Goal: Task Accomplishment & Management: Complete application form

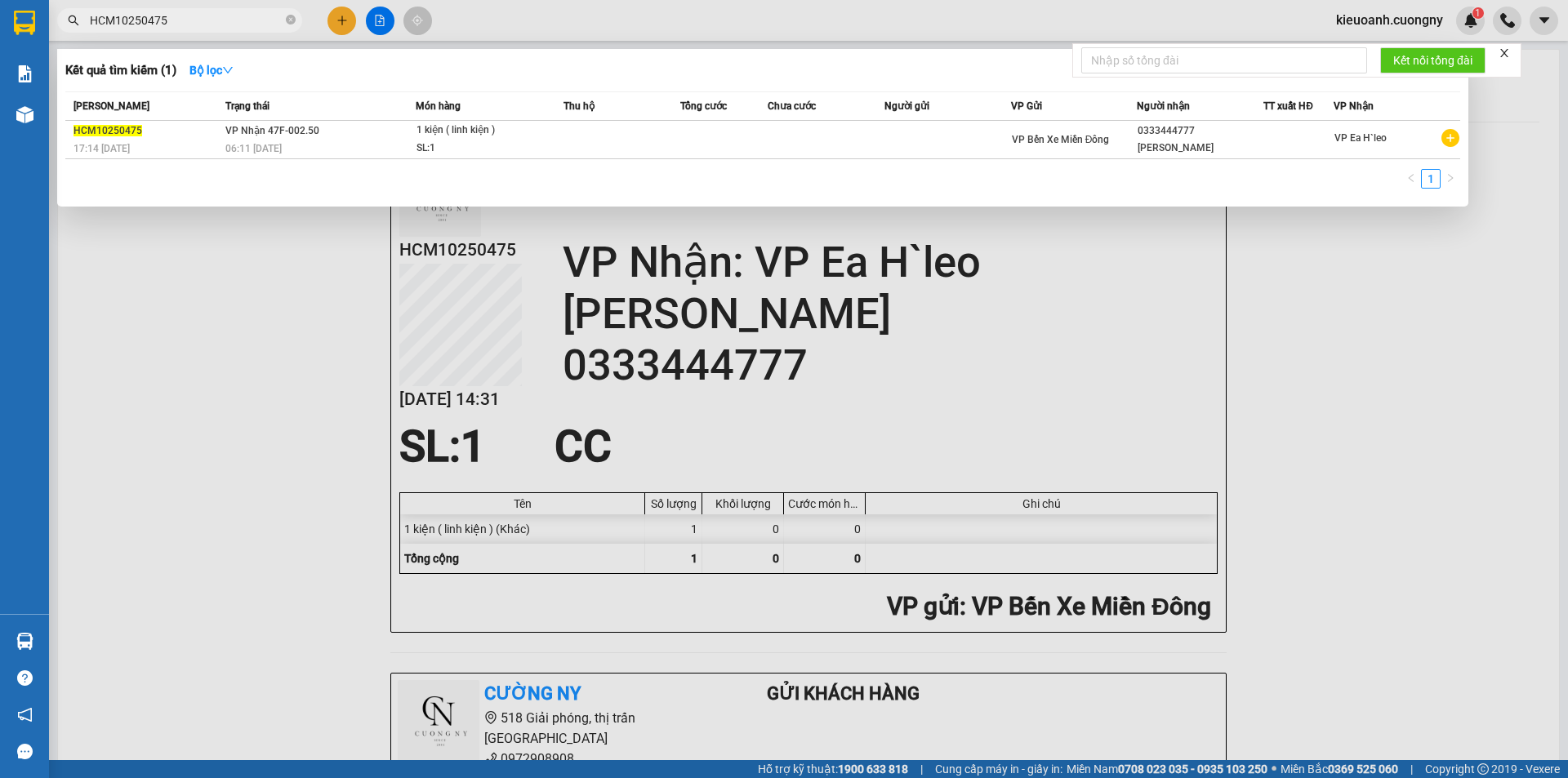
click at [64, 35] on div "Kết quả tìm kiếm ( 1 ) Bộ lọc Mã ĐH Trạng thái Món hàng Thu hộ Tổng cước Chưa c…" at bounding box center [159, 21] width 319 height 28
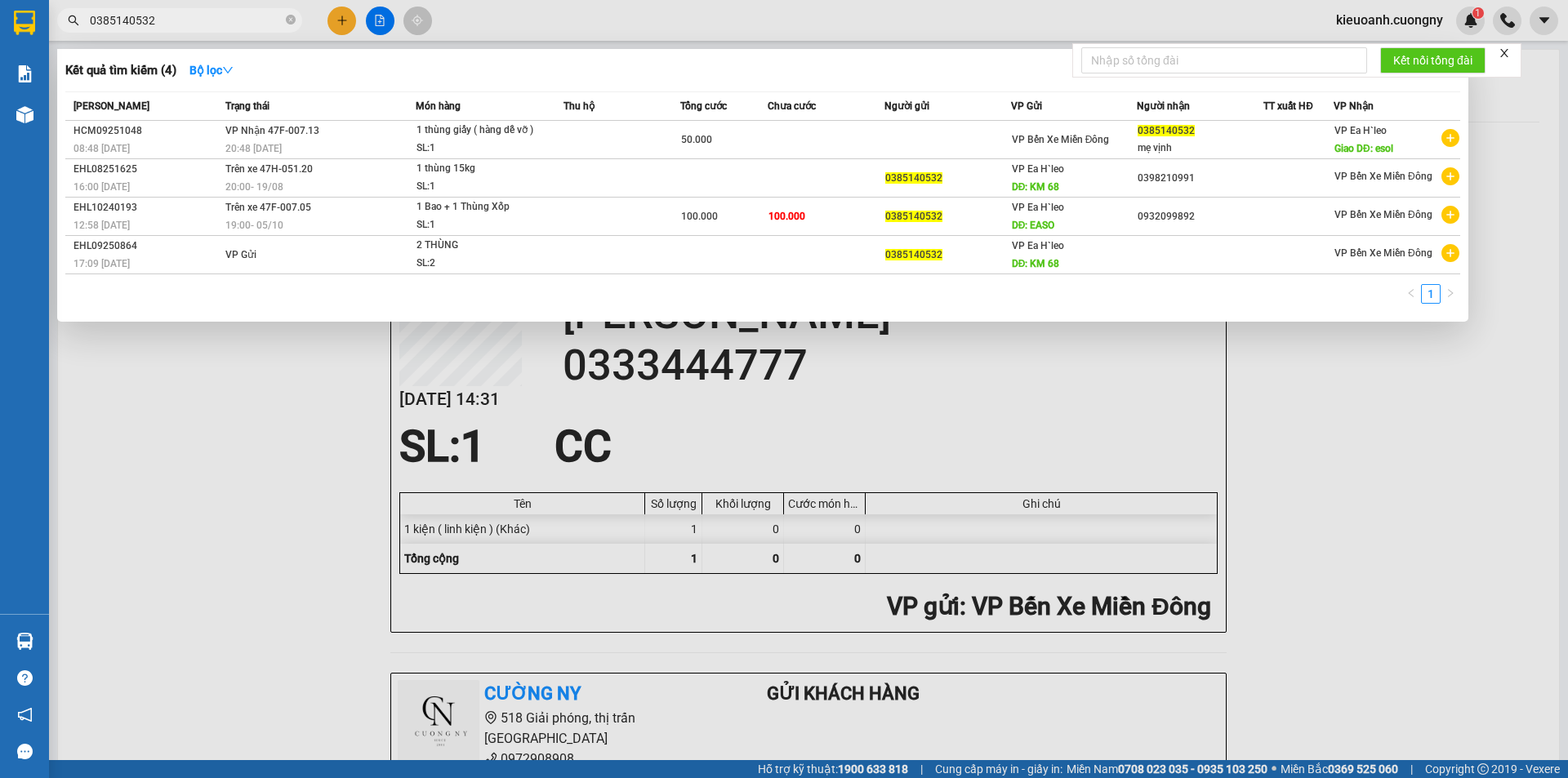
type input "0385140532"
click at [838, 24] on div at bounding box center [784, 389] width 1568 height 778
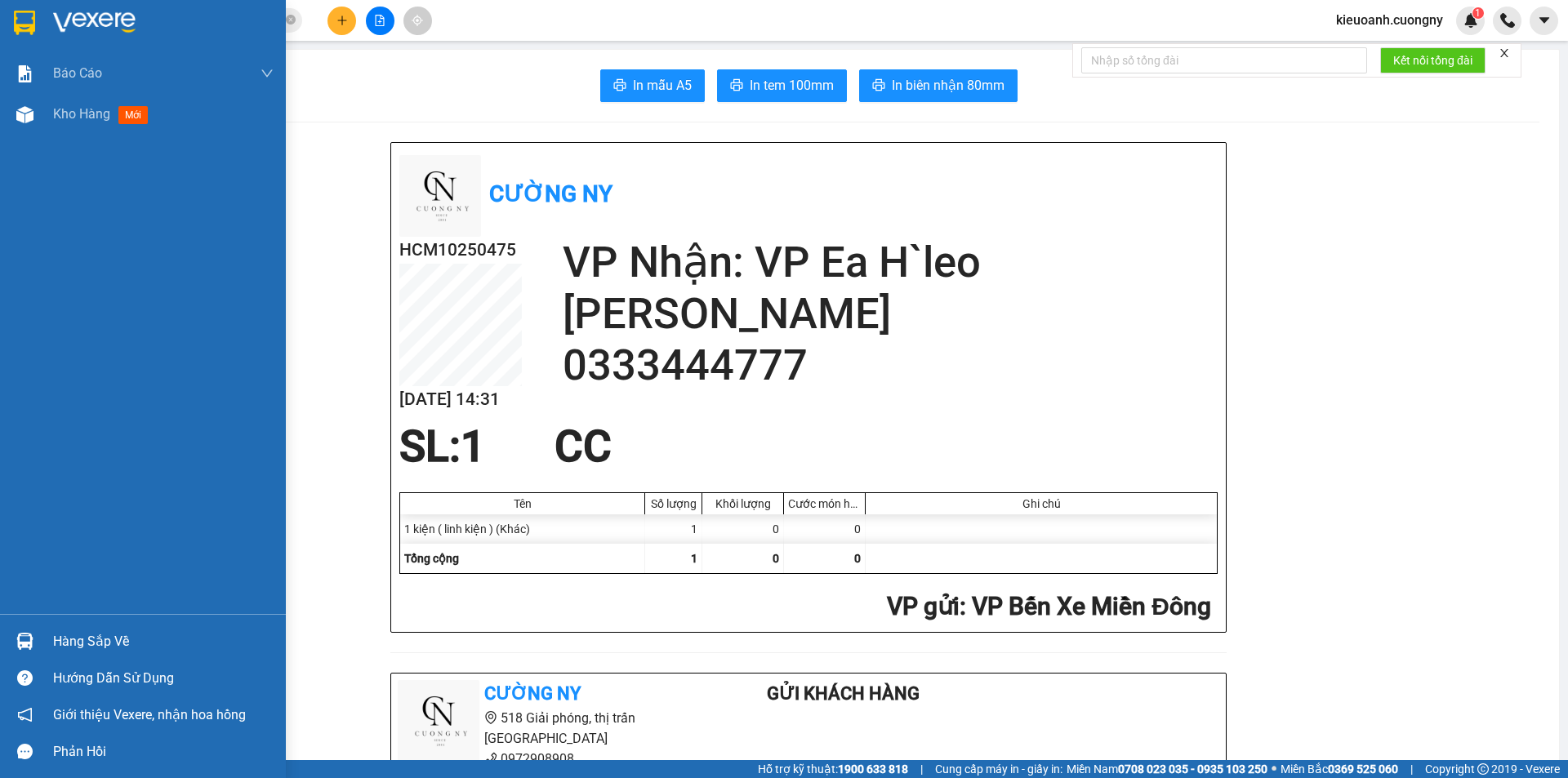
click at [33, 24] on img at bounding box center [25, 23] width 22 height 25
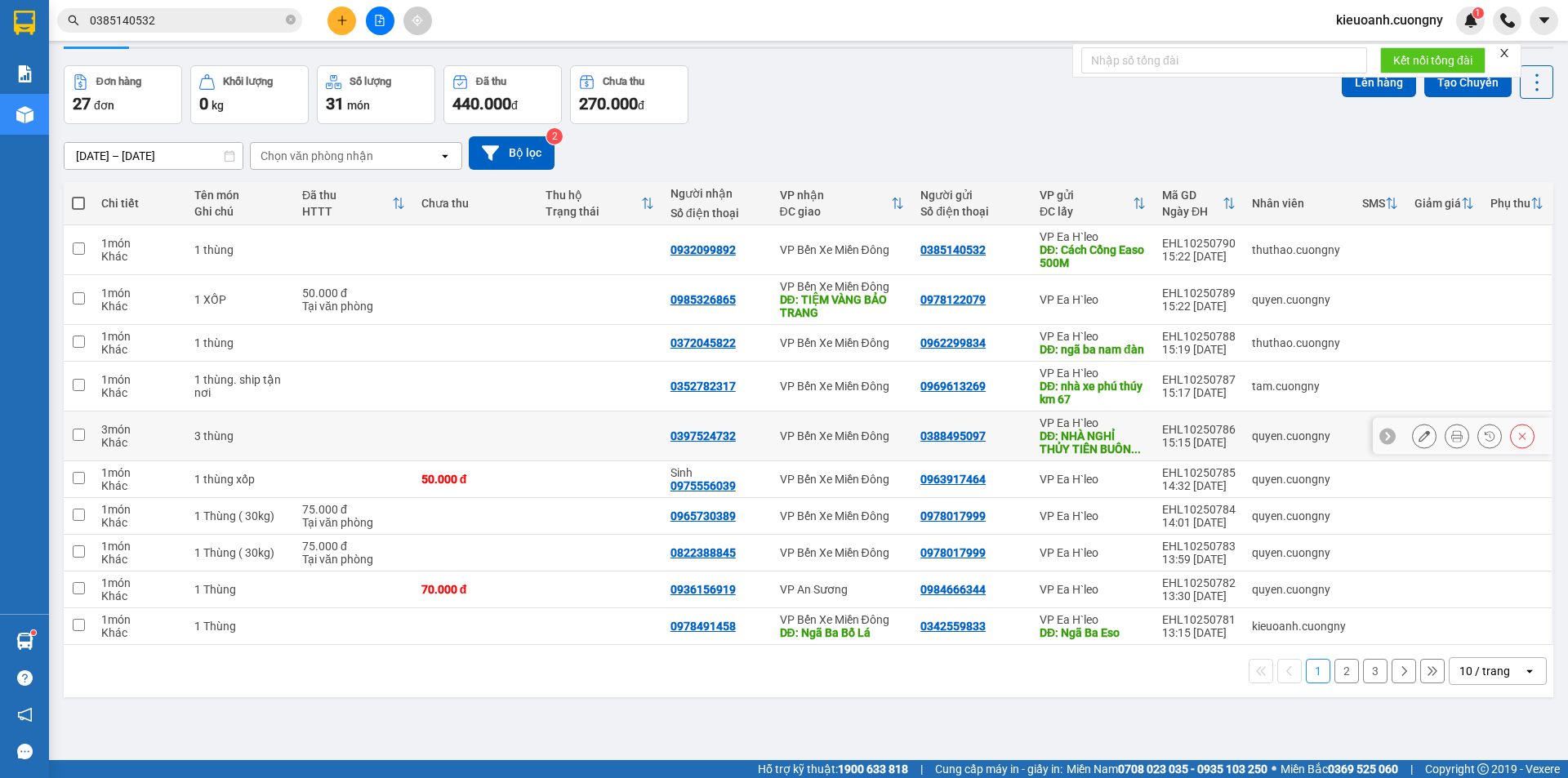
scroll to position [76, 0]
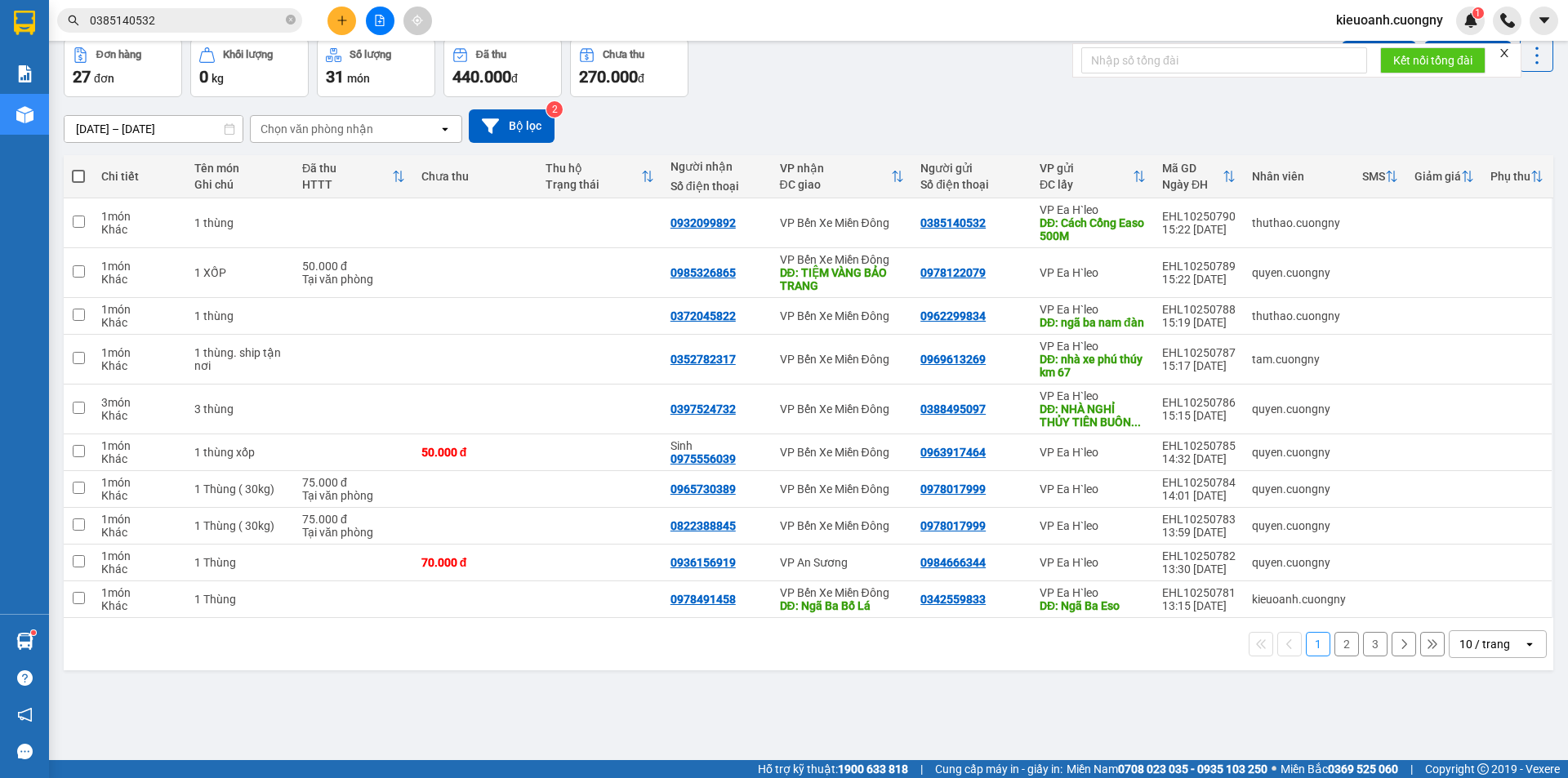
click at [1463, 652] on div "10 / trang" at bounding box center [1485, 644] width 51 height 17
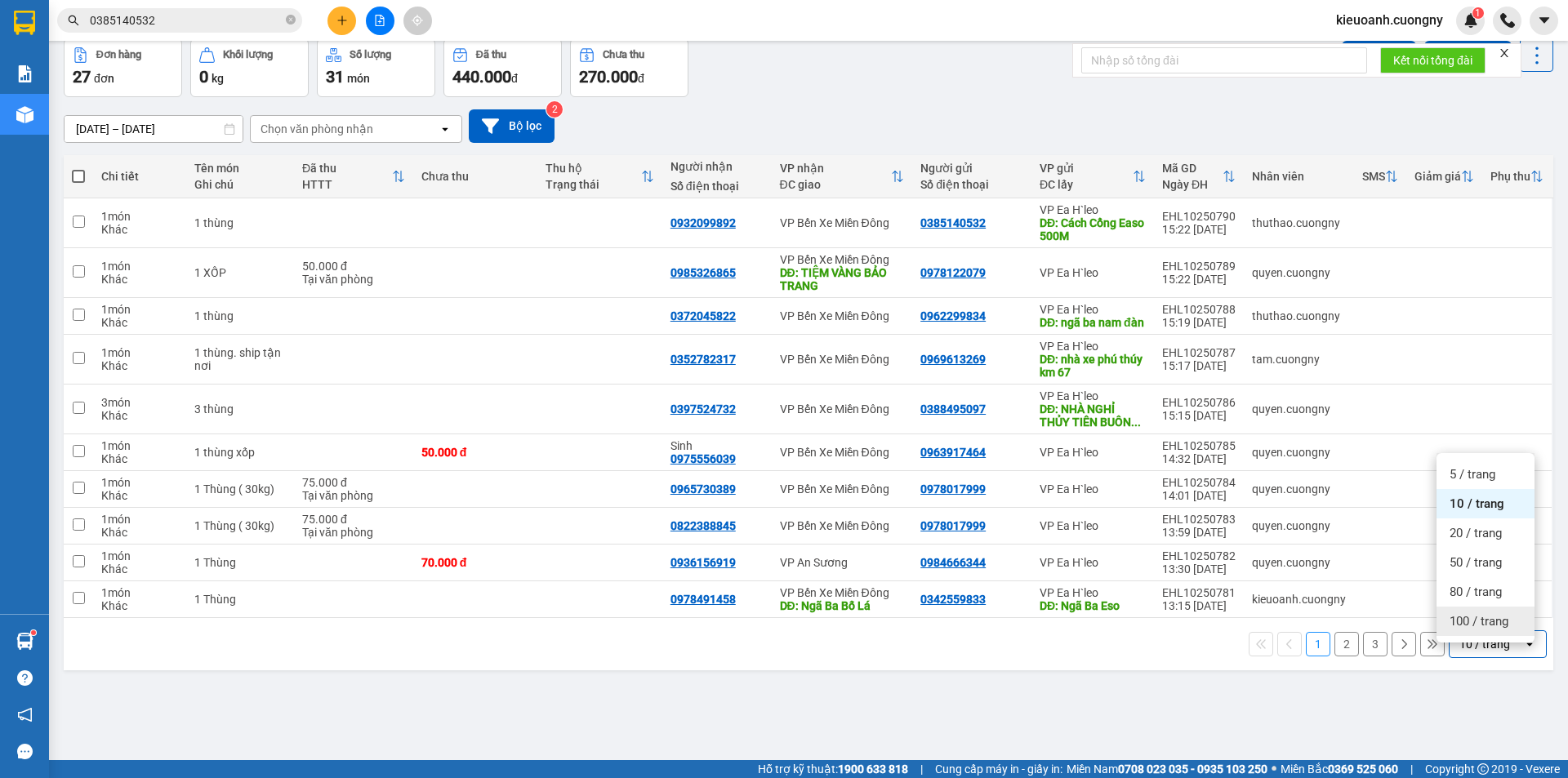
click at [1474, 613] on span "100 / trang" at bounding box center [1479, 621] width 59 height 17
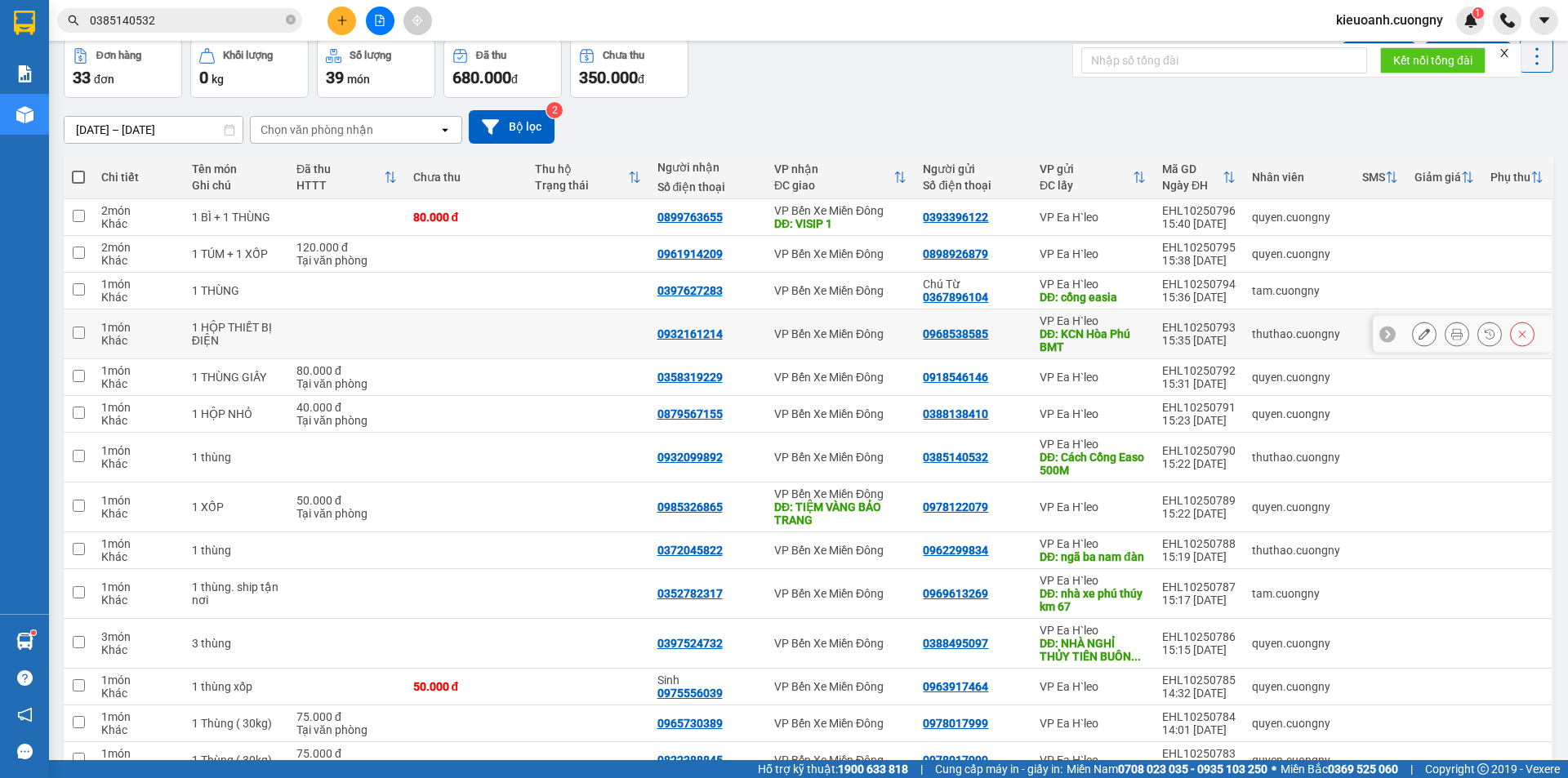
scroll to position [0, 0]
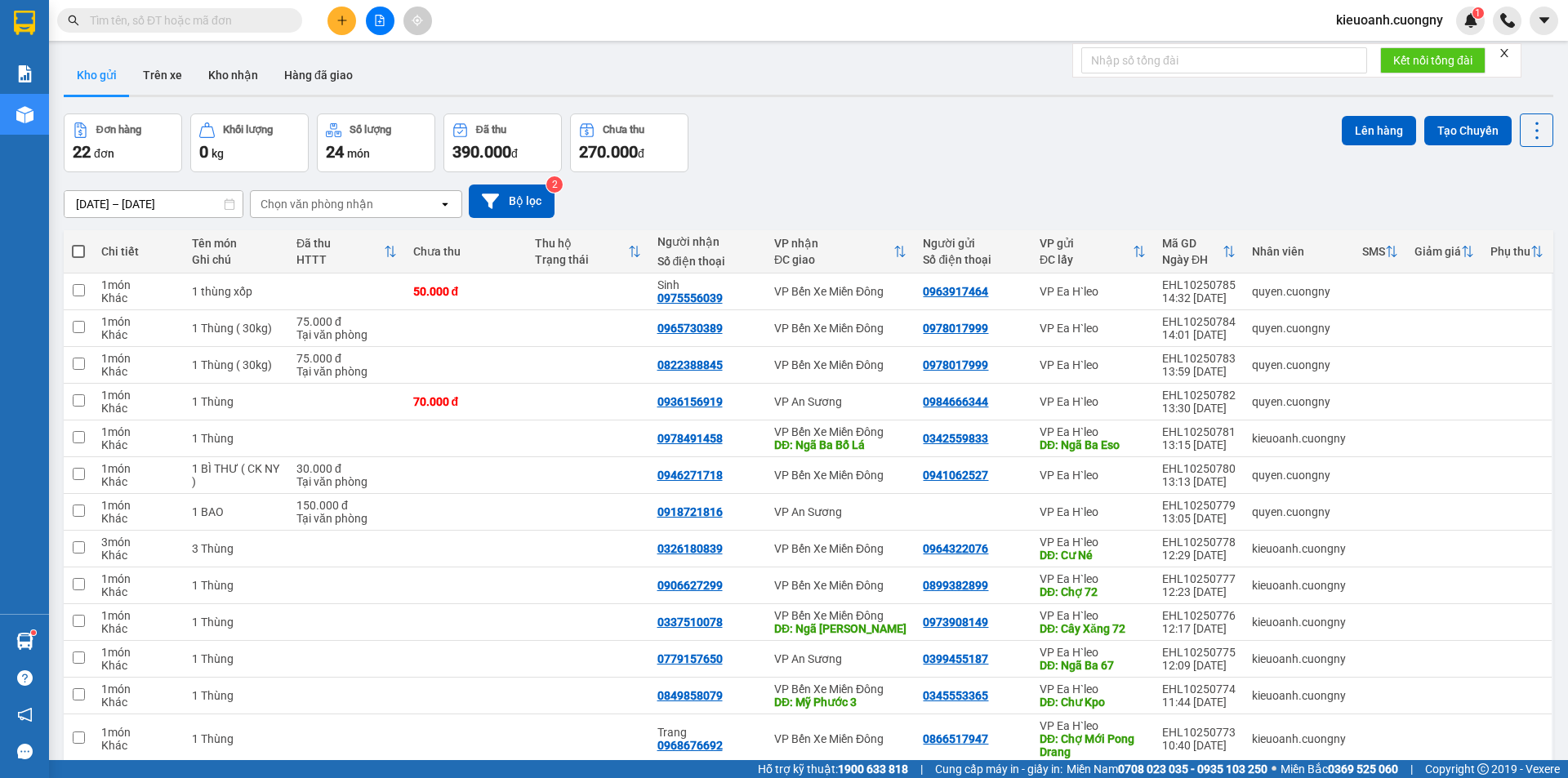
click at [353, 19] on button at bounding box center [341, 21] width 28 height 28
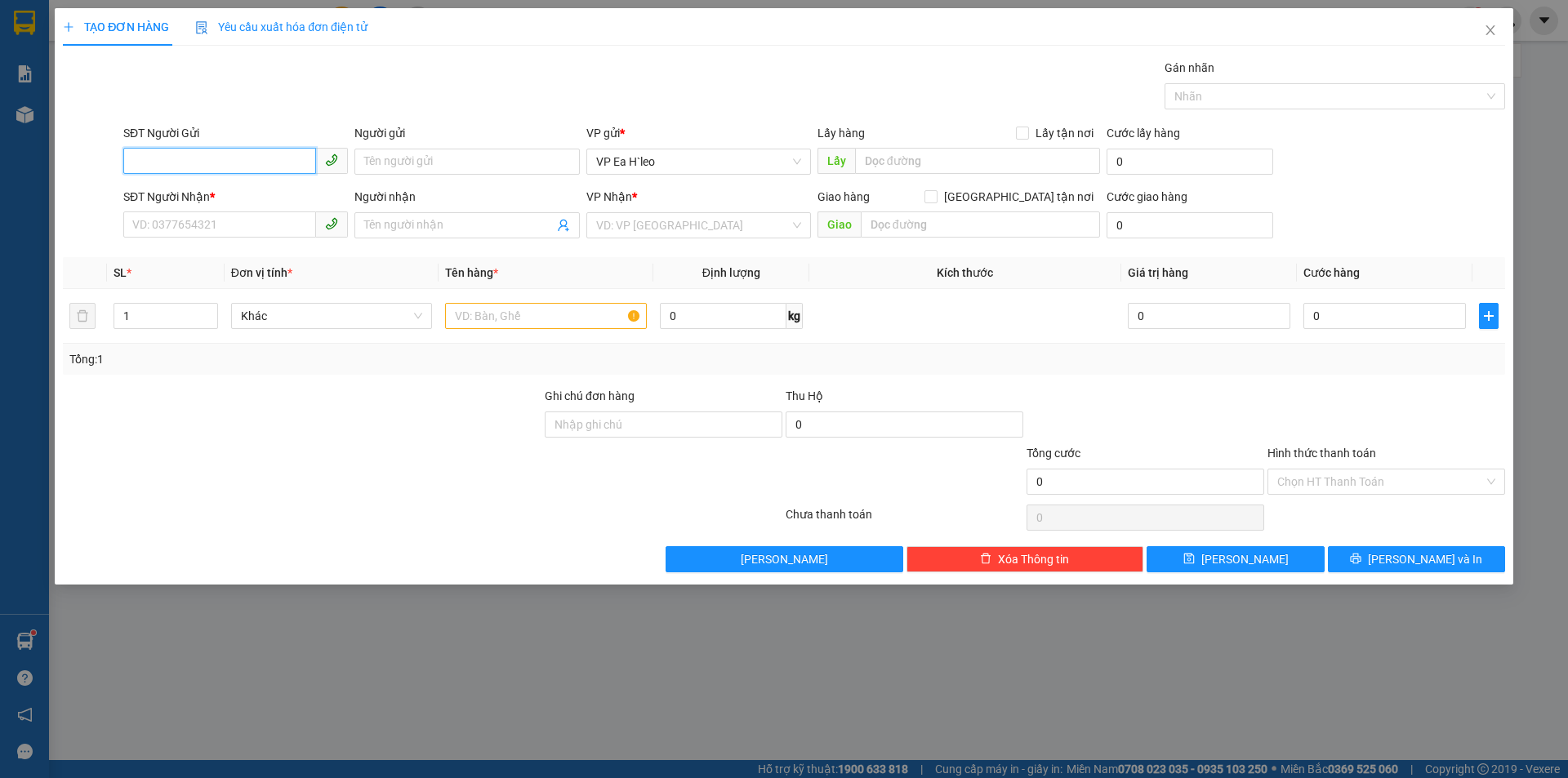
drag, startPoint x: 302, startPoint y: 82, endPoint x: 248, endPoint y: 158, distance: 93.2
click at [248, 158] on input "SĐT Người Gửi" at bounding box center [220, 161] width 192 height 26
paste input "0989180308"
type input "0989180308"
click at [125, 221] on input "SĐT Người Nhận *" at bounding box center [220, 225] width 192 height 26
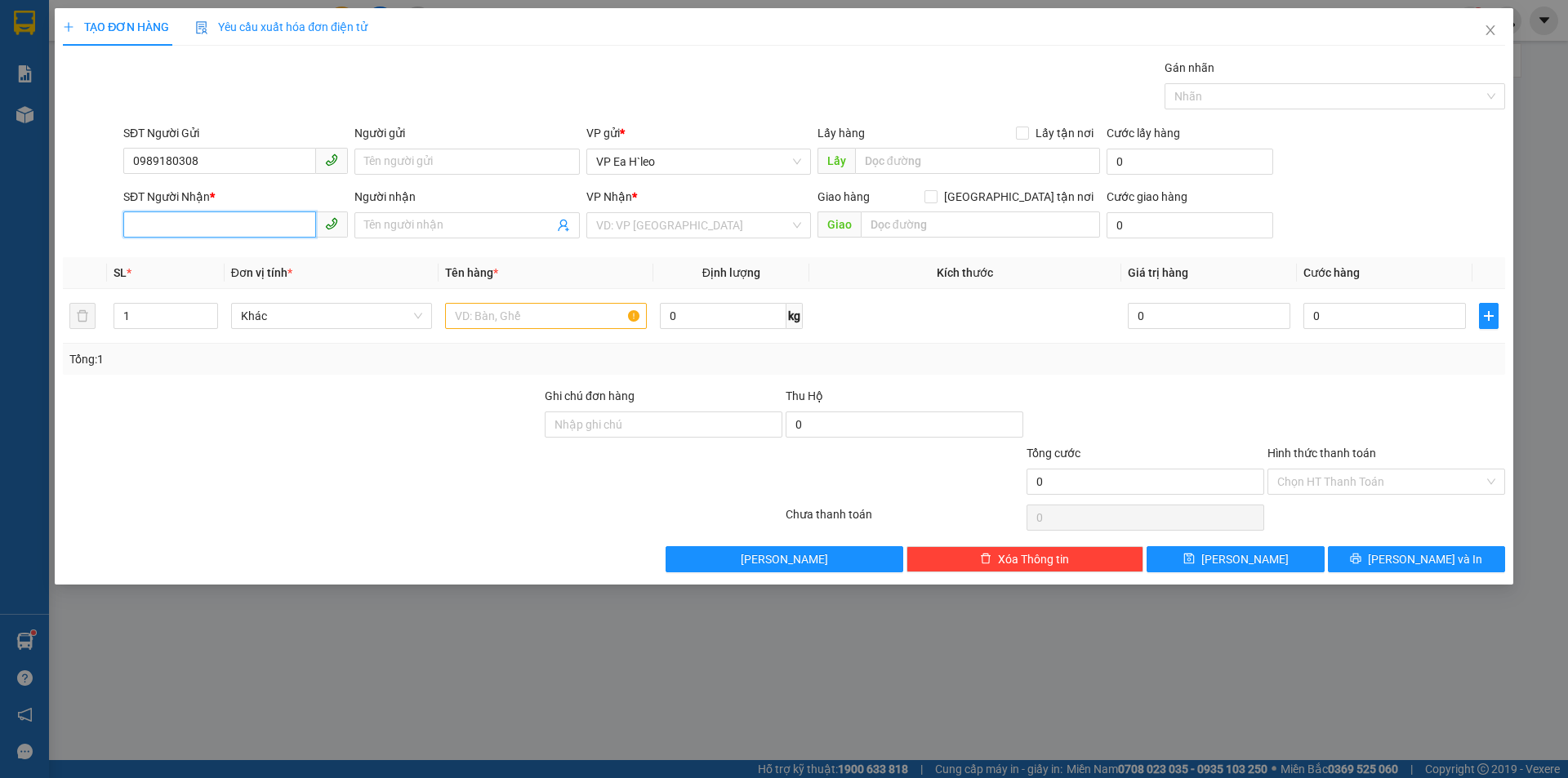
paste input "0932161214"
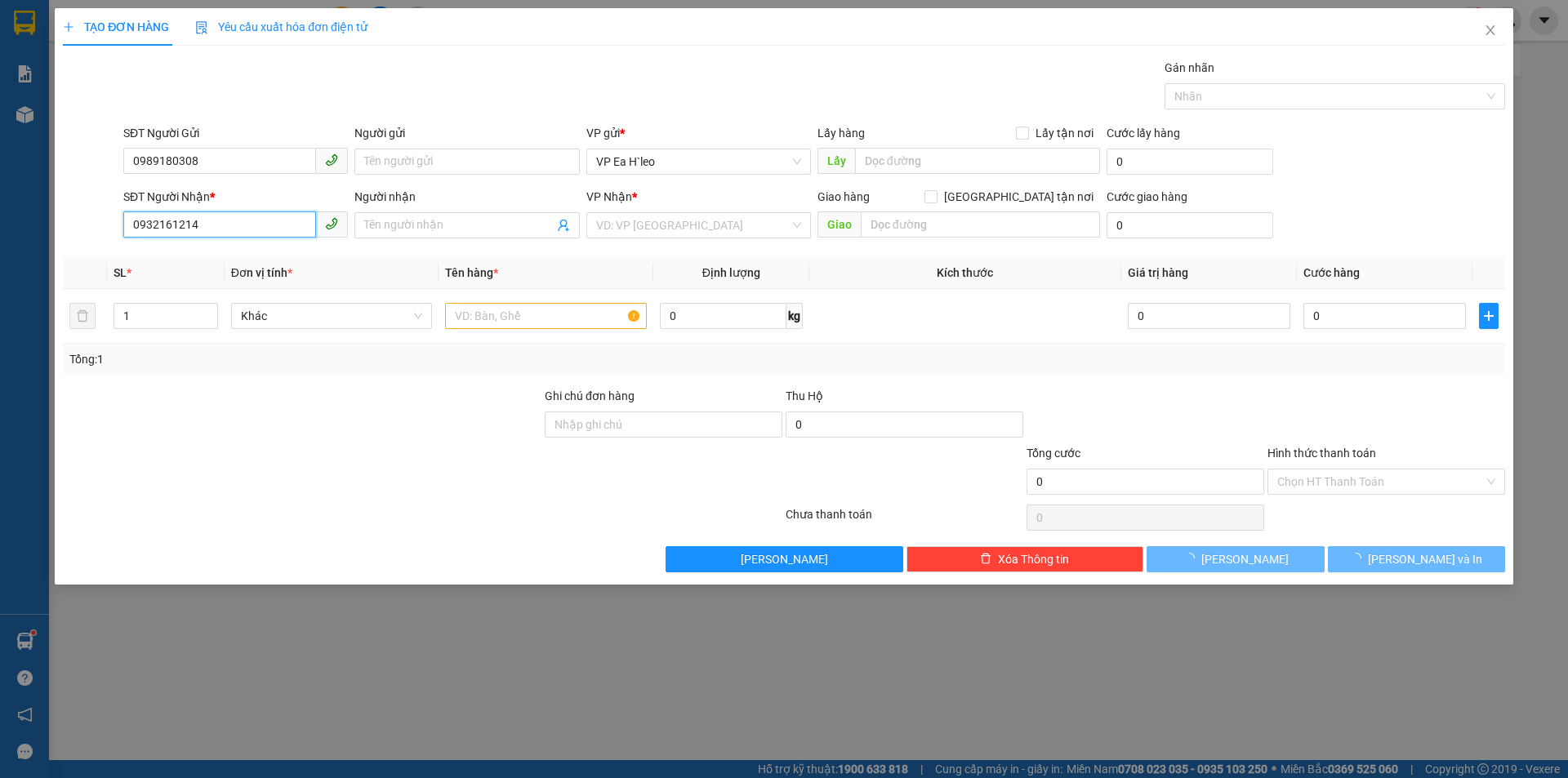
click at [136, 222] on input "0932161214" at bounding box center [220, 225] width 192 height 26
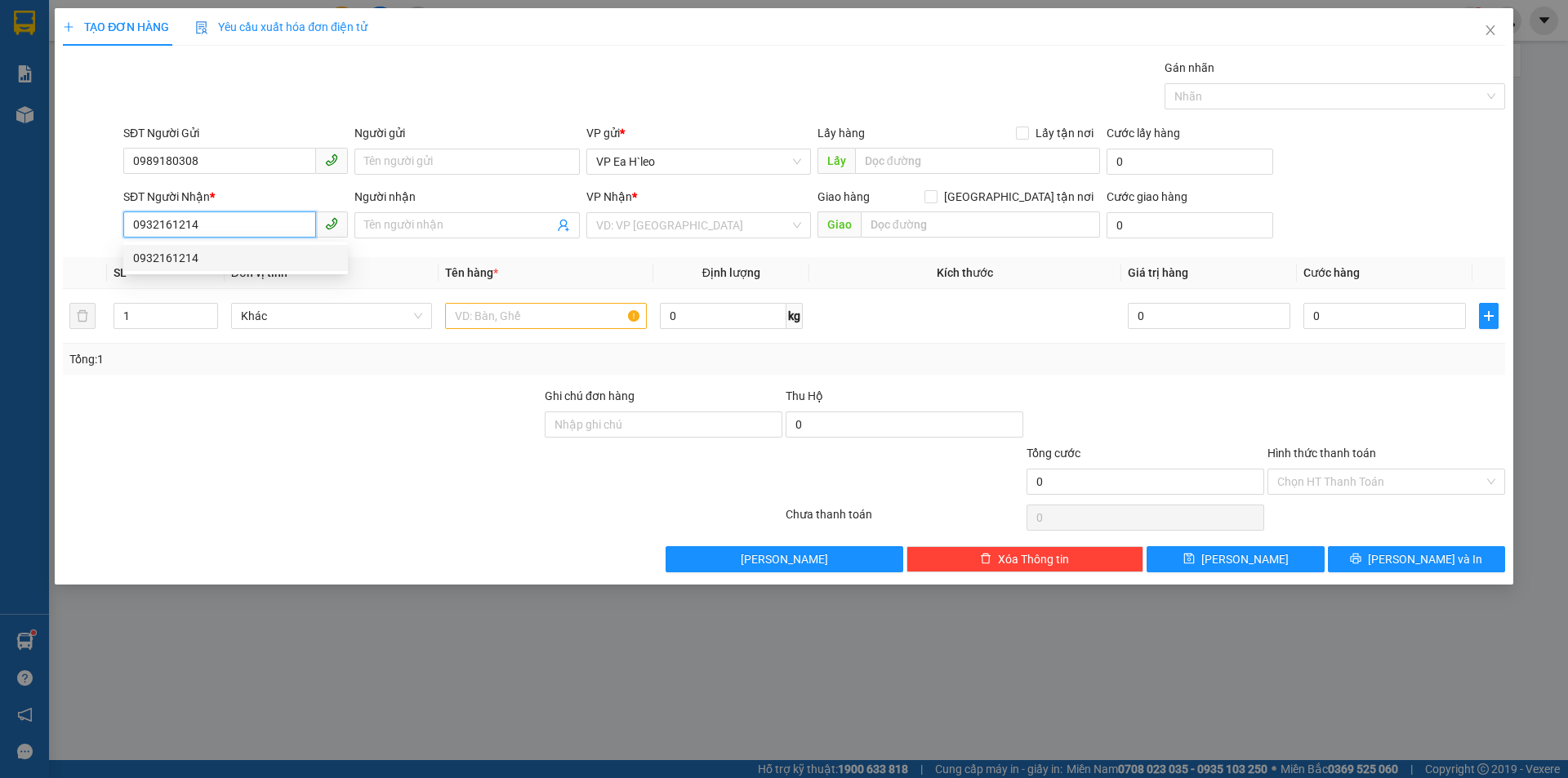
click at [165, 259] on div "0932161214" at bounding box center [235, 258] width 205 height 18
type input "0932161214"
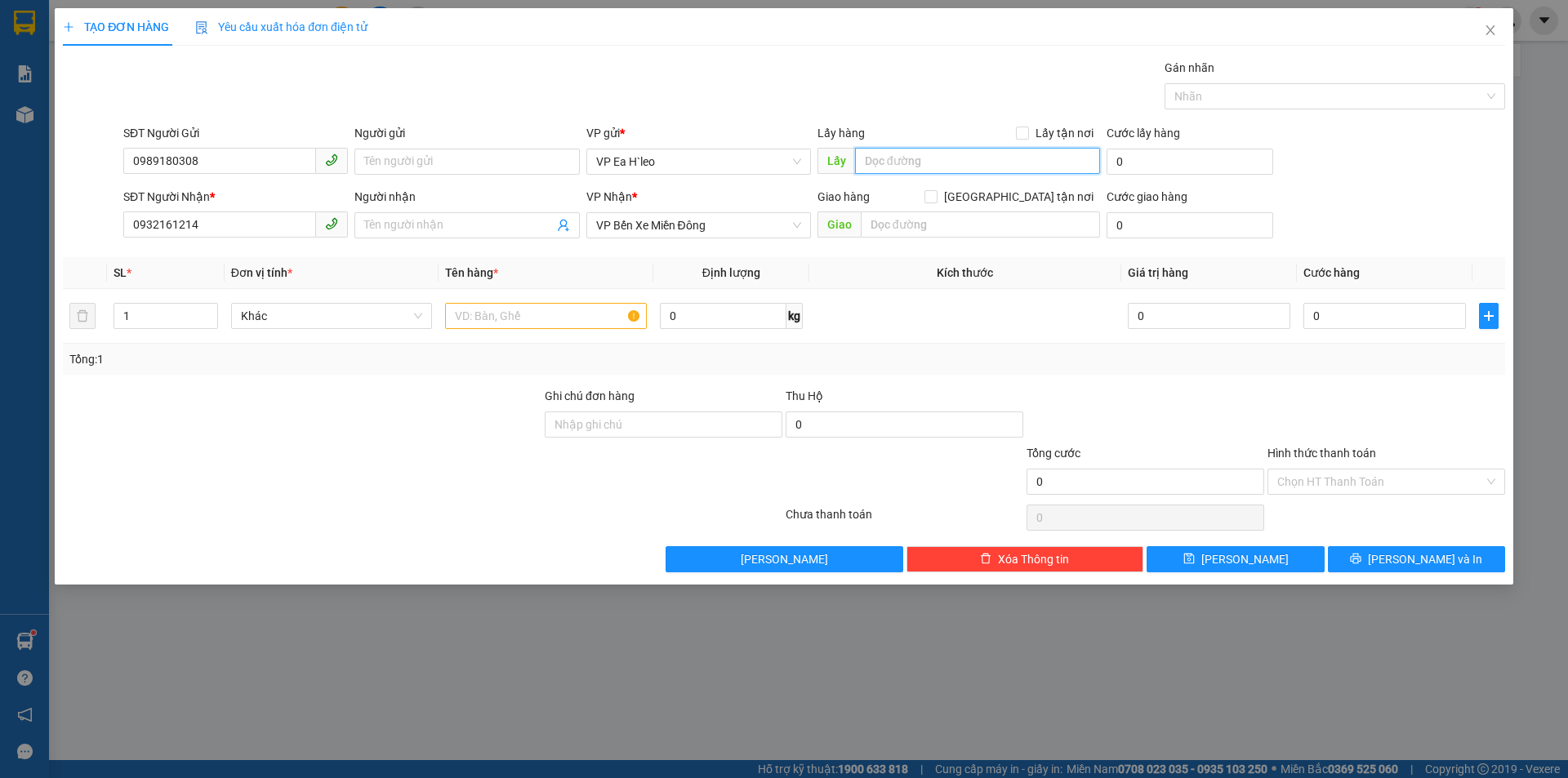
click at [883, 153] on input "text" at bounding box center [977, 161] width 245 height 26
type input "KCN Hòa Phú"
click at [424, 622] on div "TẠO ĐƠN HÀNG Yêu cầu xuất hóa đơn điện tử Transit Pickup Surcharge Ids Transit …" at bounding box center [784, 389] width 1568 height 778
click at [516, 303] on input "text" at bounding box center [547, 316] width 202 height 26
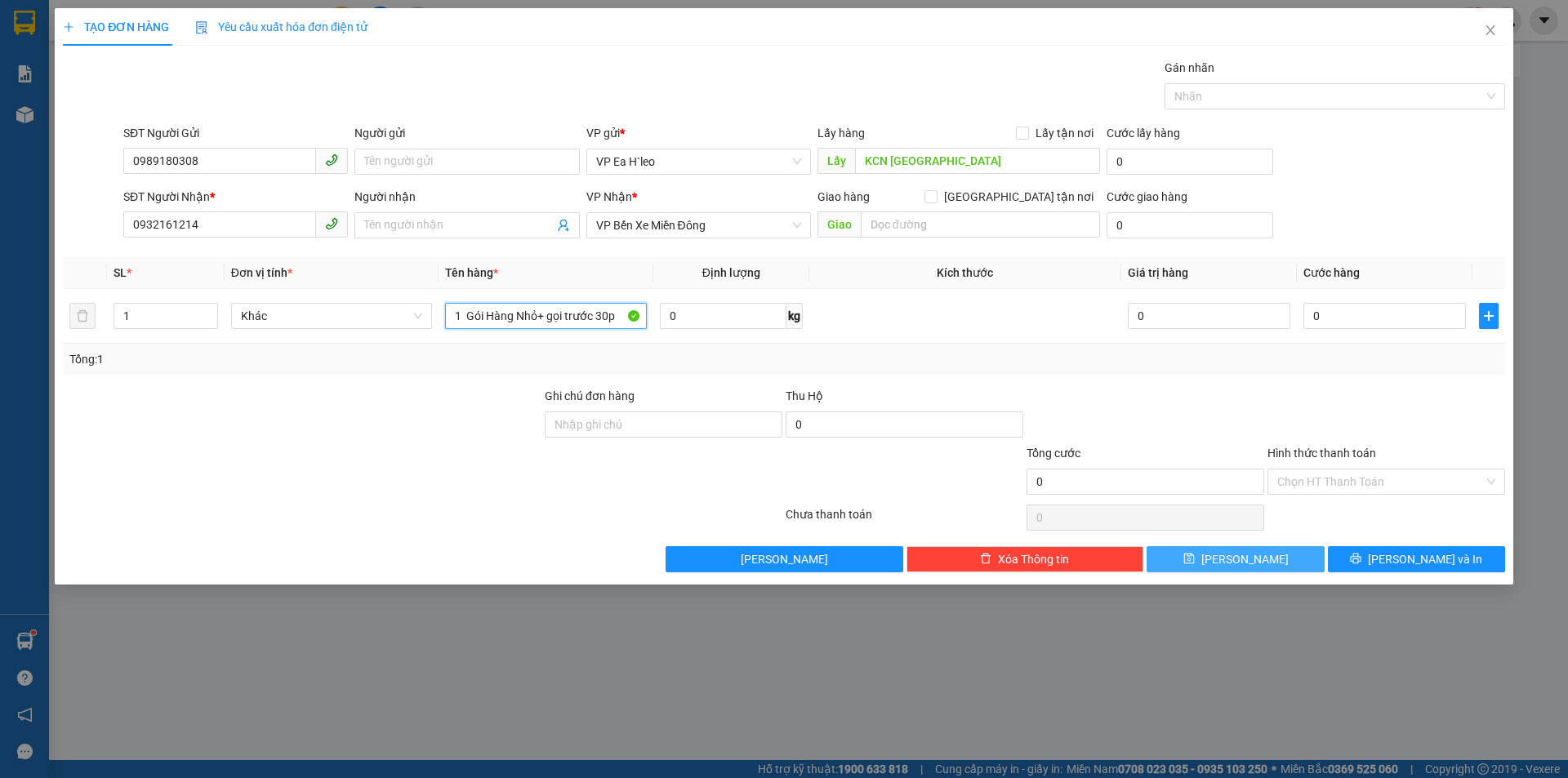
type input "1 Gói Hàng Nhỏ+ gọi trước 30p"
click at [1254, 561] on button "[PERSON_NAME]" at bounding box center [1235, 559] width 178 height 26
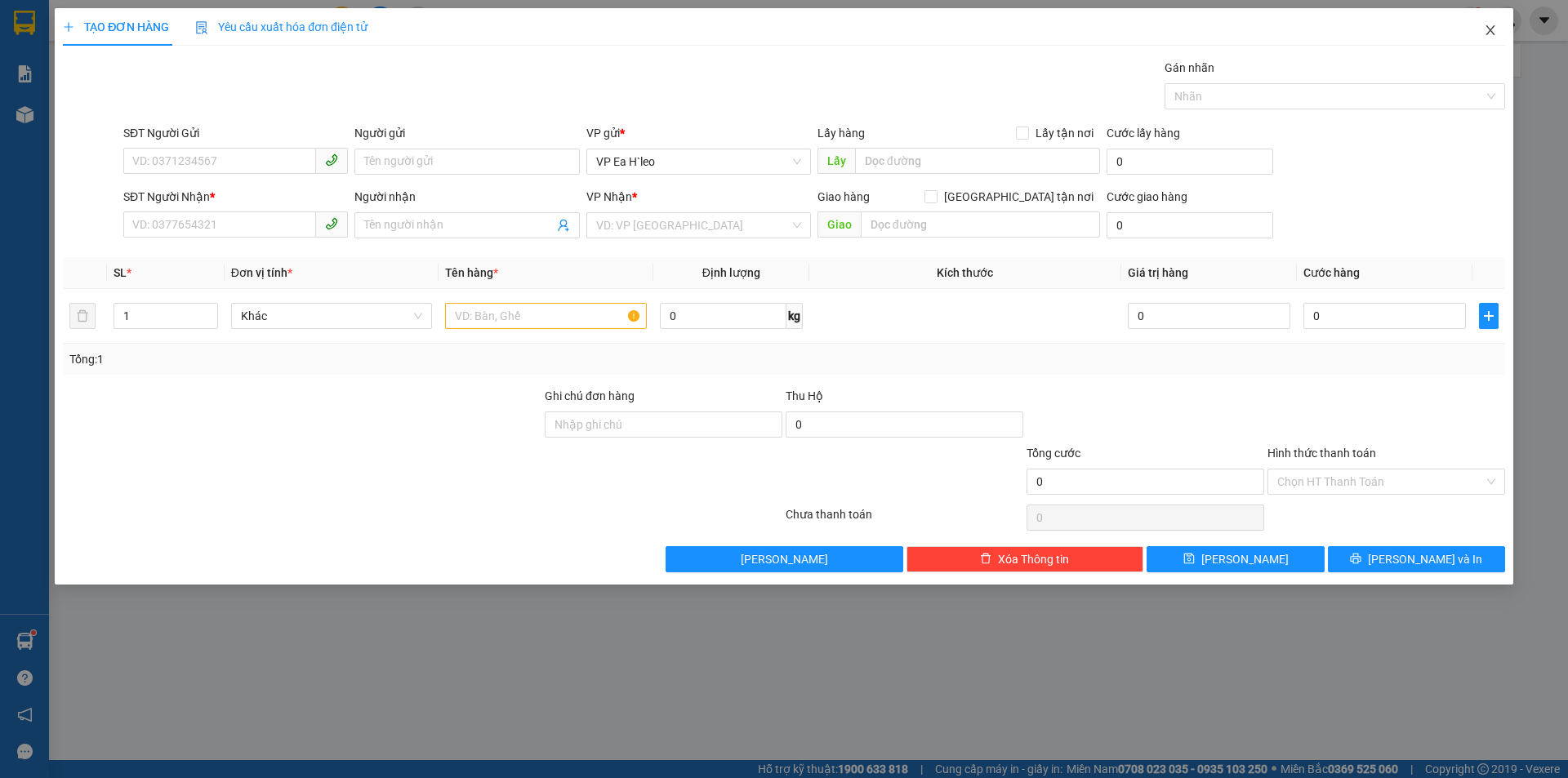
click at [1495, 33] on icon "close" at bounding box center [1490, 29] width 13 height 13
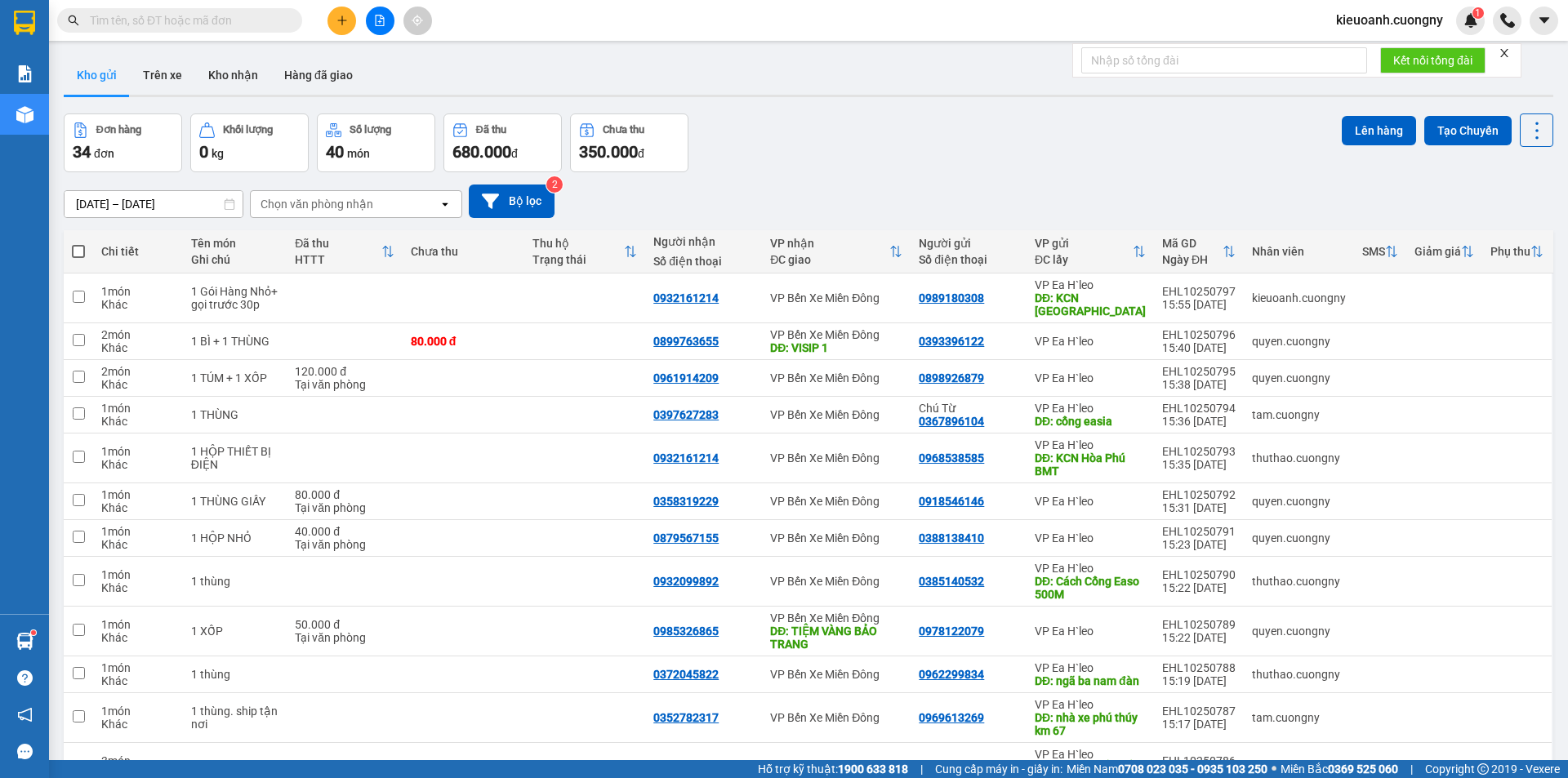
click at [1554, 491] on main "ver 1.8.146 Kho gửi Trên xe Kho nhận Hàng đã giao Đơn hàng 34 đơn Khối lượng 0 …" at bounding box center [784, 380] width 1568 height 760
click at [1517, 452] on icon at bounding box center [1523, 458] width 12 height 12
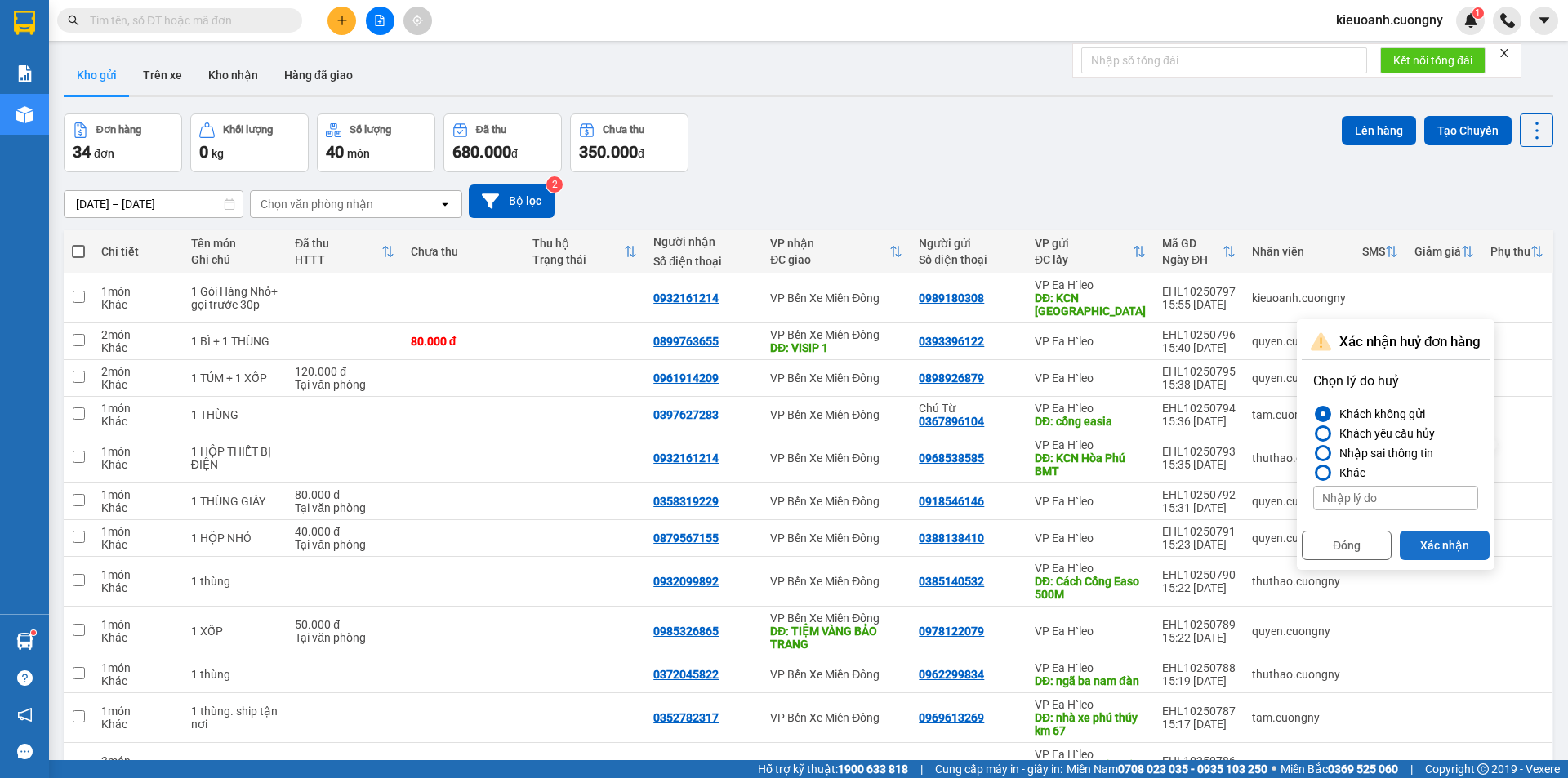
click at [1452, 545] on button "Xác nhận" at bounding box center [1445, 545] width 90 height 29
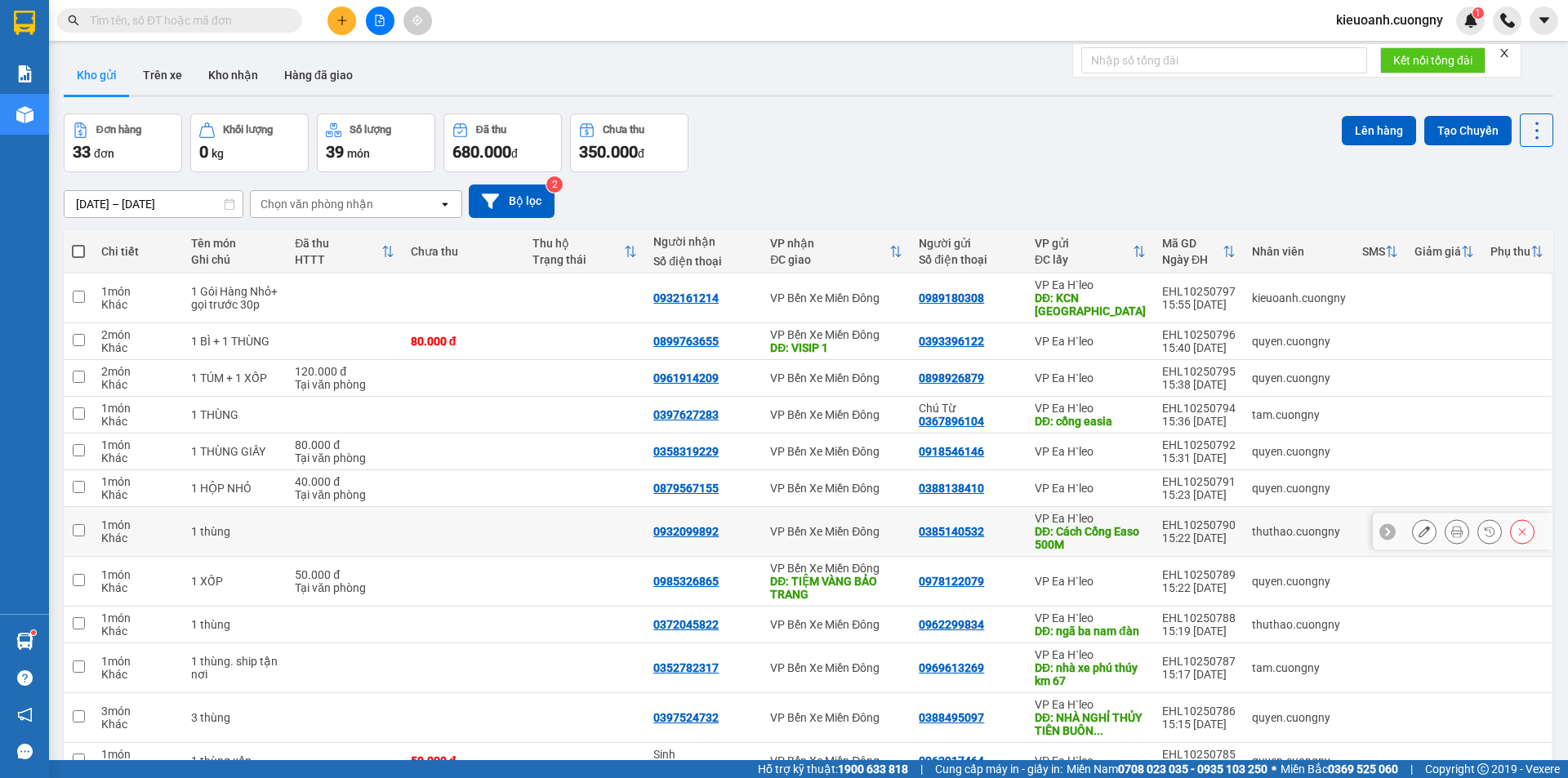
scroll to position [81, 0]
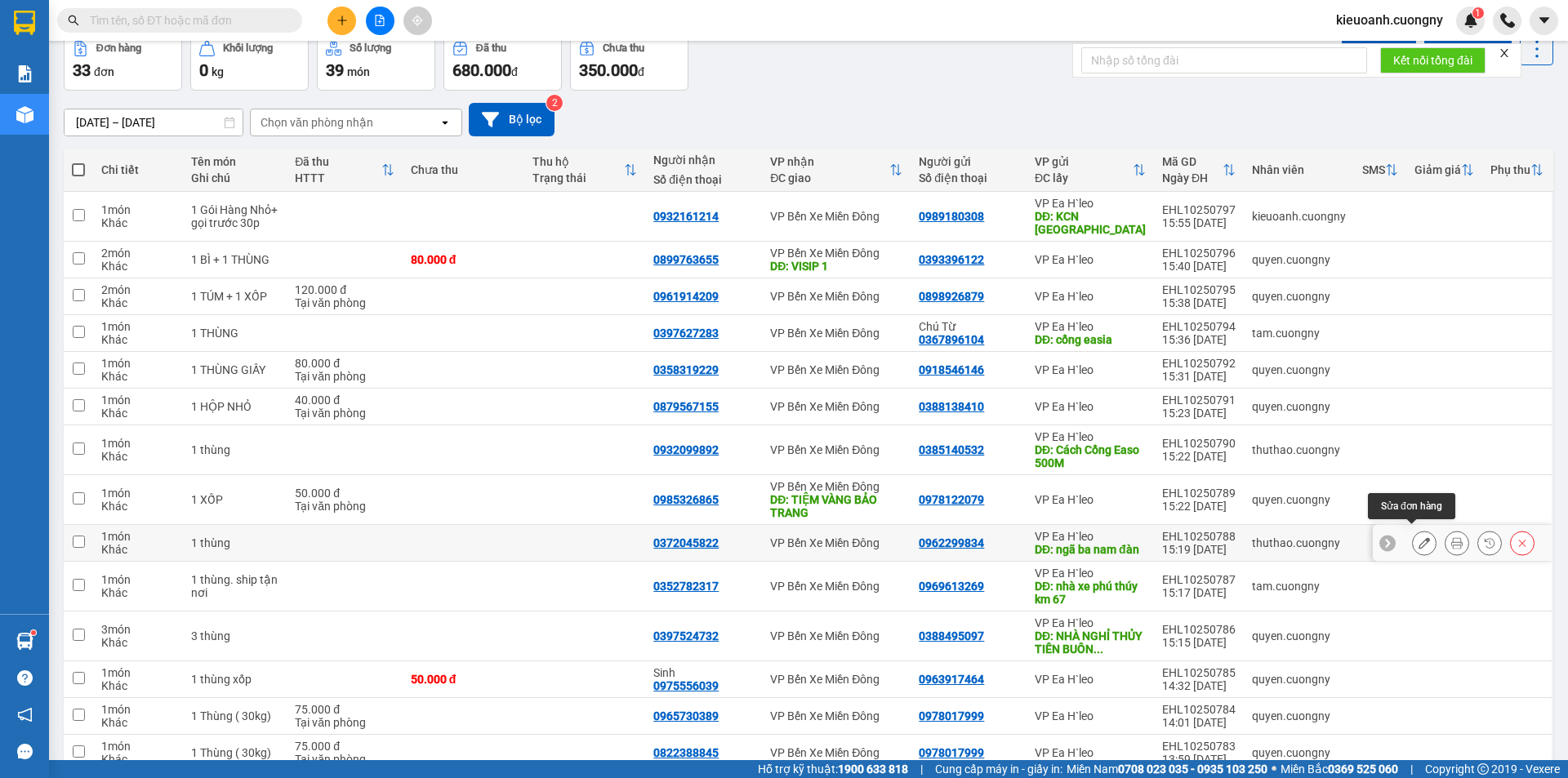
click at [1418, 536] on button at bounding box center [1424, 543] width 23 height 28
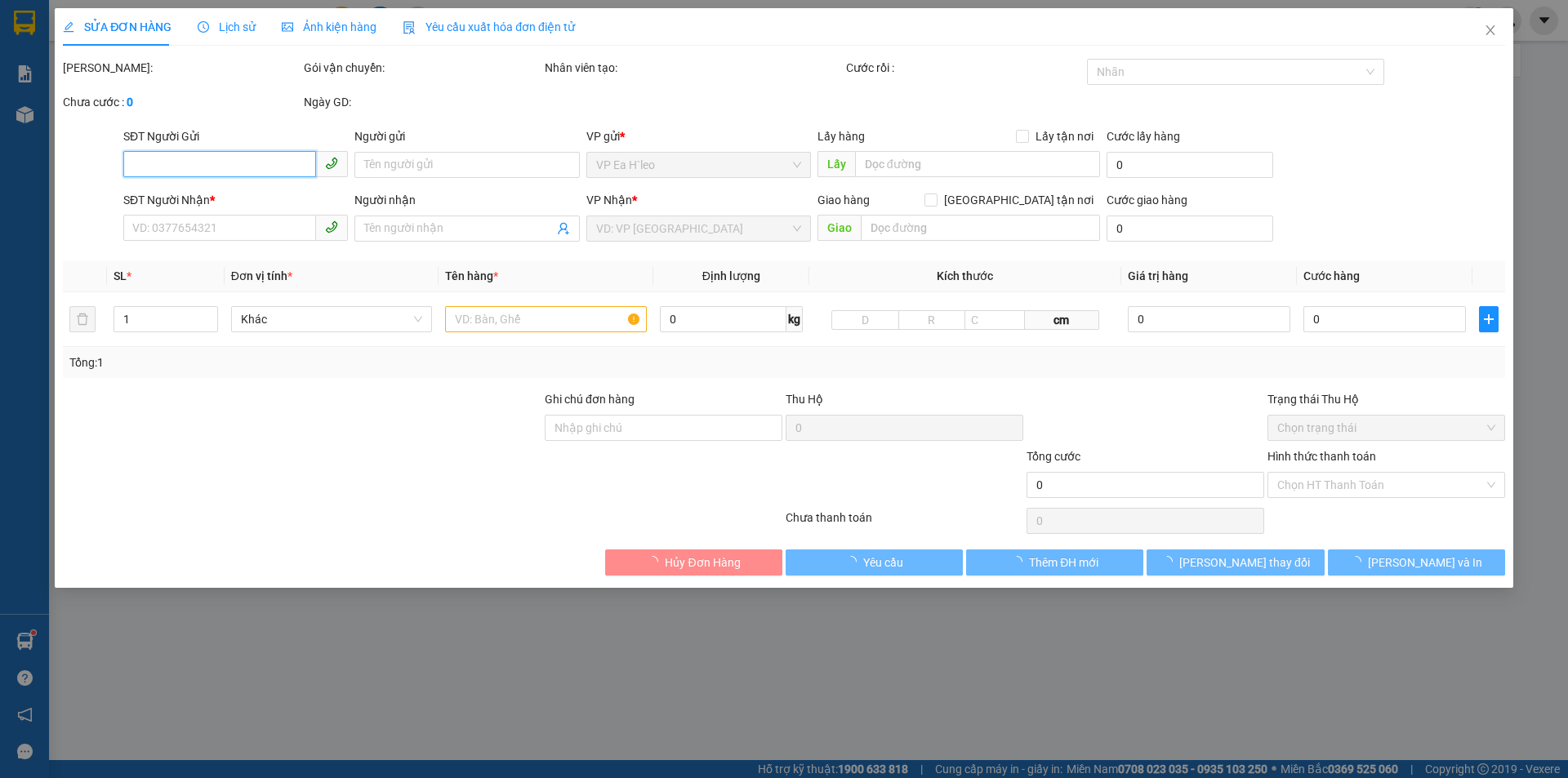
type input "0962299834"
type input "ngã ba nam đàn"
type input "0372045822"
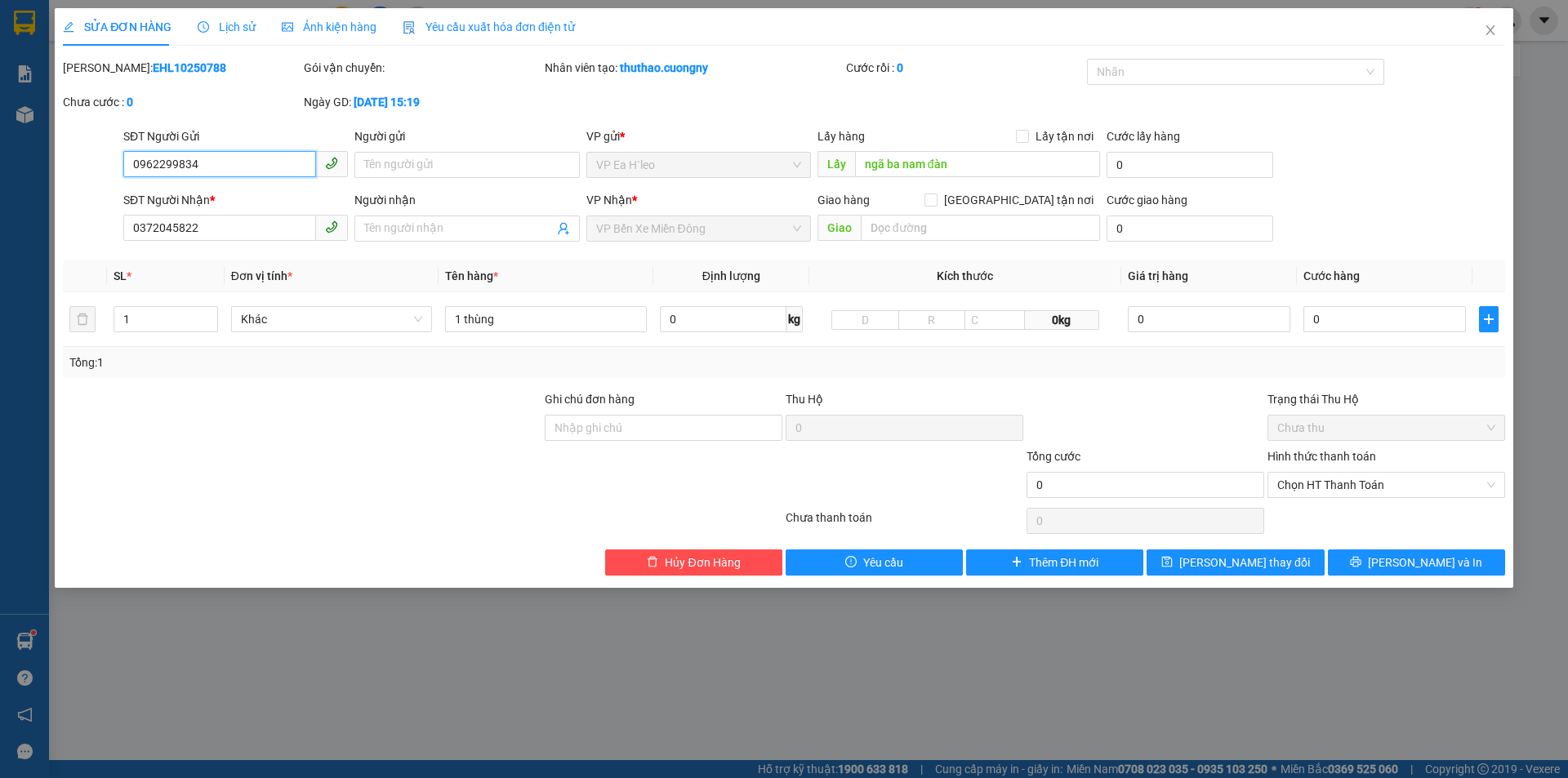
drag, startPoint x: 234, startPoint y: 168, endPoint x: 132, endPoint y: 163, distance: 102.1
click at [94, 163] on div "SĐT Người Gửi 0962299834 0962299834 Người gửi Tên người gửi VP gửi * VP Ea H`le…" at bounding box center [783, 156] width 1445 height 57
paste input "355227712"
type input "0355227712"
click at [1226, 562] on span "Lưu thay đổi" at bounding box center [1244, 562] width 131 height 18
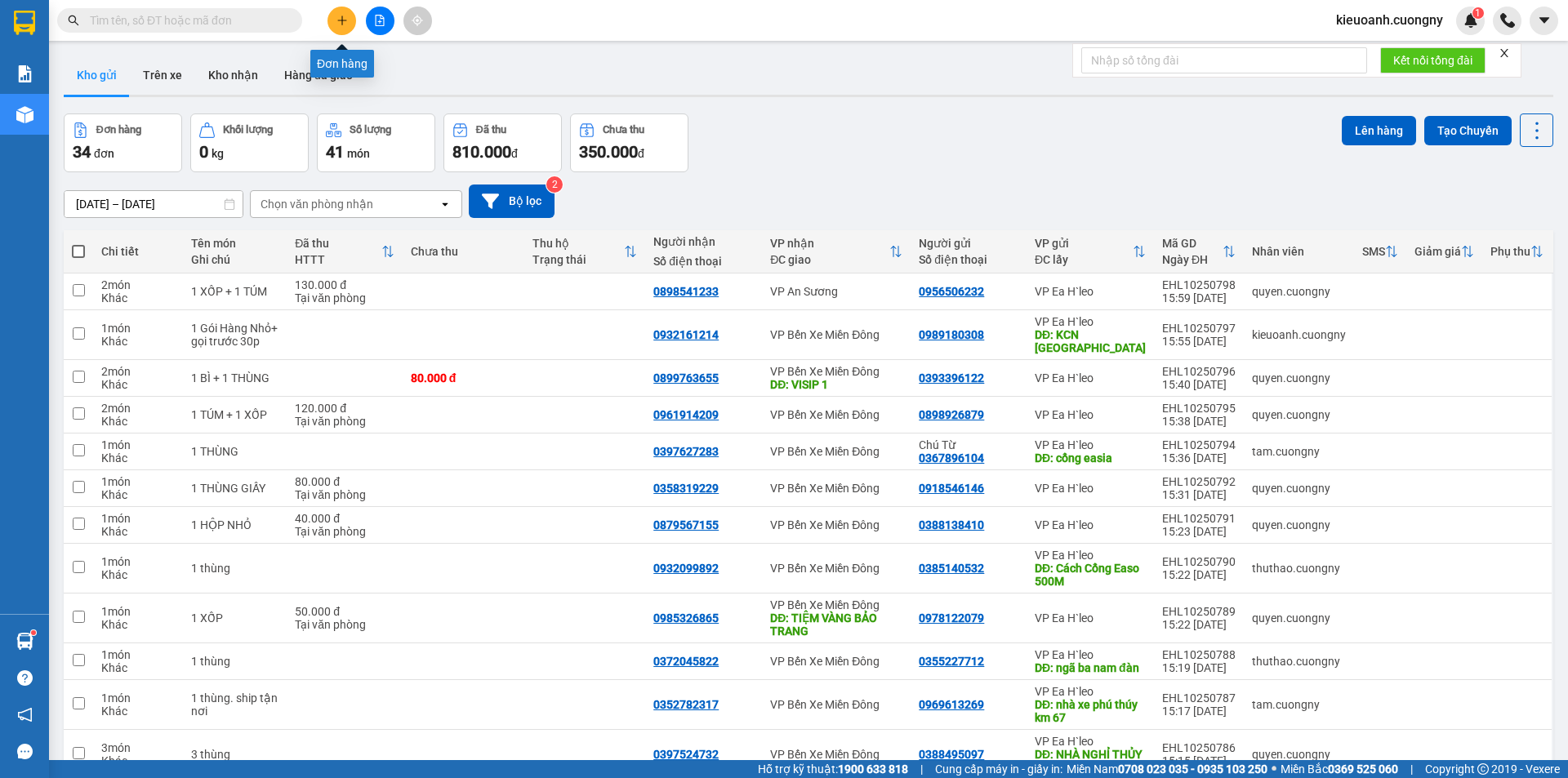
click at [337, 22] on icon "plus" at bounding box center [342, 21] width 12 height 12
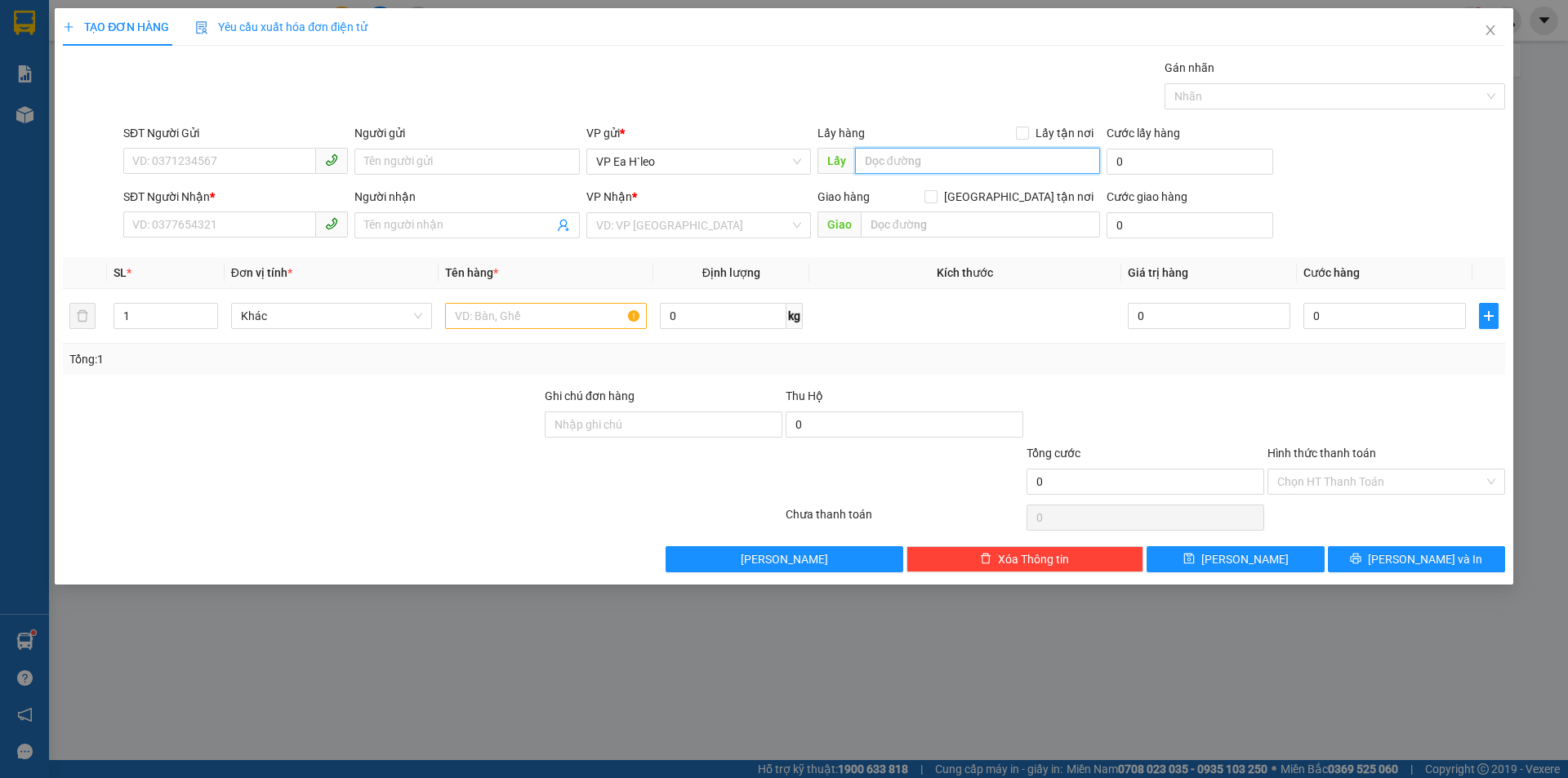
click at [914, 160] on input "text" at bounding box center [977, 161] width 245 height 26
type input "Ngã Ba Nam Đàn"
click at [665, 232] on input "search" at bounding box center [693, 225] width 193 height 25
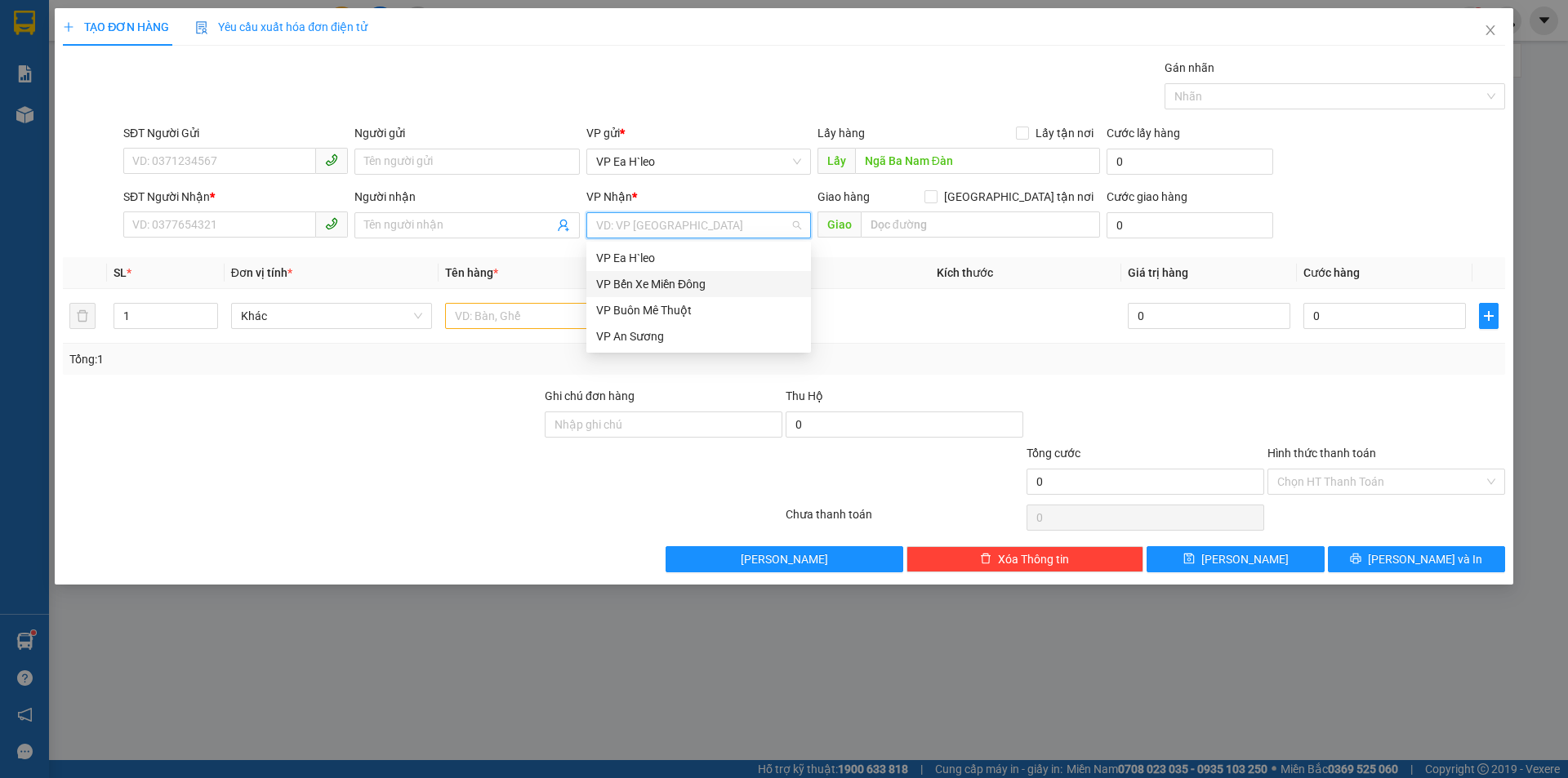
click at [690, 289] on div "VP Bến Xe Miền Đông" at bounding box center [699, 284] width 205 height 18
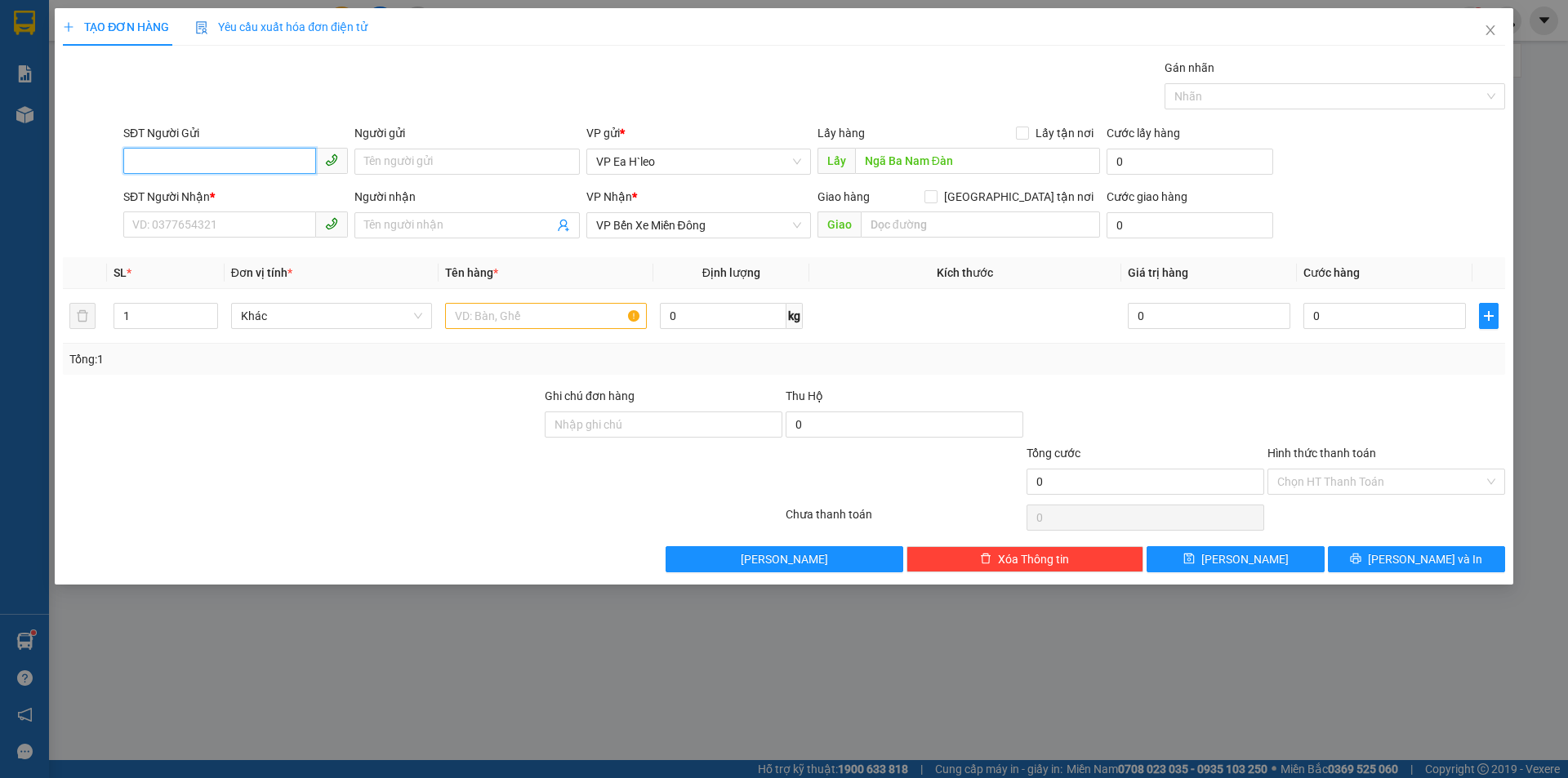
click at [232, 163] on input "SĐT Người Gửi" at bounding box center [220, 161] width 192 height 26
paste input "0812453997"
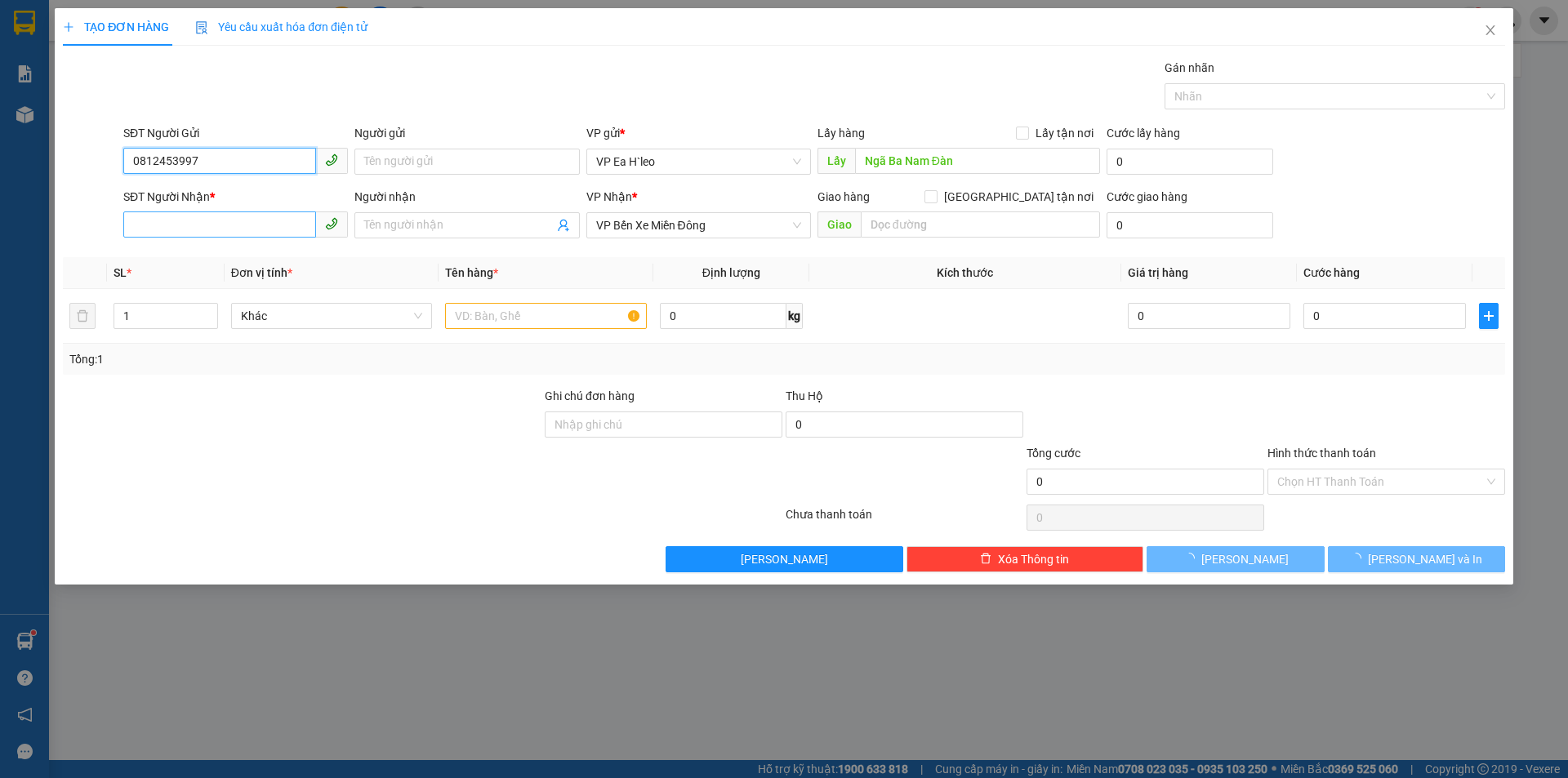
type input "0812453997"
click at [275, 224] on input "SĐT Người Nhận *" at bounding box center [220, 225] width 192 height 26
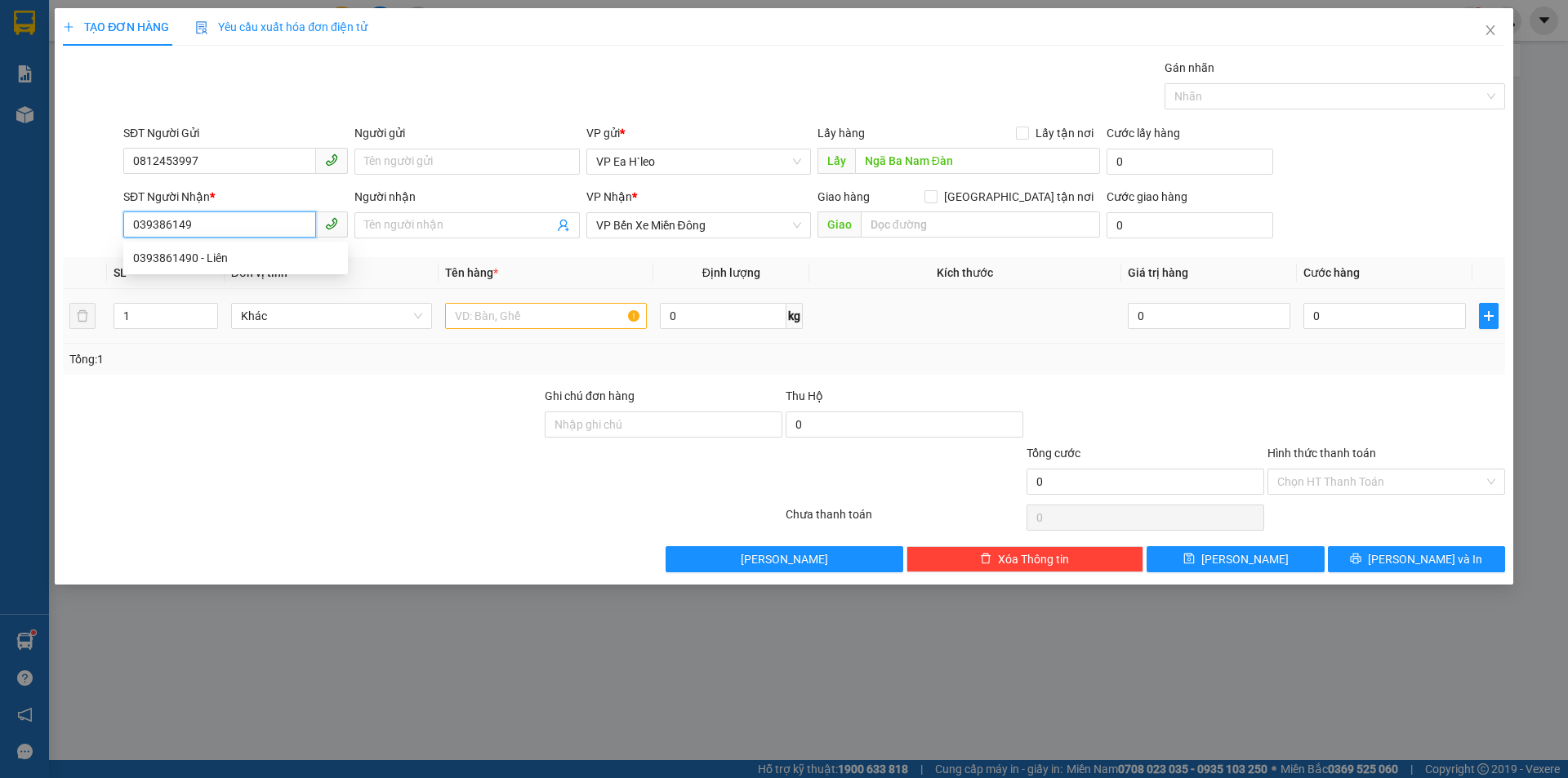
type input "0393861490"
click at [246, 249] on div "0393861490 - Liên" at bounding box center [235, 258] width 205 height 18
type input "Liên"
type input "0393861490"
click at [533, 324] on input "text" at bounding box center [547, 316] width 202 height 26
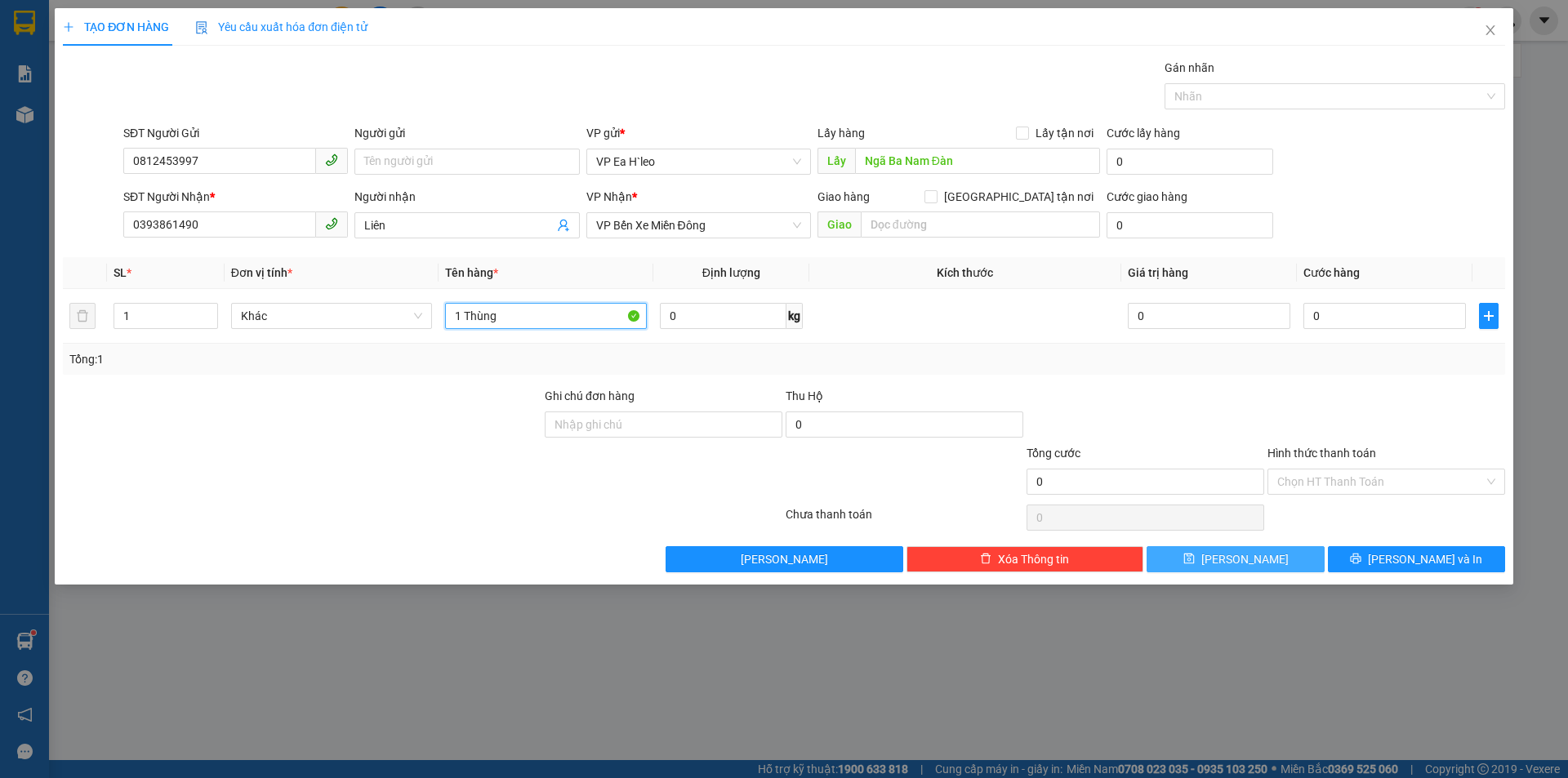
type input "1 Thùng"
click at [1241, 563] on span "[PERSON_NAME]" at bounding box center [1244, 559] width 87 height 18
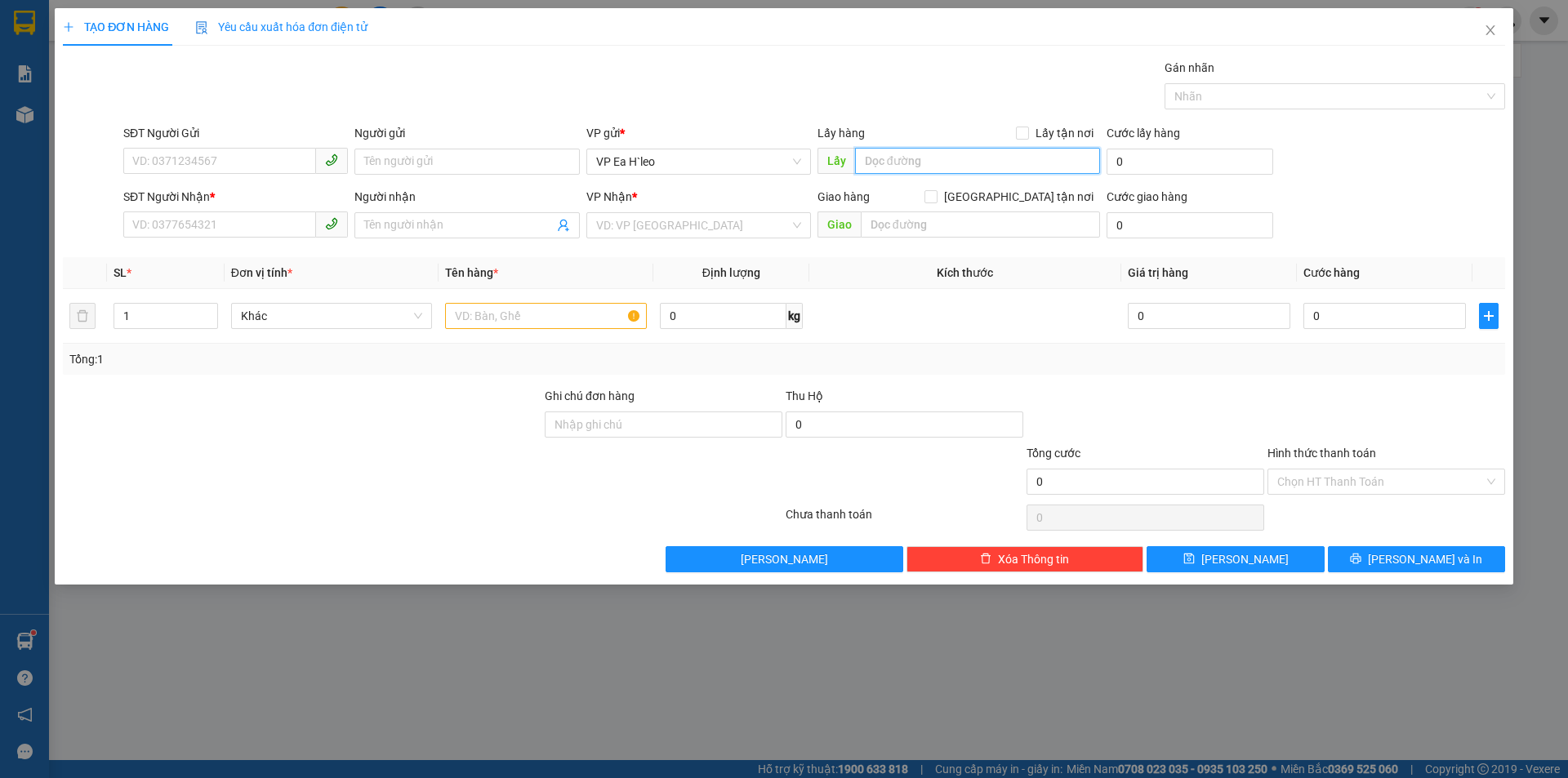
click at [876, 171] on input "text" at bounding box center [977, 161] width 245 height 26
type input "Pon Drang"
click at [666, 221] on input "search" at bounding box center [693, 225] width 193 height 25
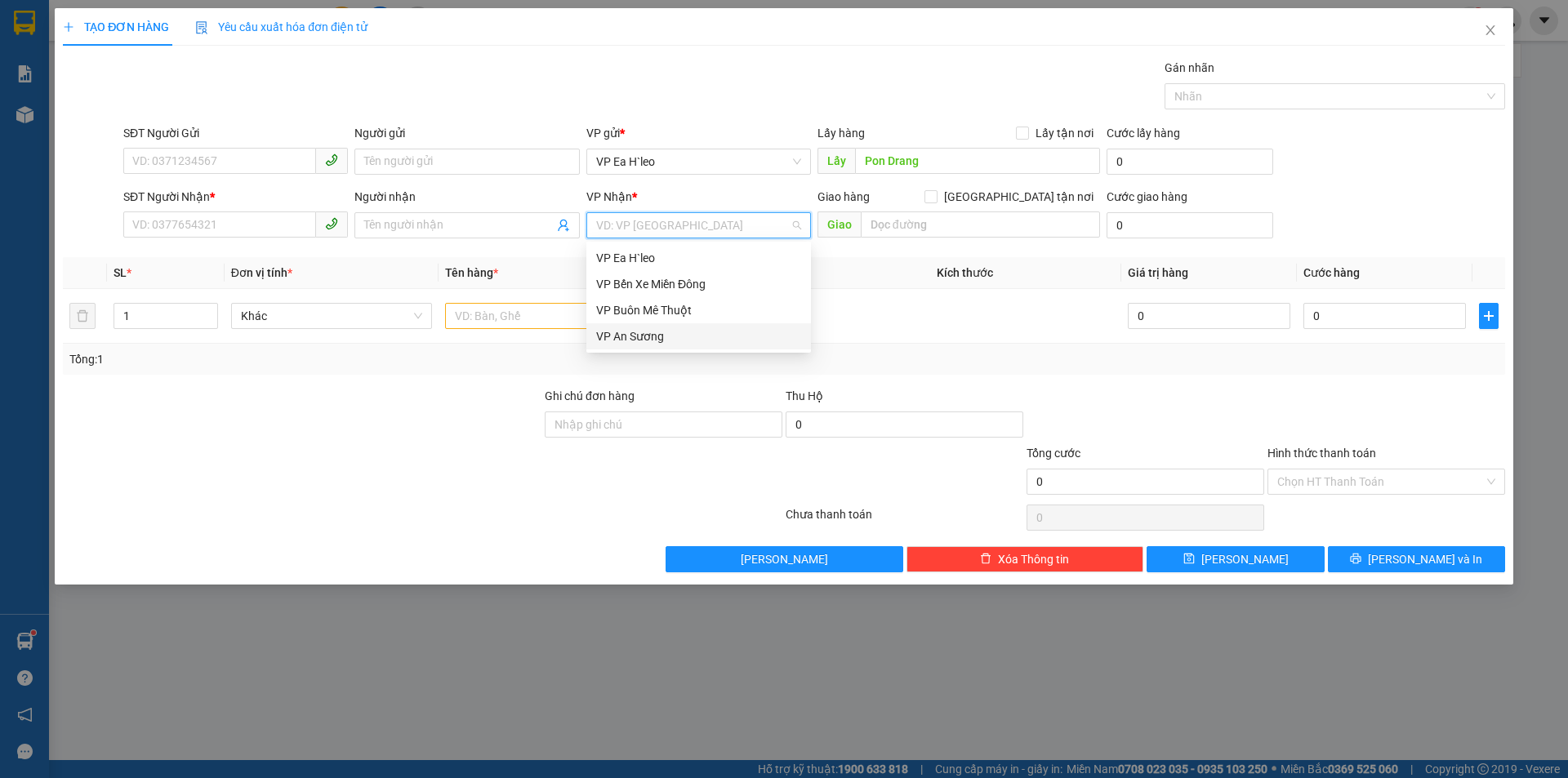
click at [624, 332] on div "VP An Sương" at bounding box center [699, 337] width 205 height 18
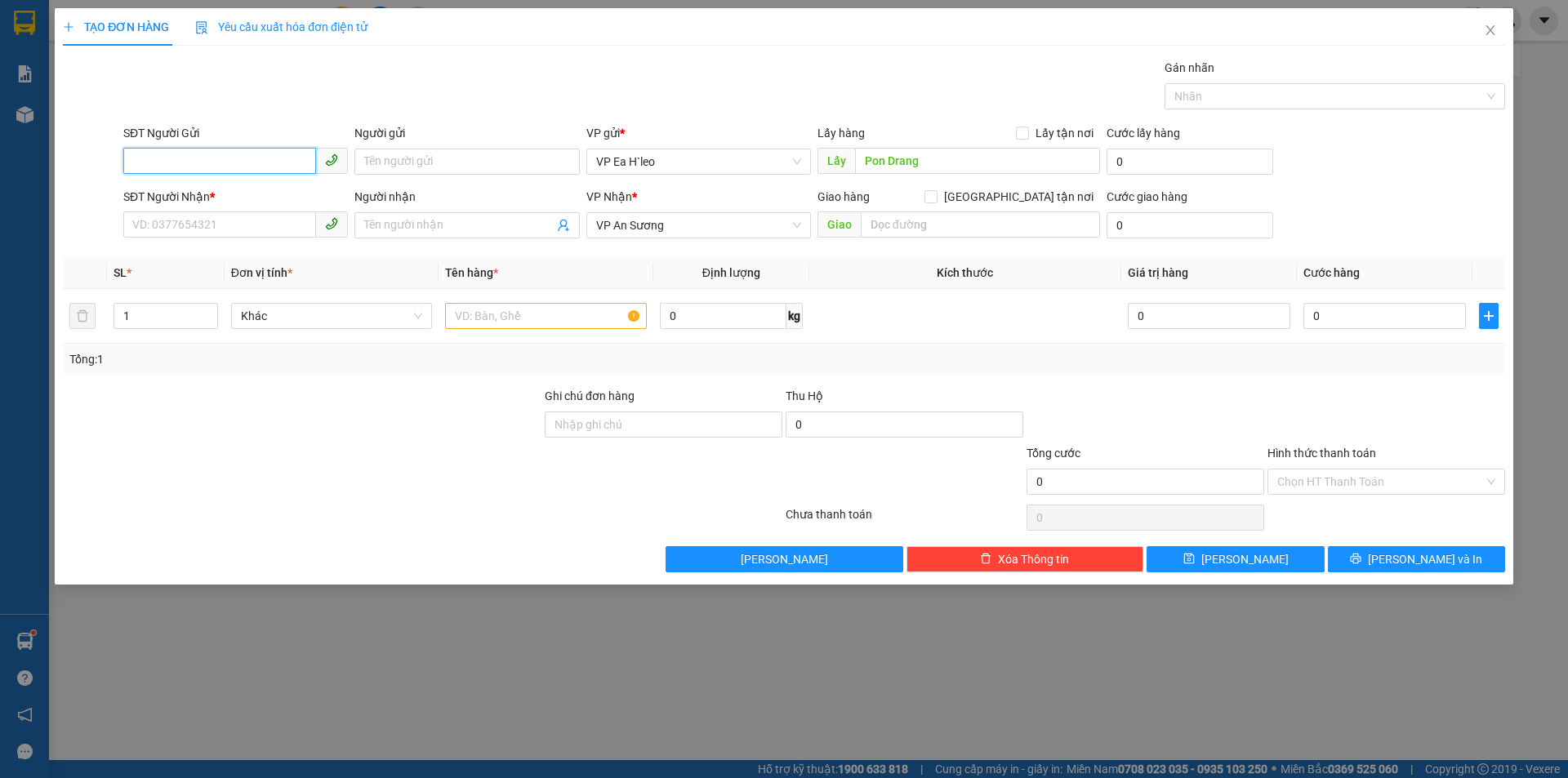
click at [228, 163] on input "SĐT Người Gửi" at bounding box center [220, 161] width 192 height 26
paste input "0364049579"
type input "0364049579"
click at [1152, 383] on div "Transit Pickup Surcharge Ids Transit Deliver Surcharge Ids Transit Deliver Surc…" at bounding box center [784, 316] width 1442 height 514
click at [1484, 31] on icon "close" at bounding box center [1490, 29] width 13 height 13
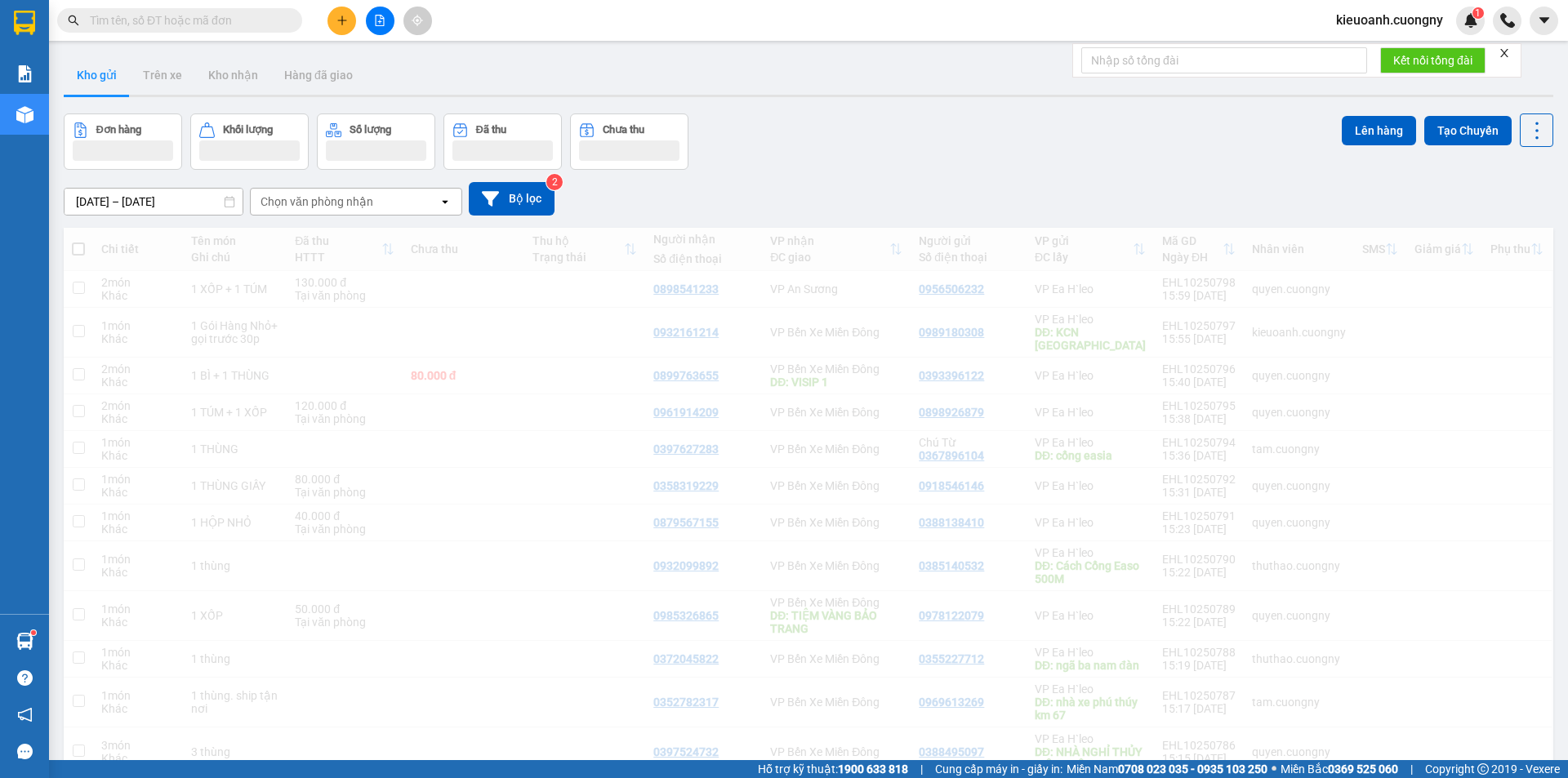
click at [188, 23] on input "text" at bounding box center [186, 21] width 192 height 18
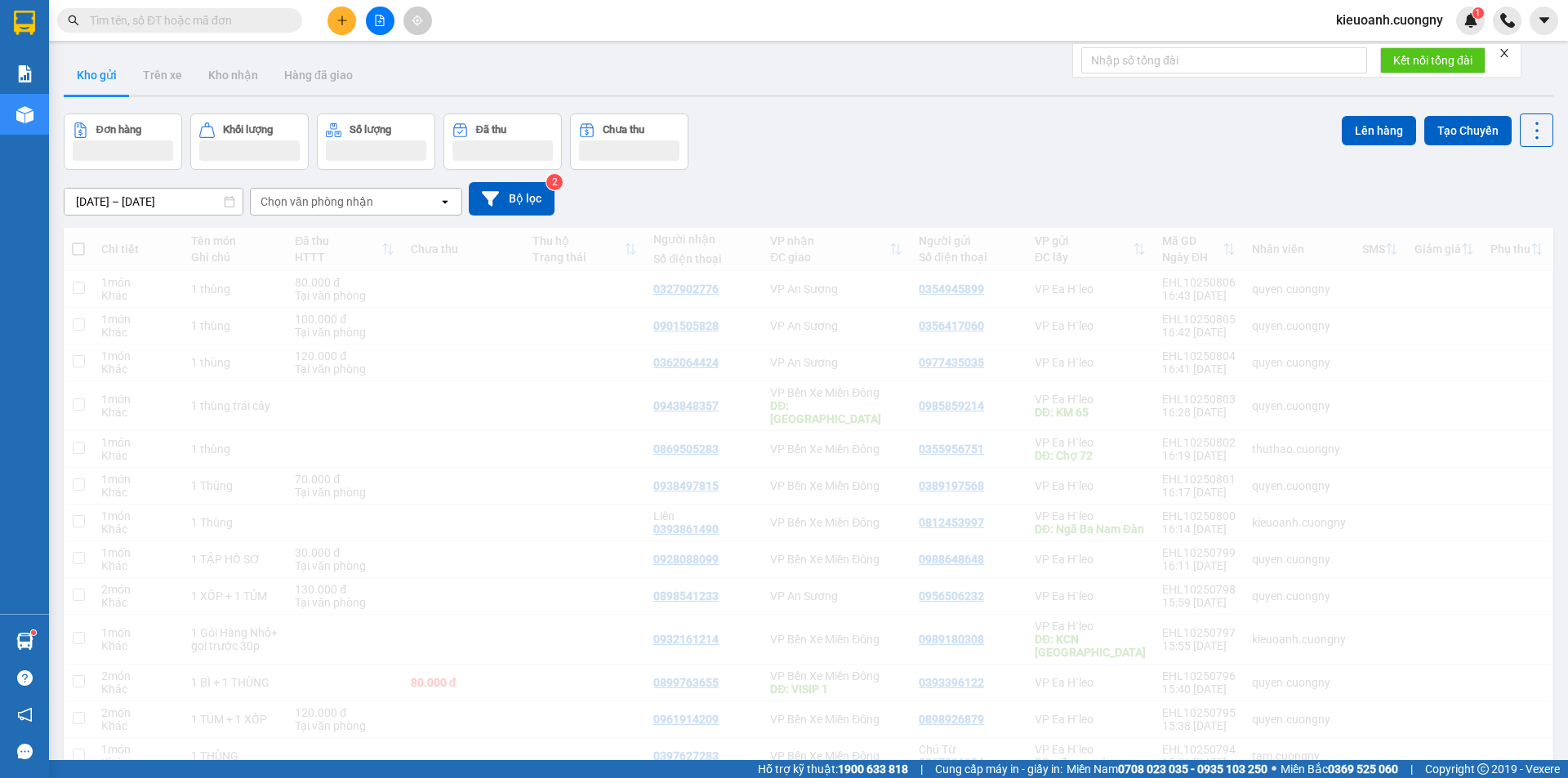
paste input "0325457080"
type input "0325457080"
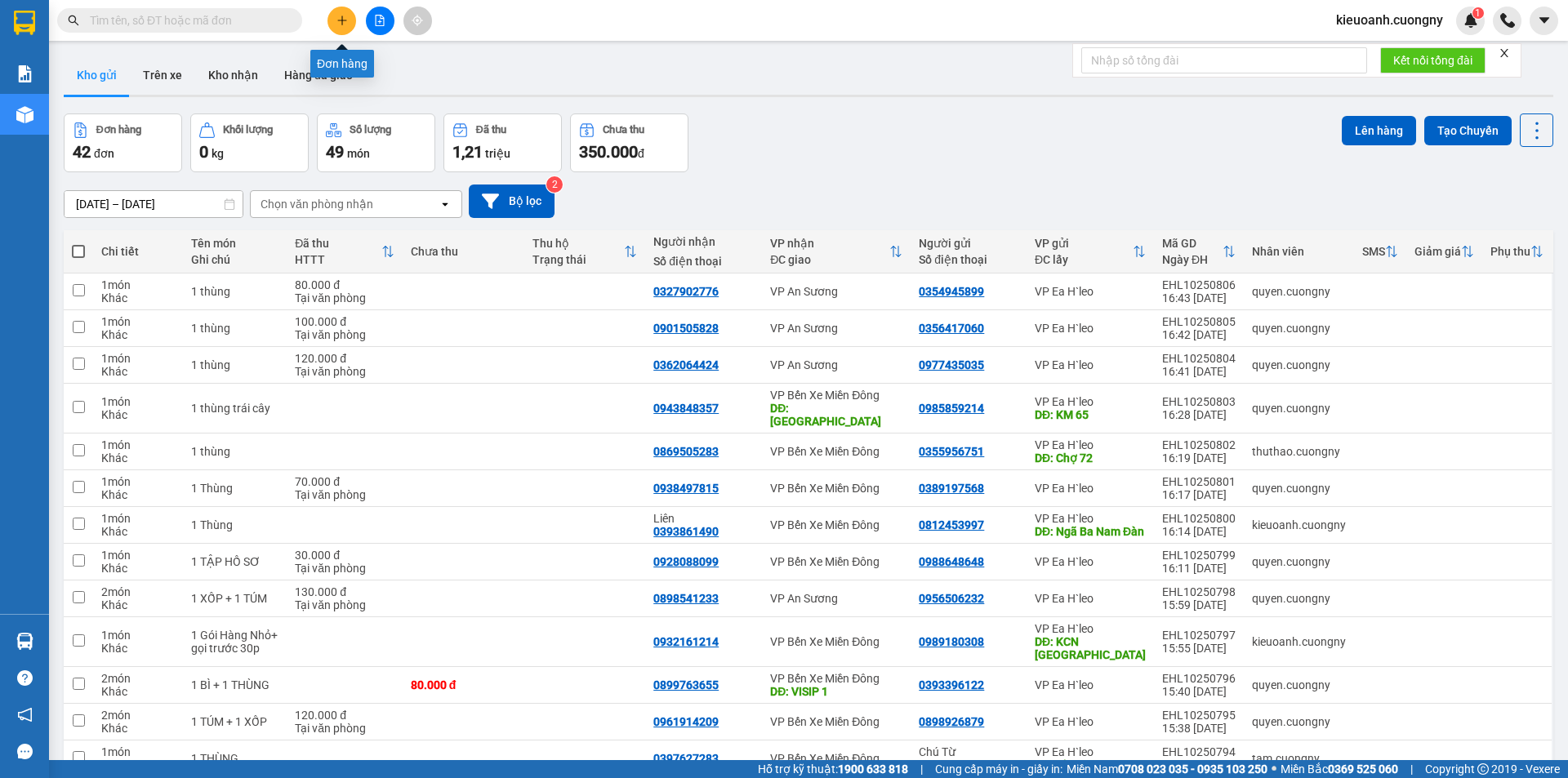
click at [343, 25] on icon "plus" at bounding box center [342, 21] width 12 height 12
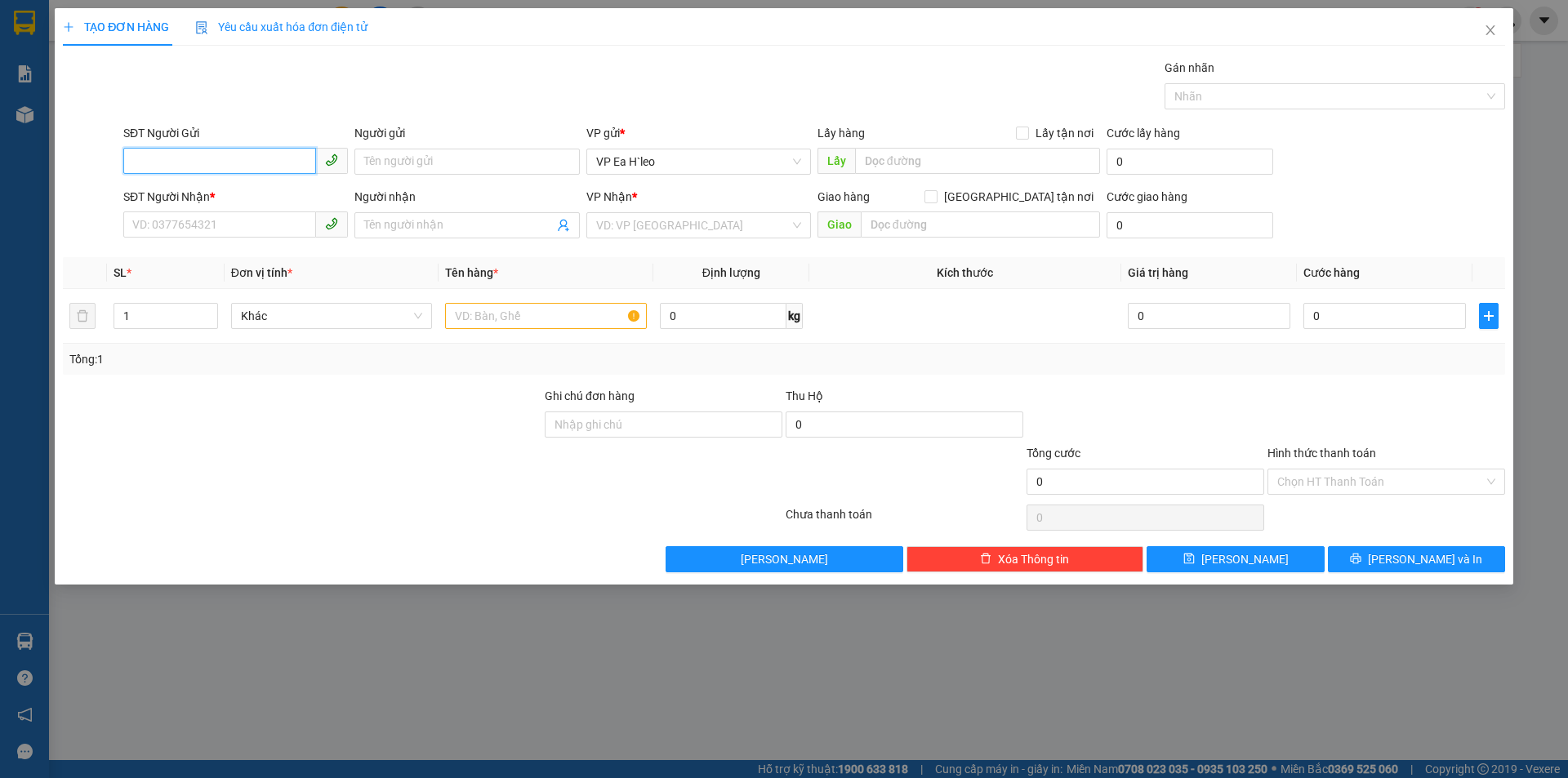
paste input "0983818321"
type input "0983818321"
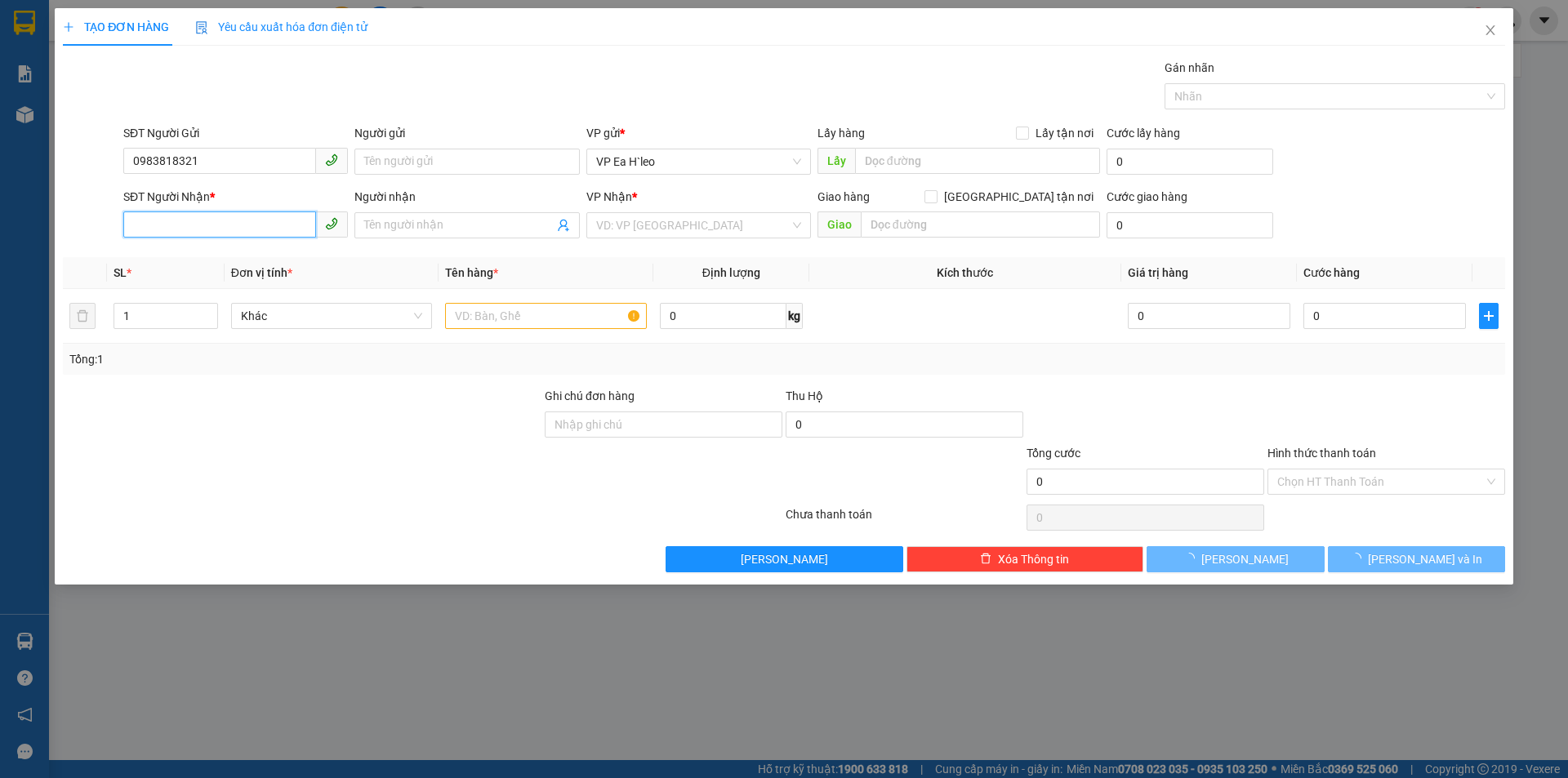
click at [218, 223] on input "SĐT Người Nhận *" at bounding box center [220, 225] width 192 height 26
click at [269, 223] on input "SĐT Người Nhận *" at bounding box center [220, 225] width 192 height 26
paste input "0775882644"
type input "0775882644"
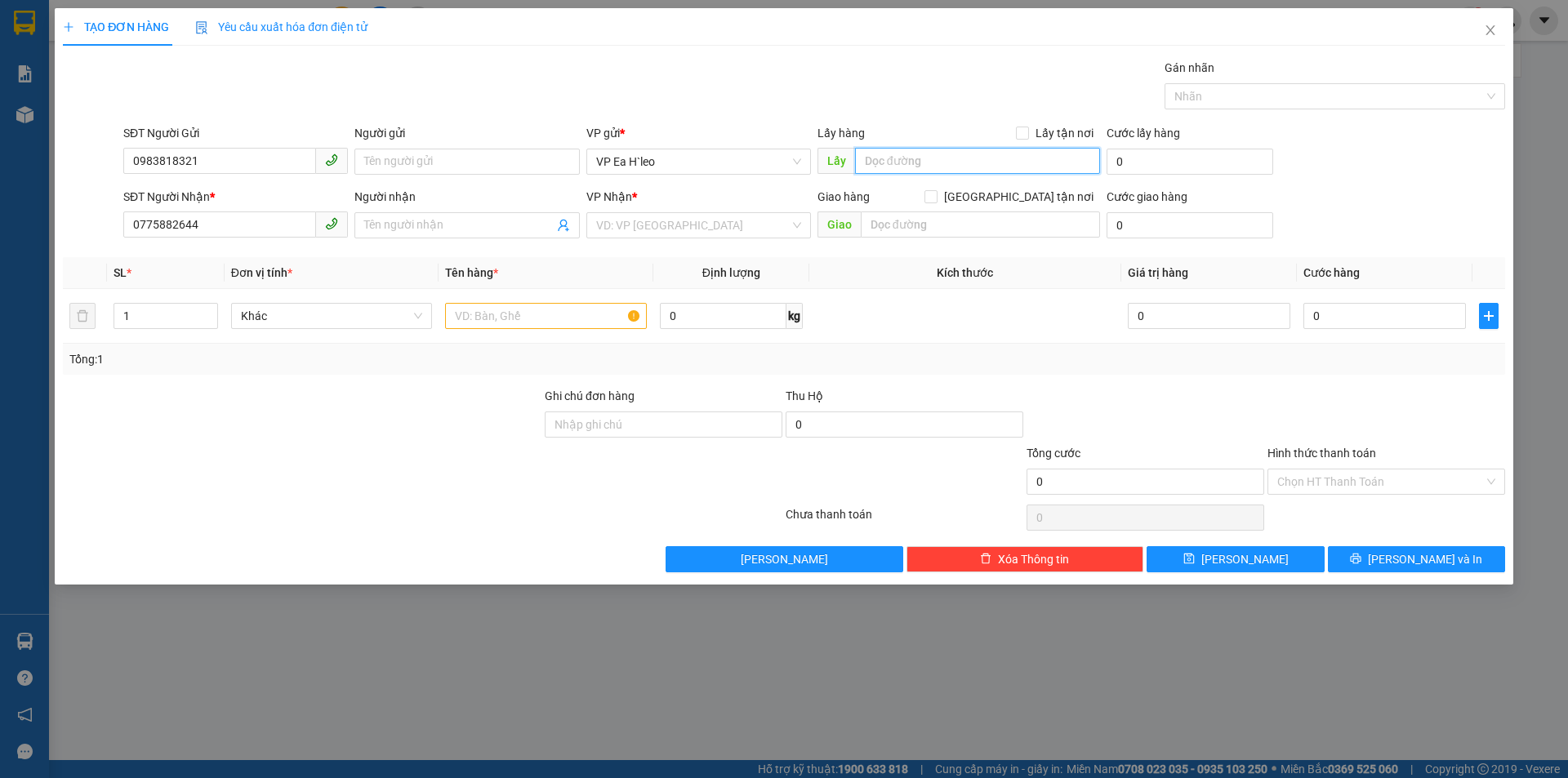
click at [899, 166] on input "text" at bounding box center [977, 161] width 245 height 26
type input "Chợ Mới Pon Drang"
click at [738, 223] on input "search" at bounding box center [693, 225] width 193 height 25
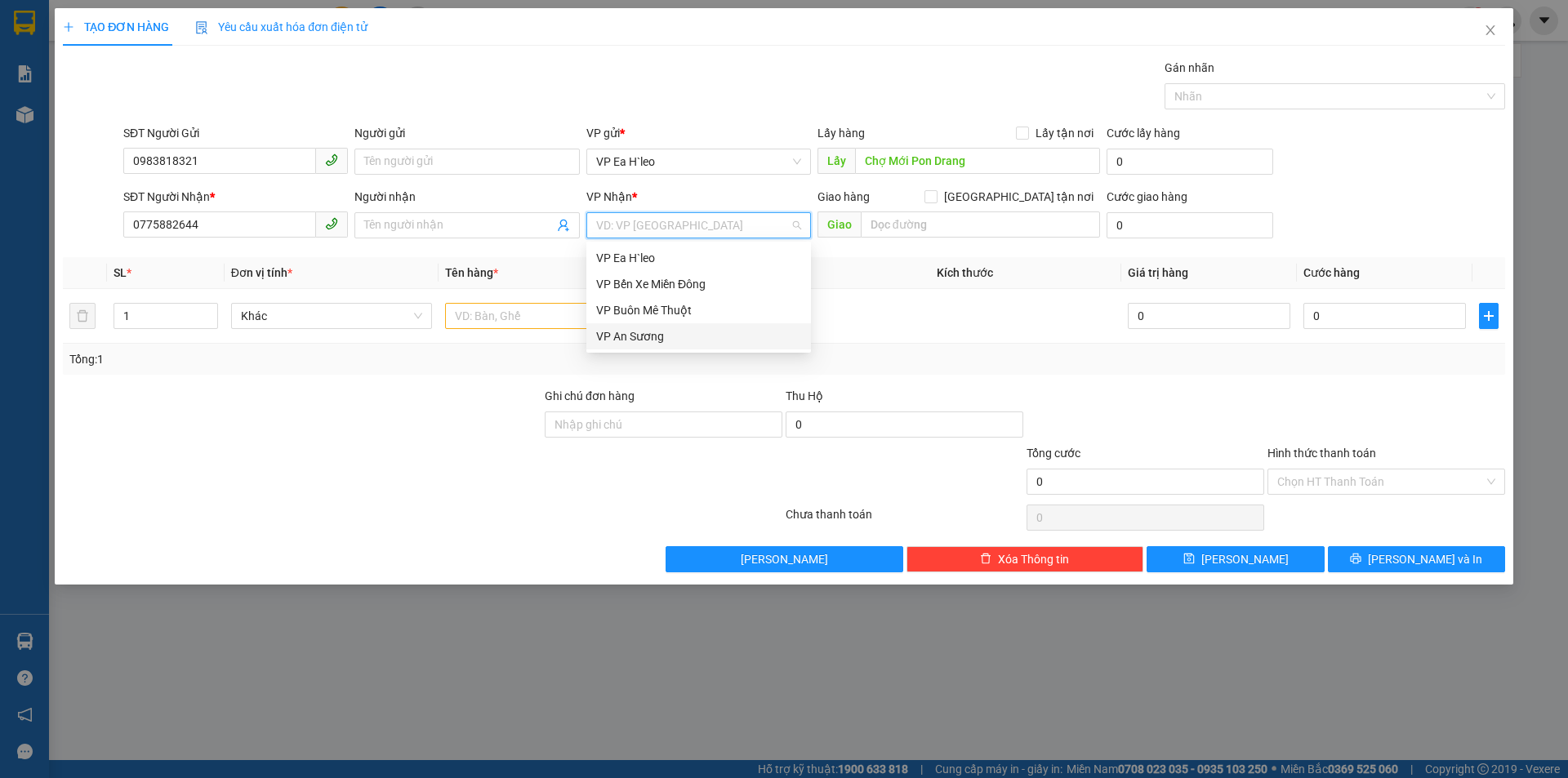
click at [706, 332] on div "VP An Sương" at bounding box center [699, 337] width 205 height 18
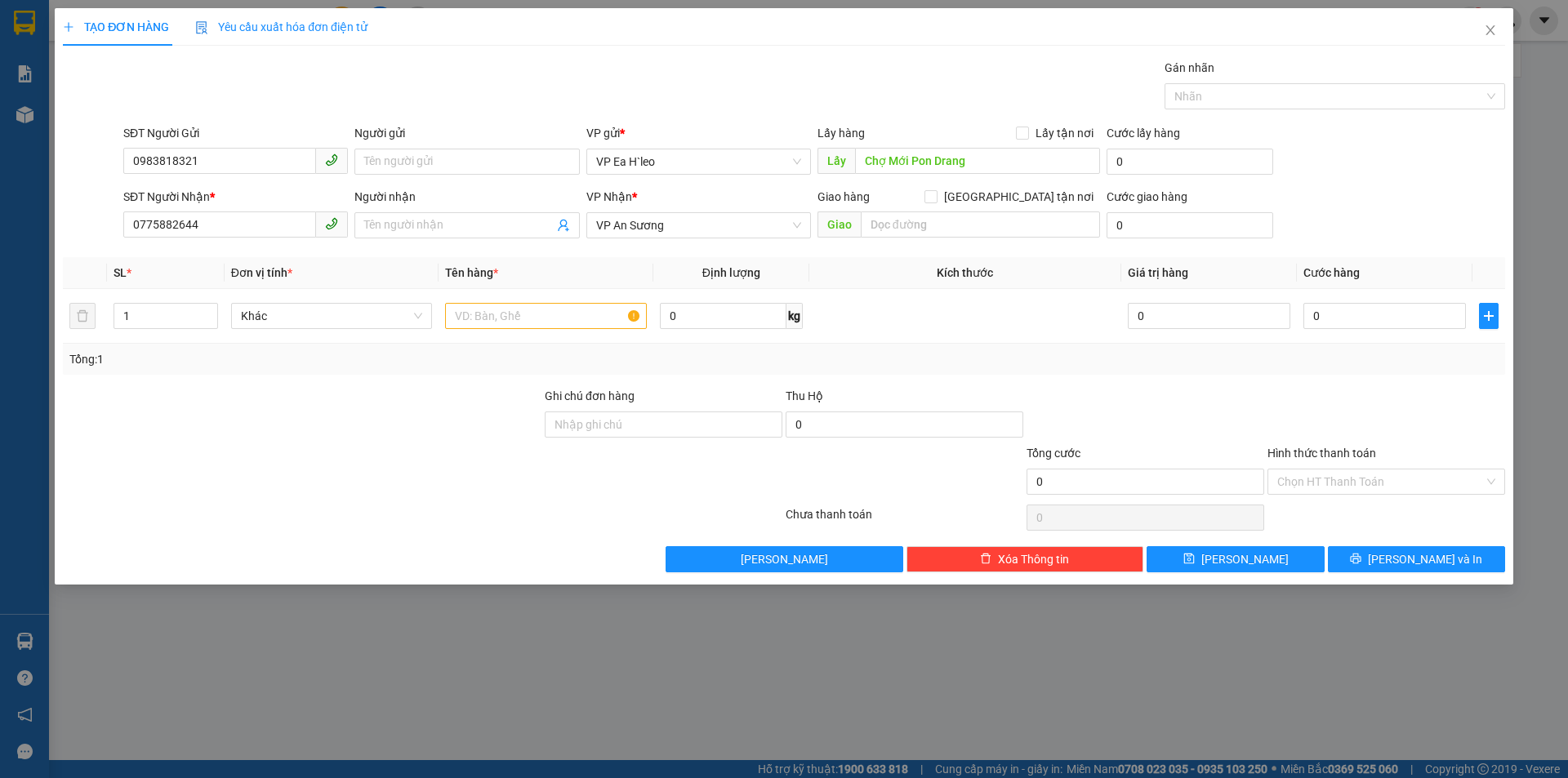
click at [953, 678] on div "TẠO ĐƠN HÀNG Yêu cầu xuất hóa đơn điện tử Transit Pickup Surcharge Ids Transit …" at bounding box center [784, 389] width 1568 height 778
click at [544, 304] on input "text" at bounding box center [547, 316] width 202 height 26
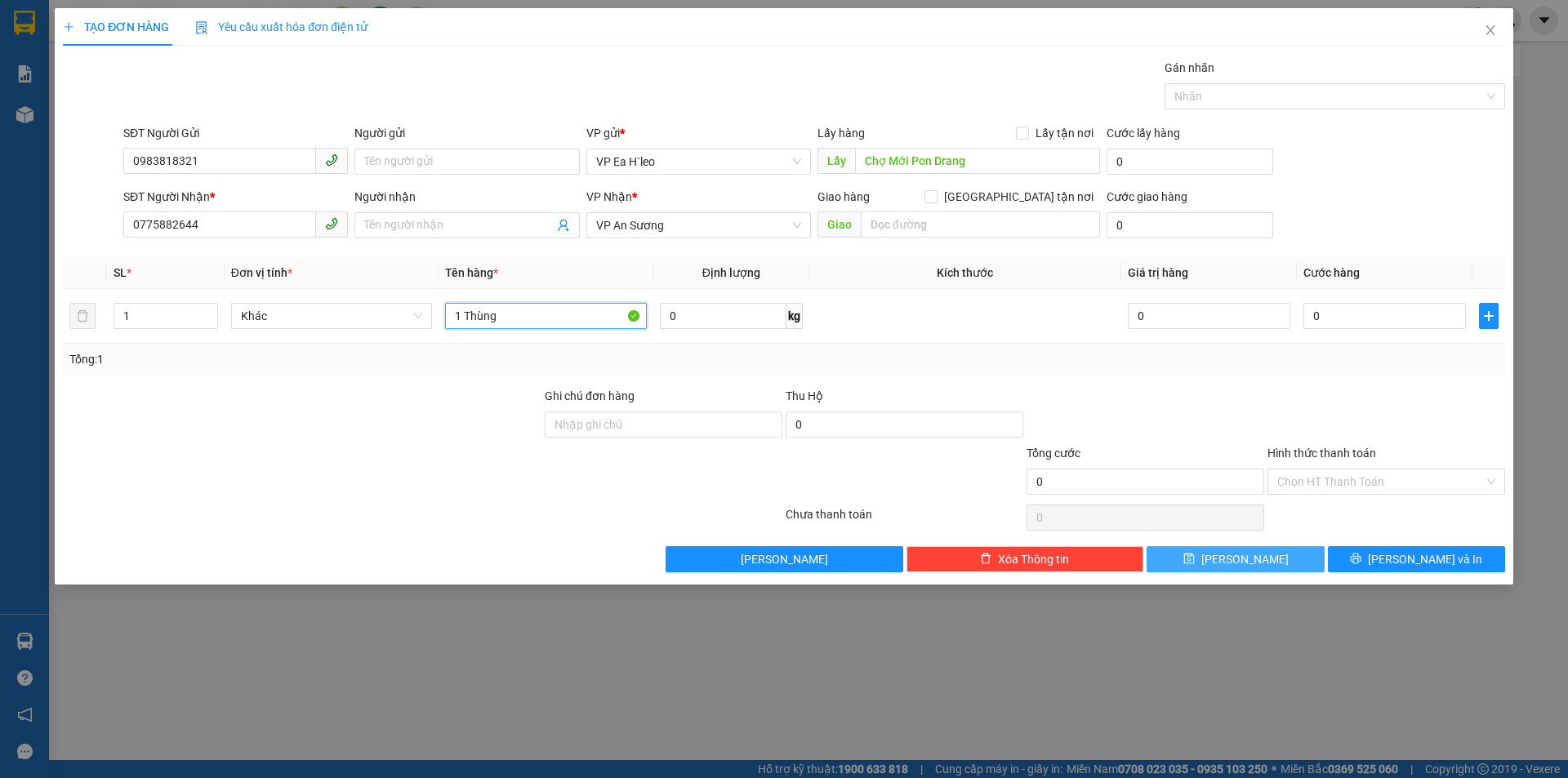
type input "1 Thùng"
click at [1227, 550] on button "[PERSON_NAME]" at bounding box center [1235, 559] width 178 height 26
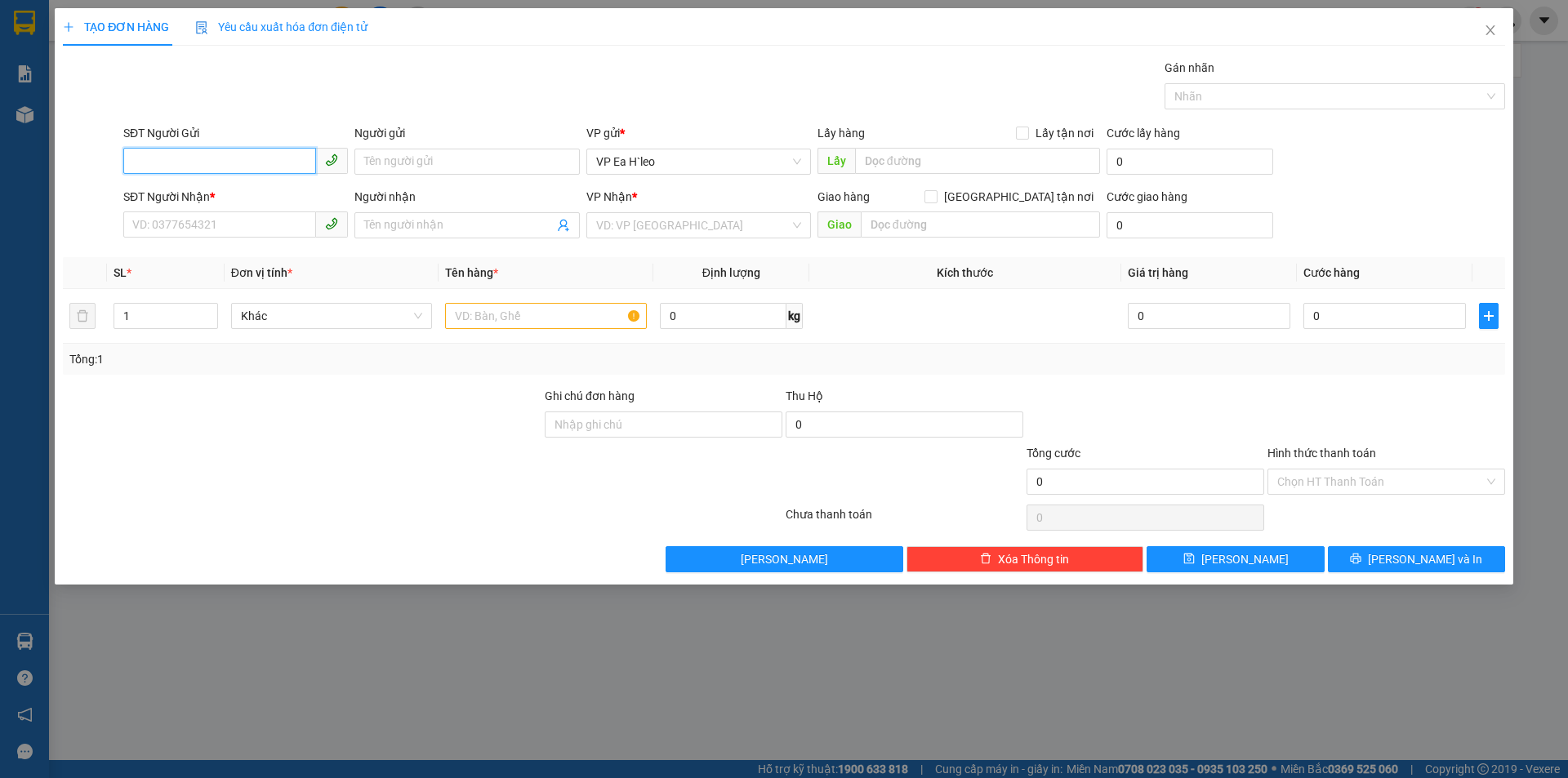
paste input "0357396565"
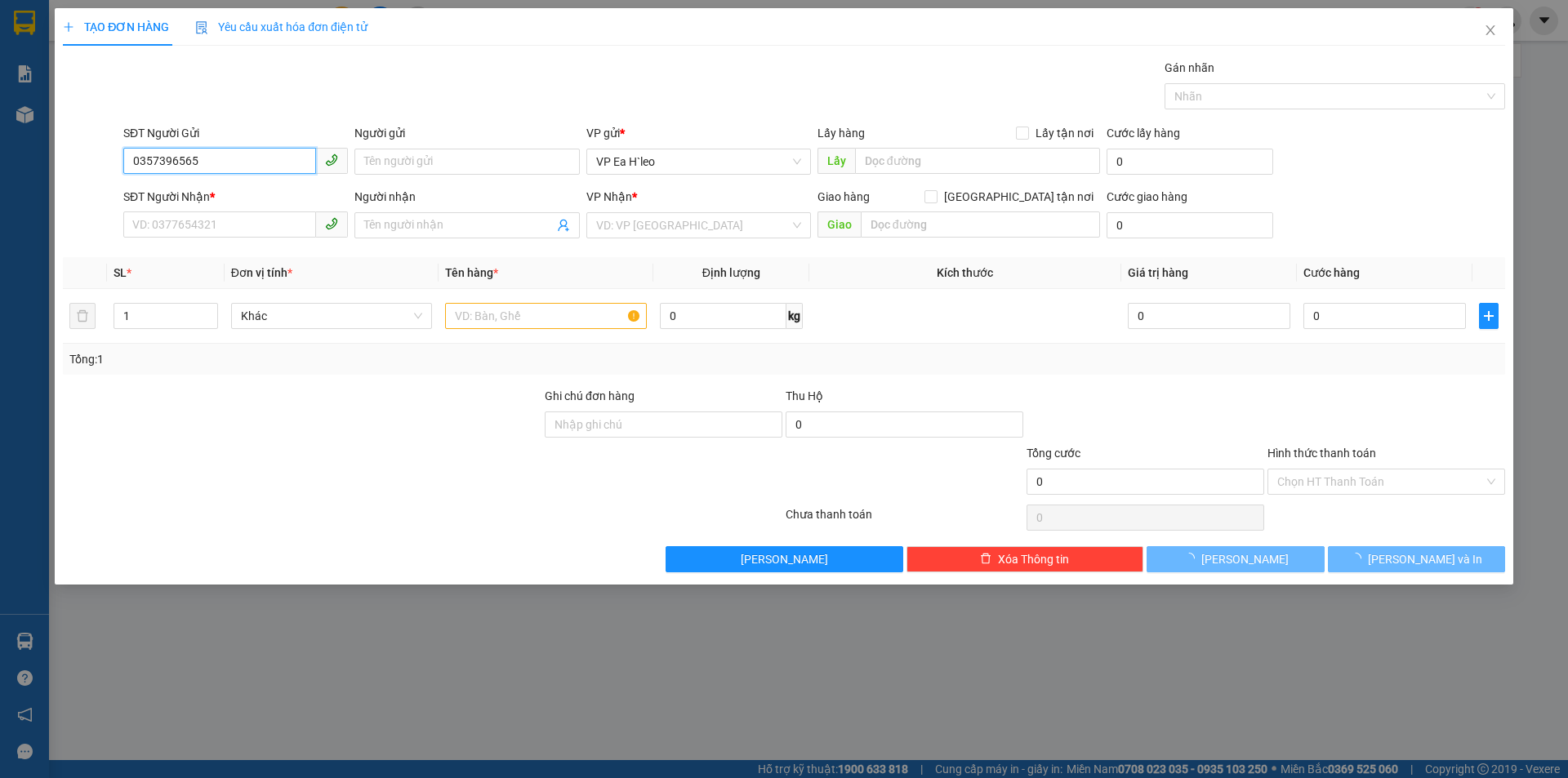
type input "0357396565"
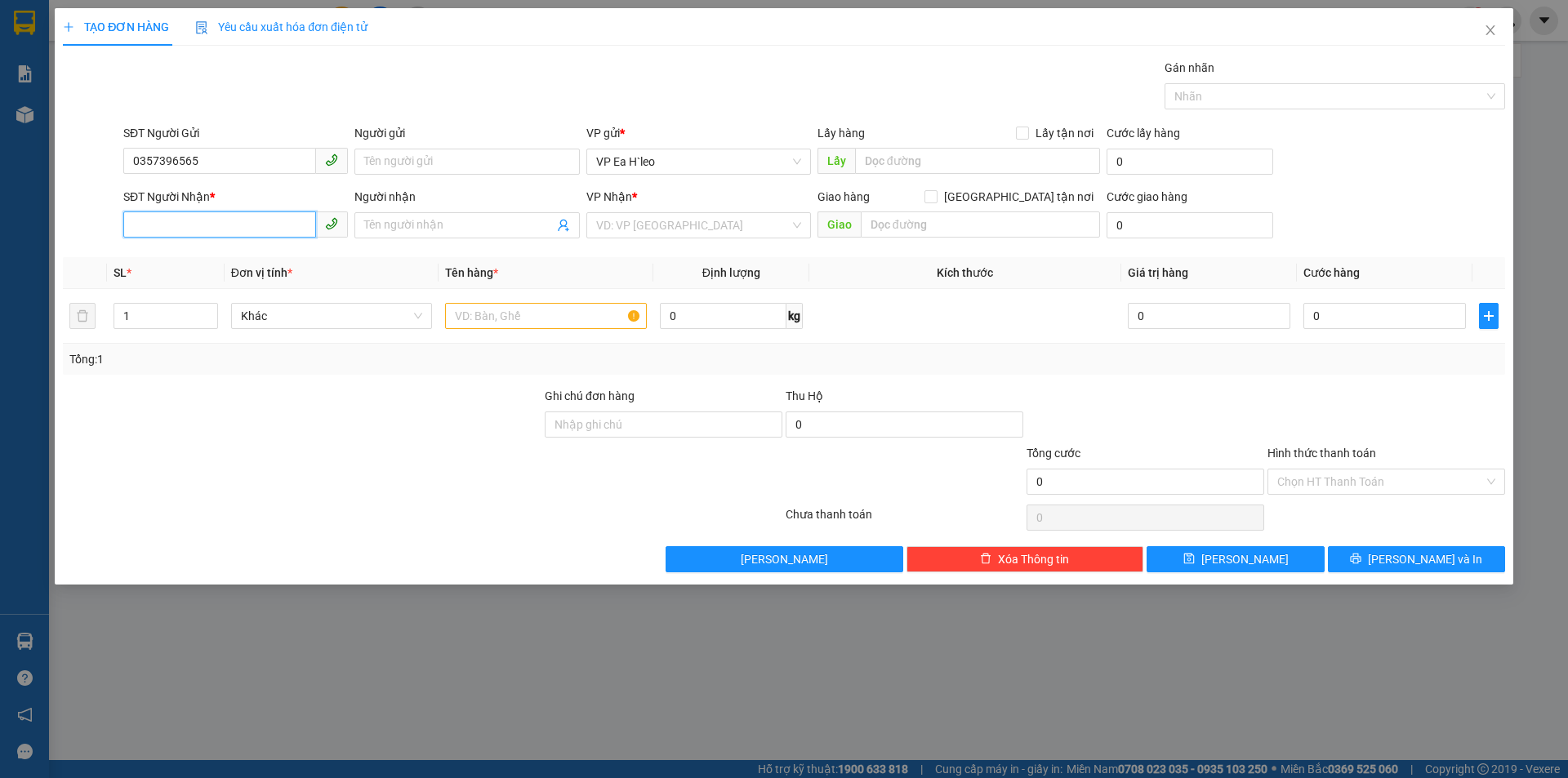
click at [256, 219] on input "SĐT Người Nhận *" at bounding box center [220, 225] width 192 height 26
paste input "0945567383"
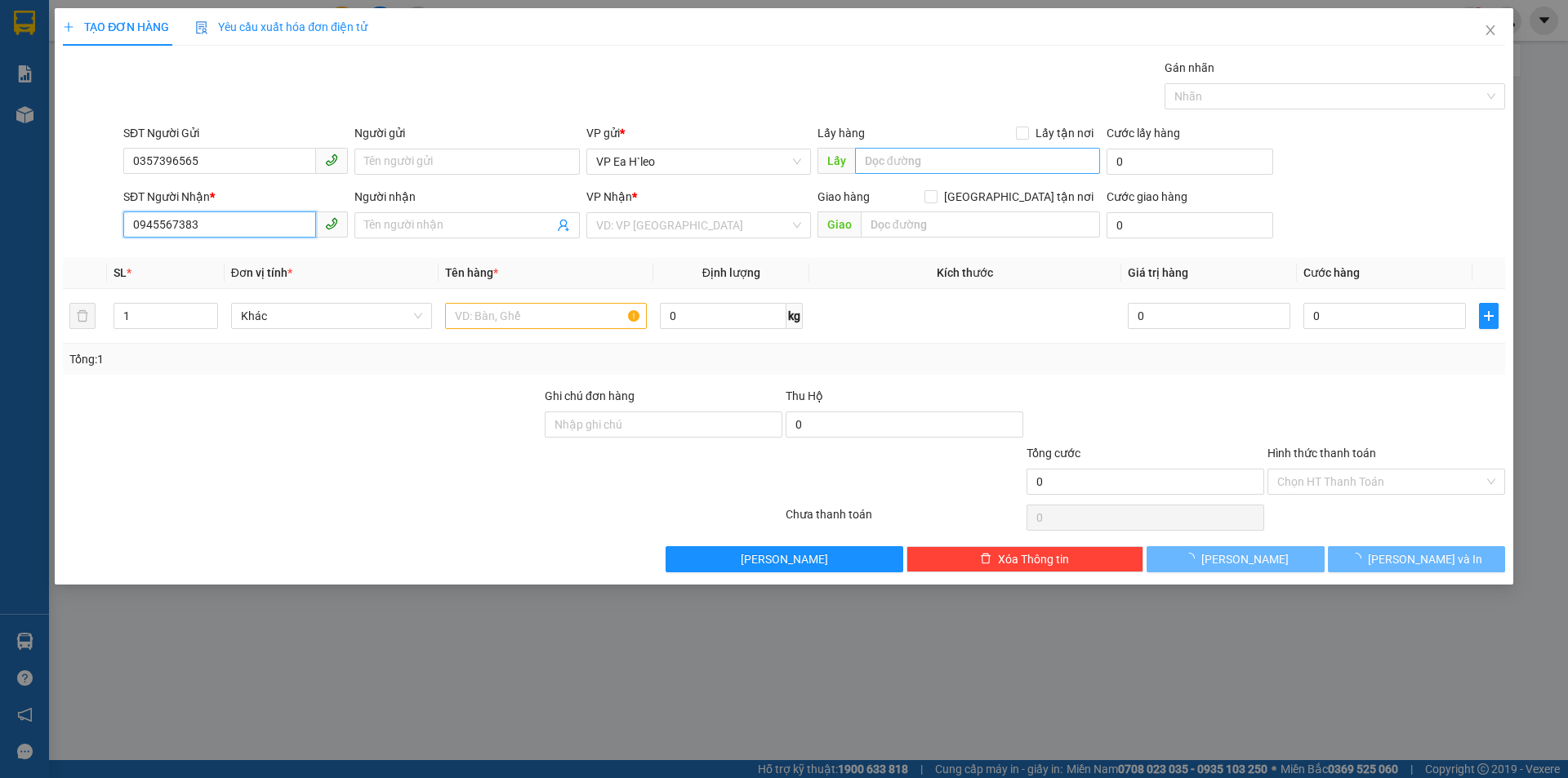
type input "0945567383"
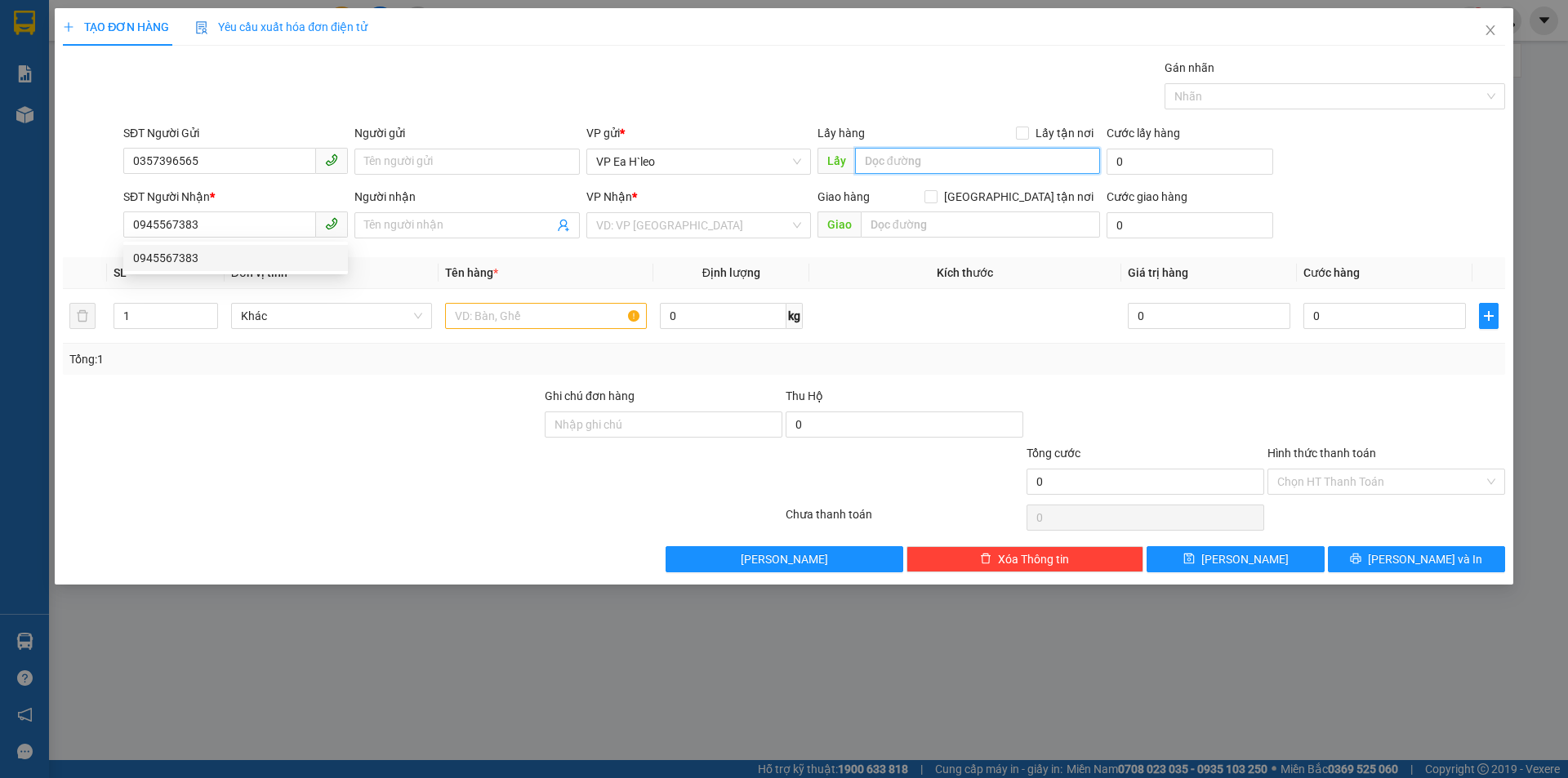
click at [938, 162] on input "text" at bounding box center [977, 161] width 245 height 26
type input "Cư Né"
click at [694, 226] on input "search" at bounding box center [693, 225] width 193 height 25
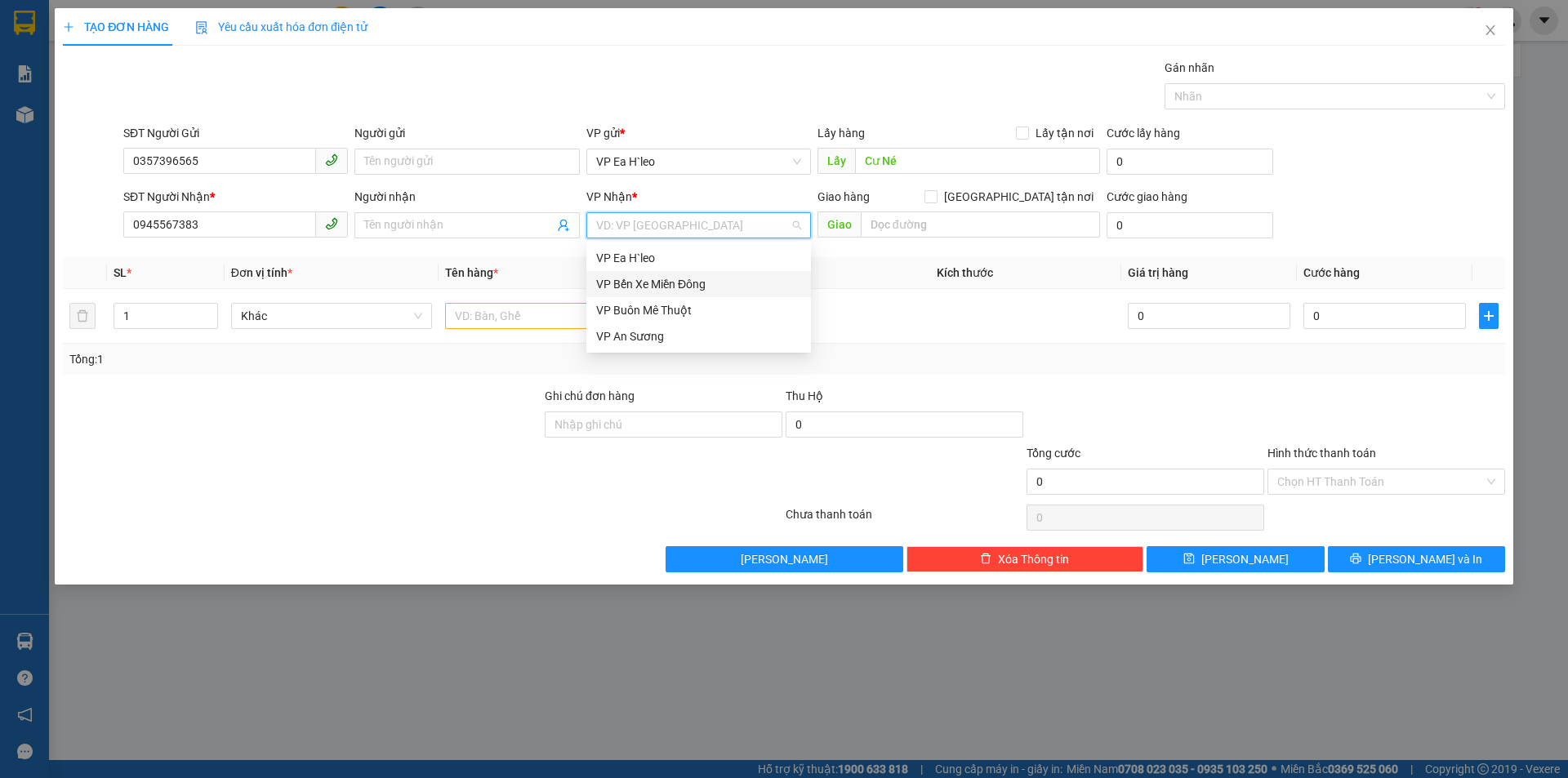
click at [689, 279] on div "VP Bến Xe Miền Đông" at bounding box center [699, 284] width 205 height 18
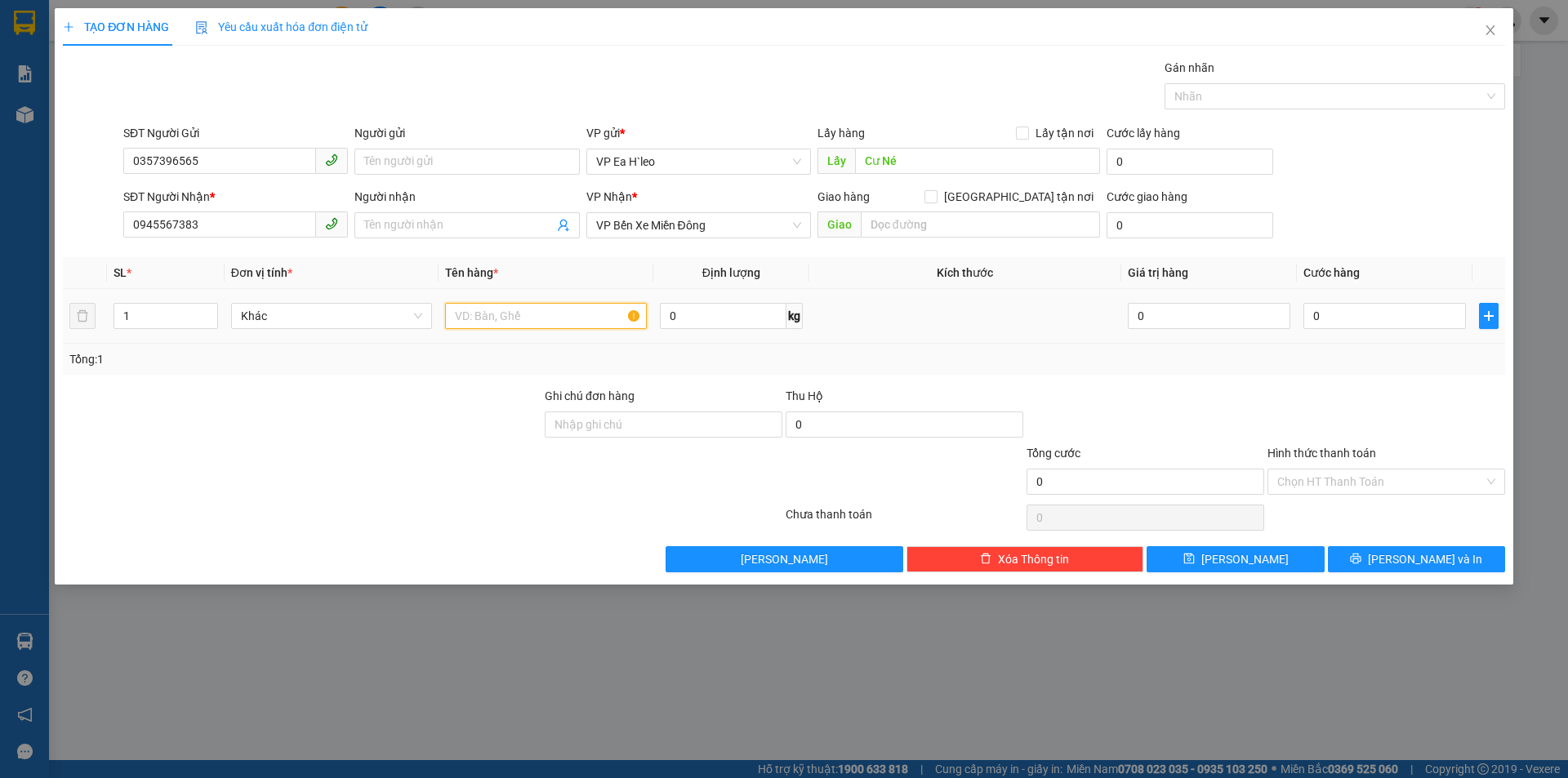
click at [549, 317] on input "text" at bounding box center [547, 316] width 202 height 26
type input "1 Thùng+ 1 Xốp"
drag, startPoint x: 162, startPoint y: 316, endPoint x: 122, endPoint y: 332, distance: 43.1
click at [122, 332] on div "1" at bounding box center [166, 315] width 104 height 32
type input "2"
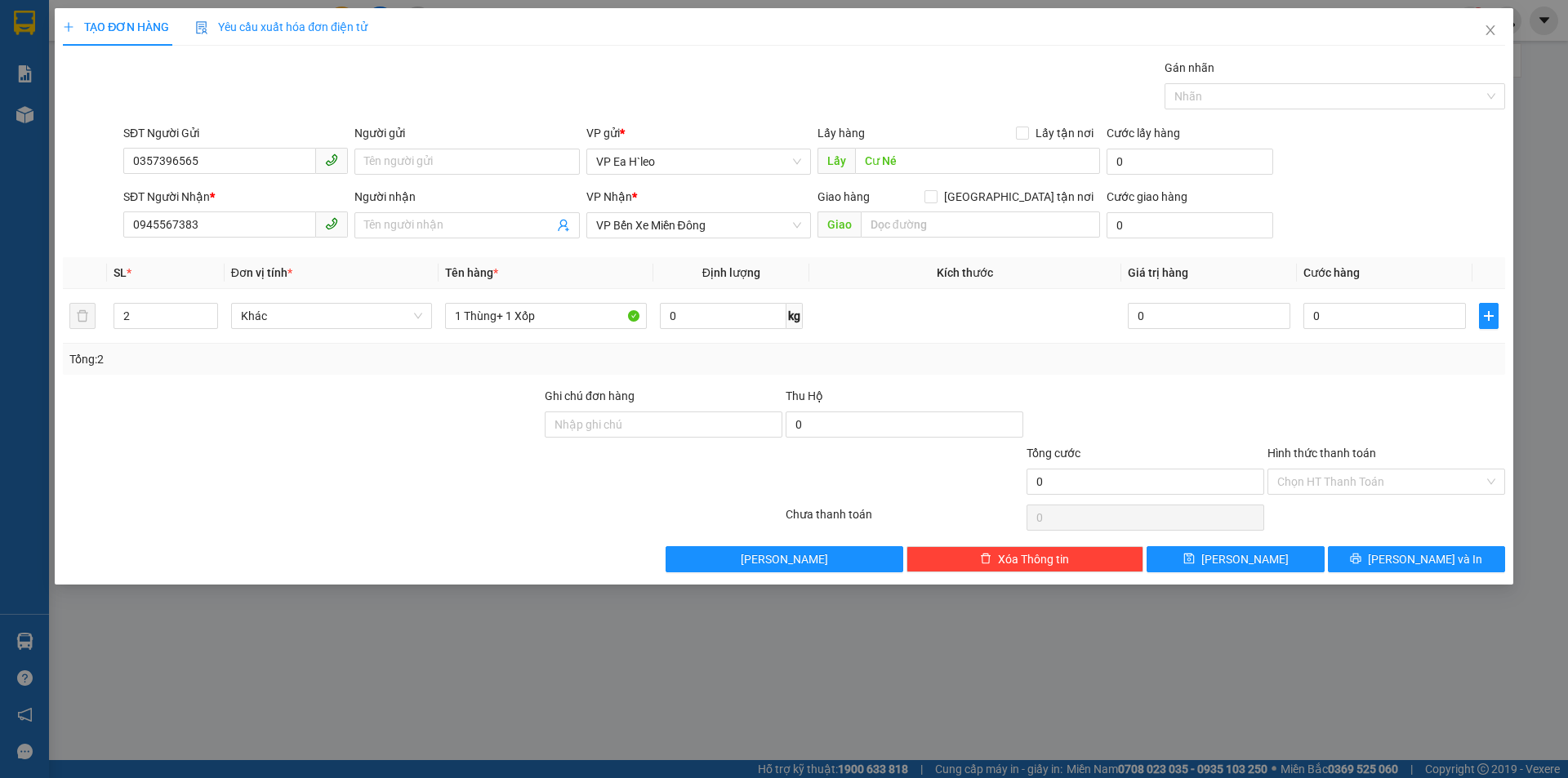
click at [198, 493] on div at bounding box center [301, 473] width 482 height 57
click at [1263, 562] on button "[PERSON_NAME]" at bounding box center [1235, 559] width 178 height 26
type input "1"
click at [274, 153] on input "SĐT Người Gửi" at bounding box center [220, 161] width 192 height 26
paste input "0357396565"
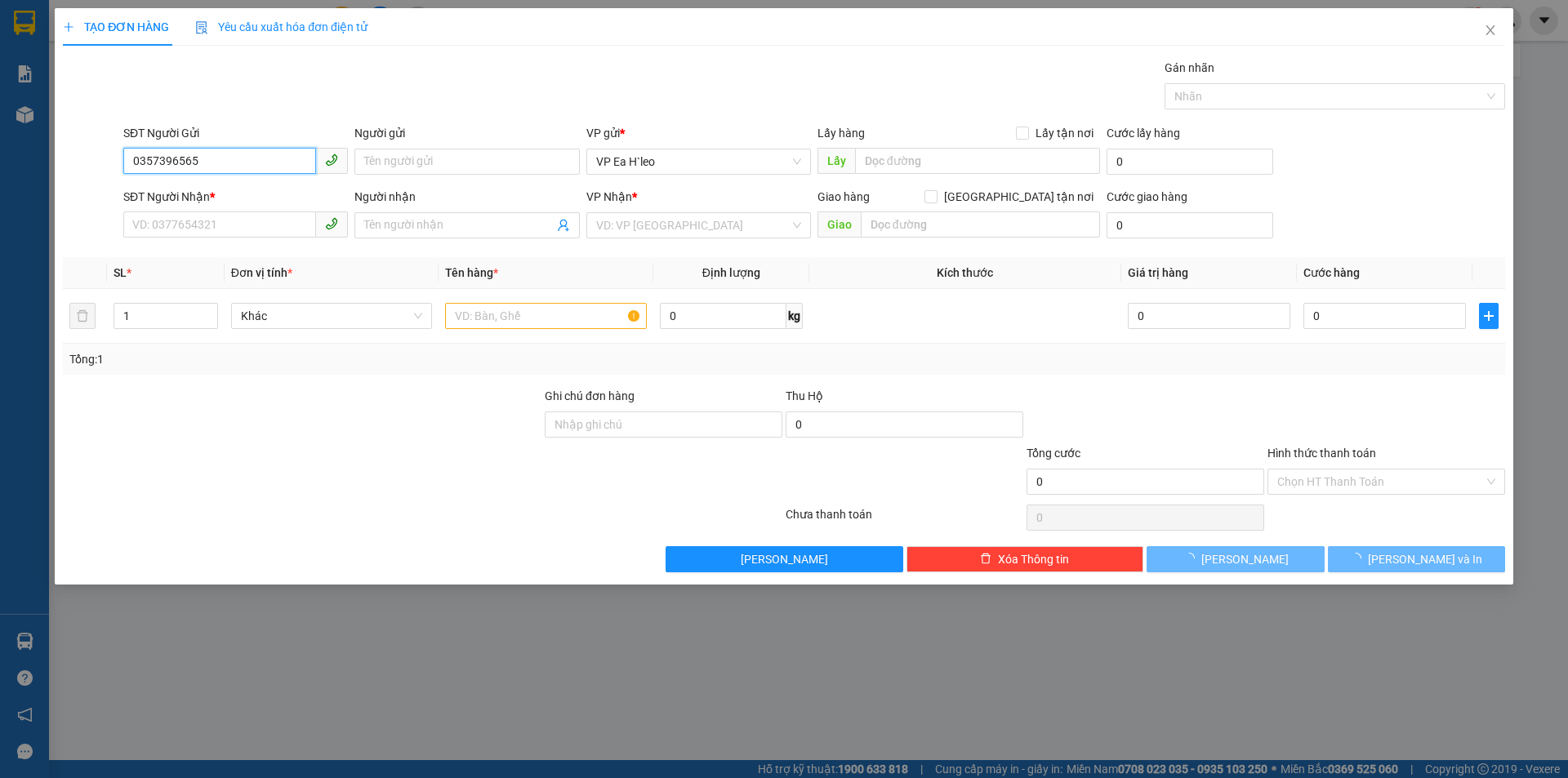
type input "0357396565"
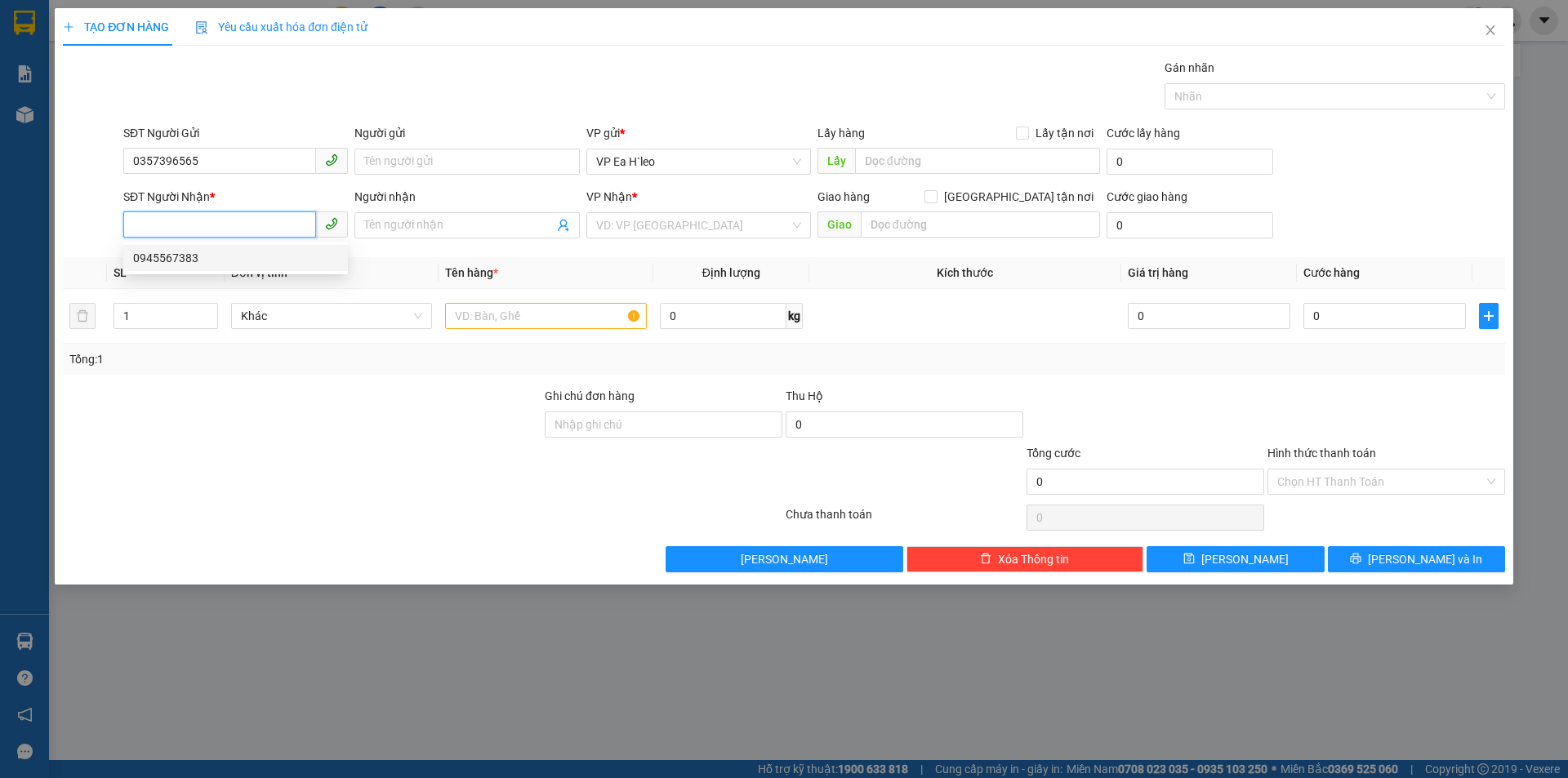
paste input "0384871299"
type input "0384871299"
click at [613, 207] on div "VP Nhận *" at bounding box center [699, 199] width 225 height 25
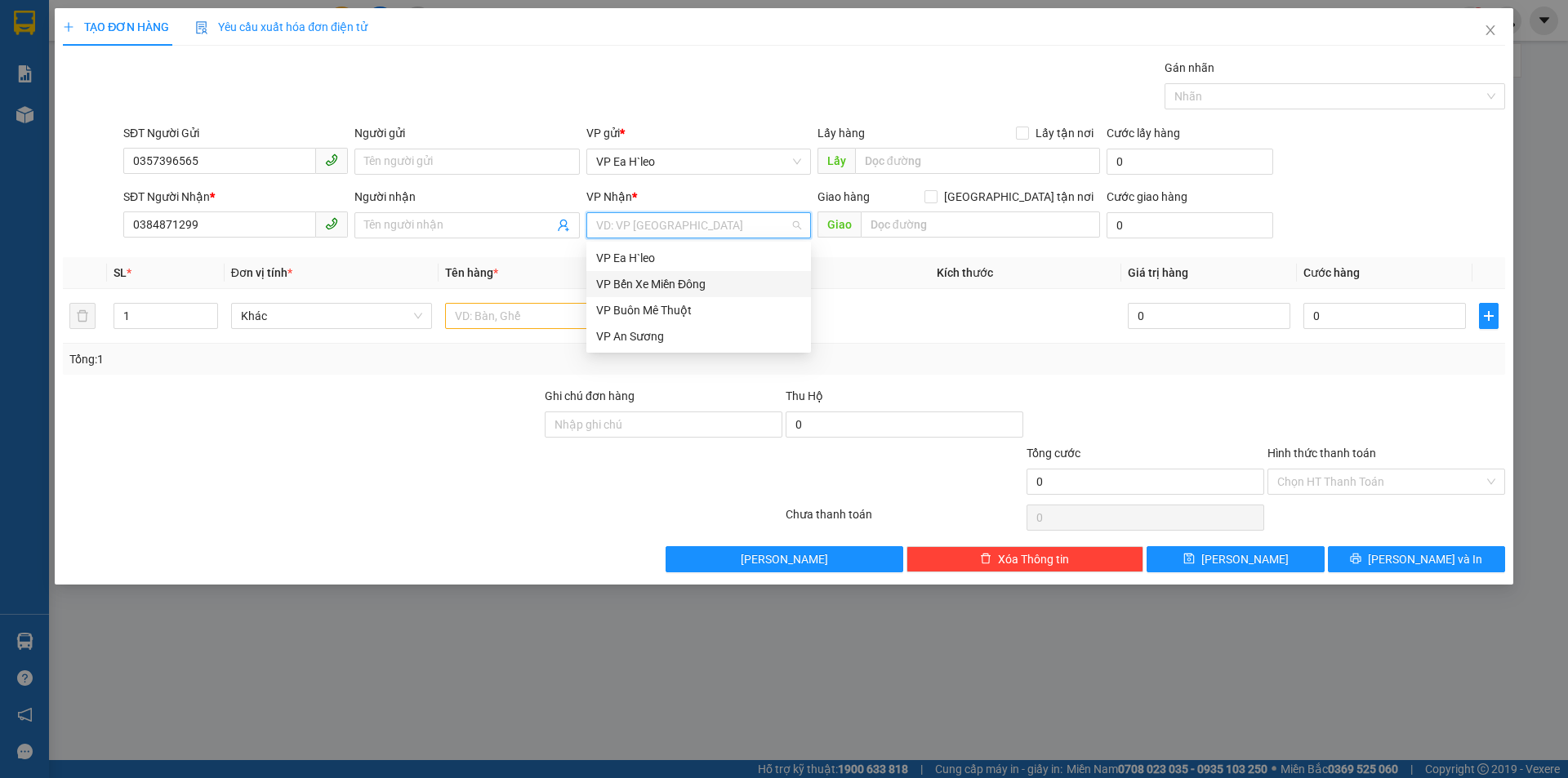
click at [614, 219] on input "search" at bounding box center [693, 225] width 193 height 25
click at [644, 280] on div "VP Bến Xe Miền Đông" at bounding box center [699, 284] width 205 height 18
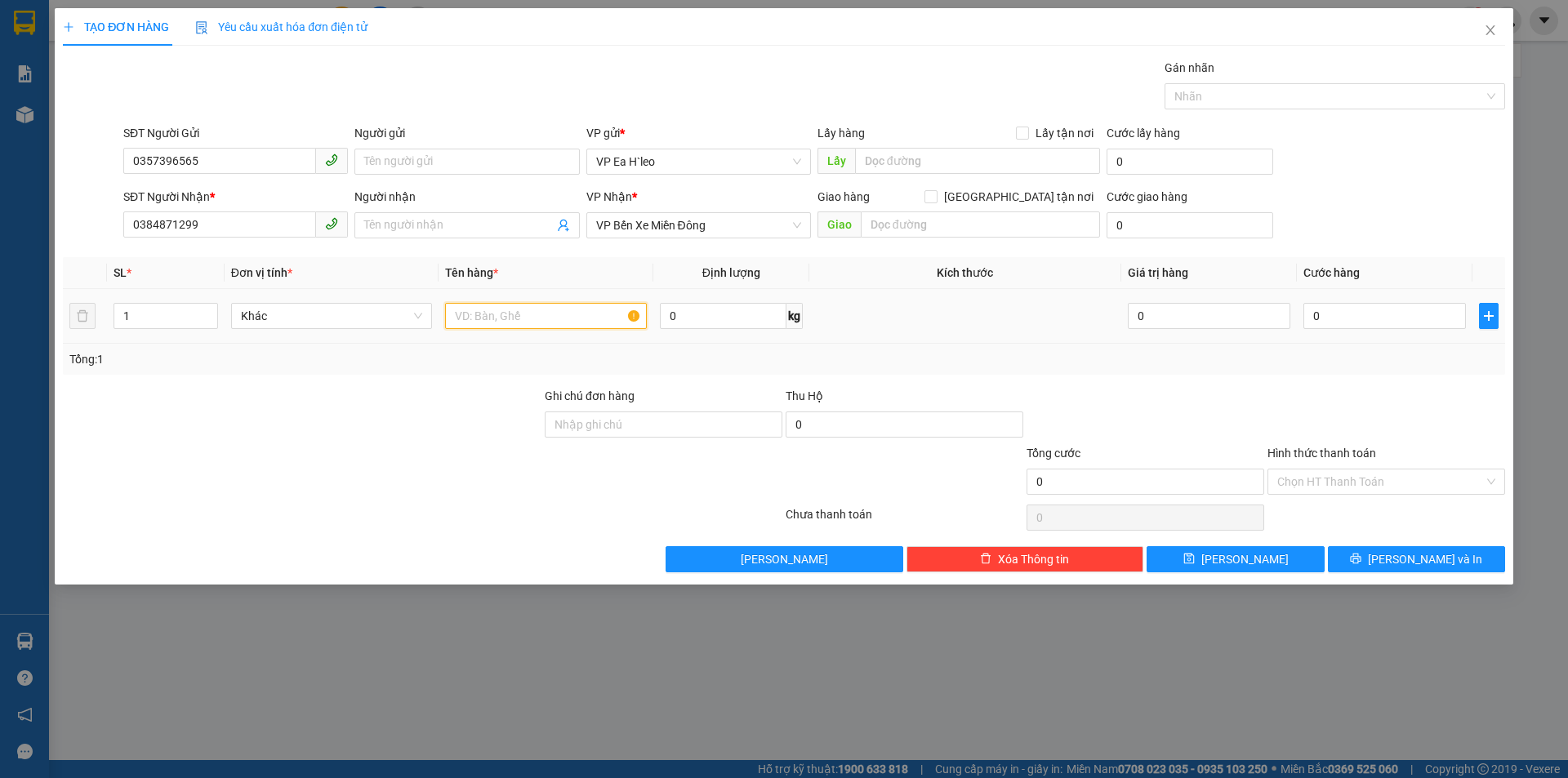
click at [527, 321] on input "text" at bounding box center [547, 316] width 202 height 26
type input "1 Thùng + 1 Xốp"
click at [82, 309] on tr "1 Khác 1 Thùng + 1 Xốp 0 kg 0 0" at bounding box center [784, 317] width 1442 height 55
type input "2"
click at [596, 324] on input "1 Thùng + 1 Xốp" at bounding box center [547, 316] width 202 height 26
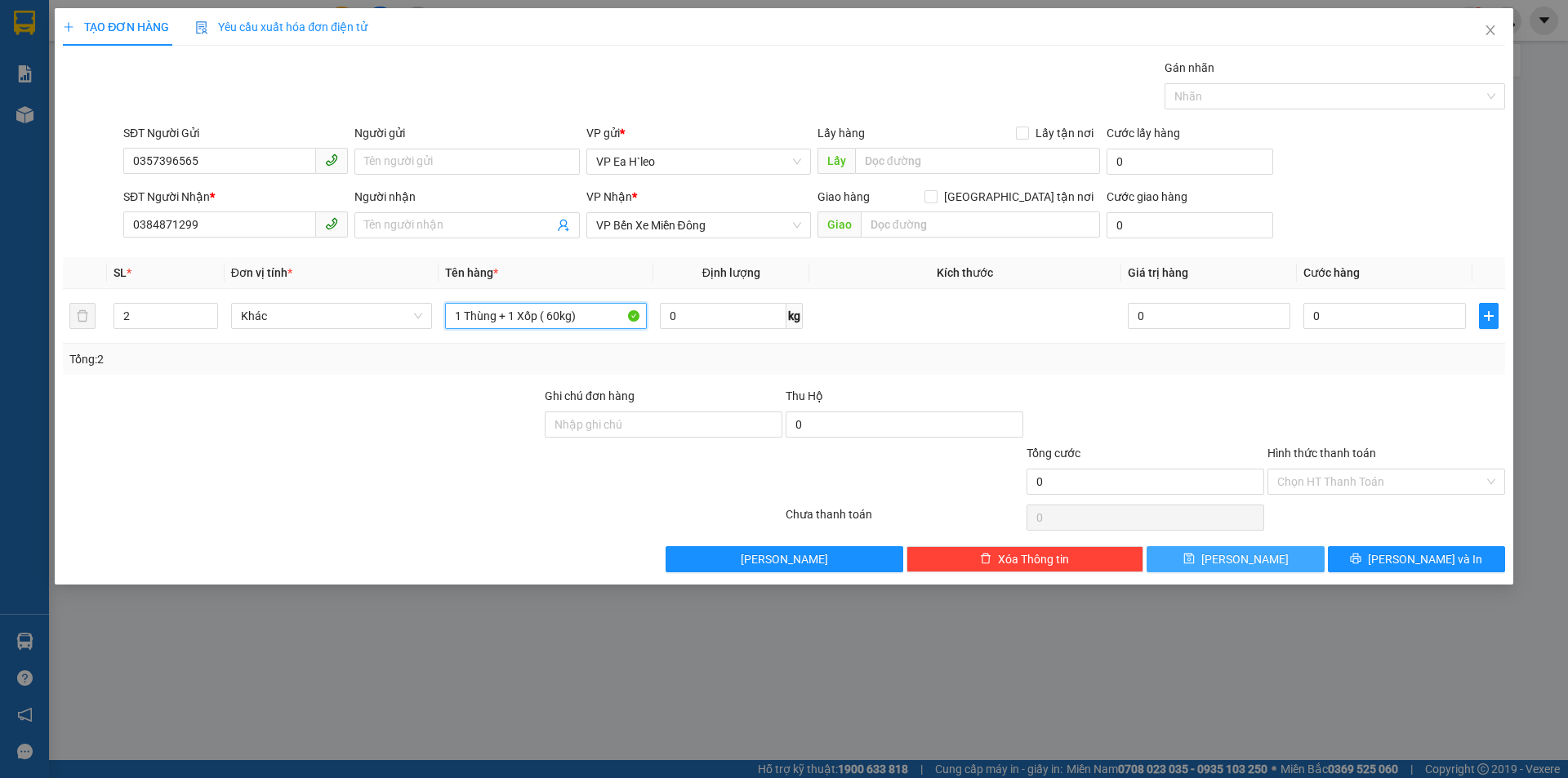
type input "1 Thùng + 1 Xốp ( 60kg)"
click at [1255, 548] on button "[PERSON_NAME]" at bounding box center [1235, 559] width 178 height 26
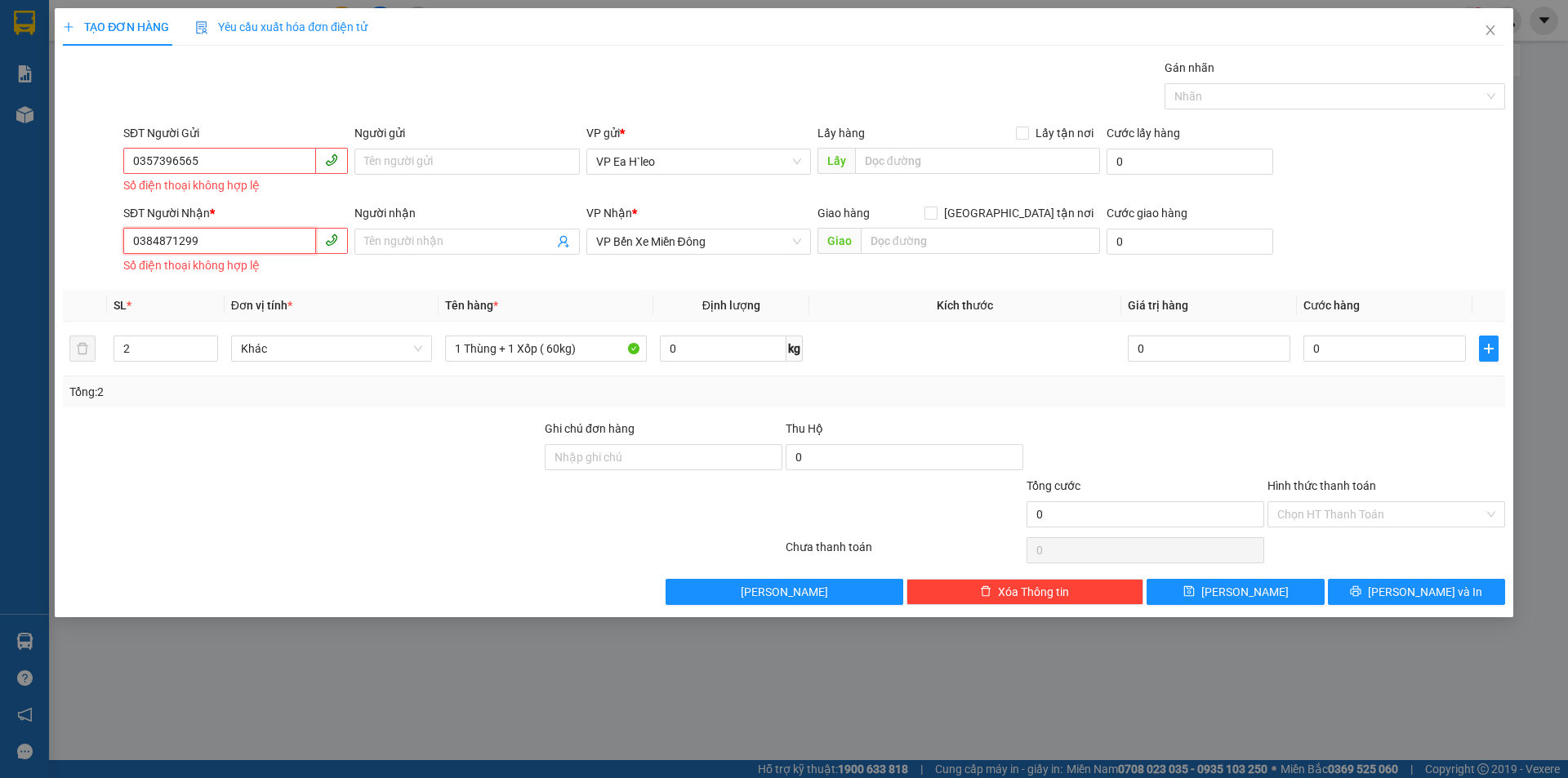
click at [138, 238] on input "0384871299" at bounding box center [220, 240] width 192 height 26
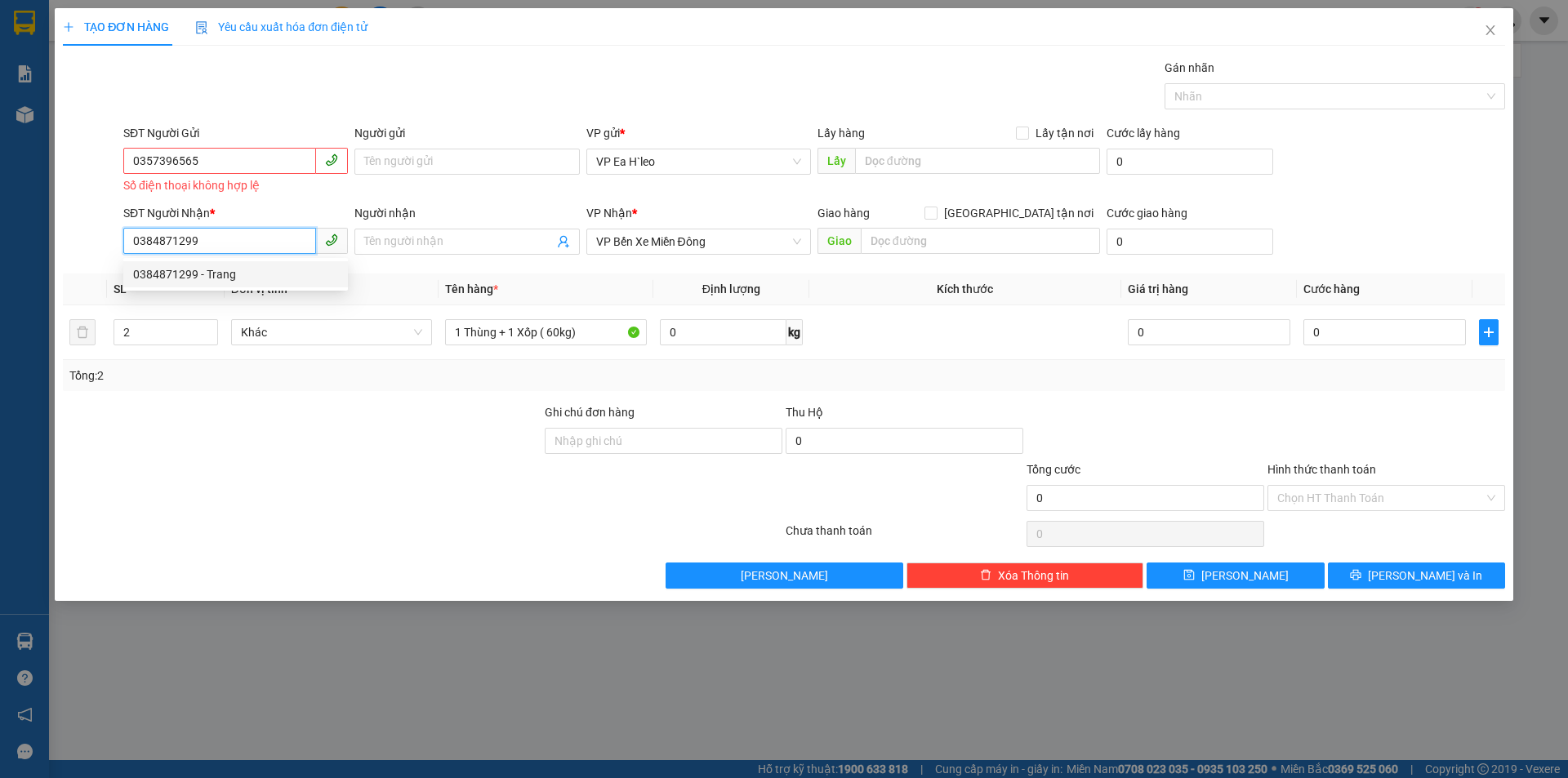
type input "0384871299"
click at [138, 163] on input "0357396565" at bounding box center [220, 161] width 192 height 26
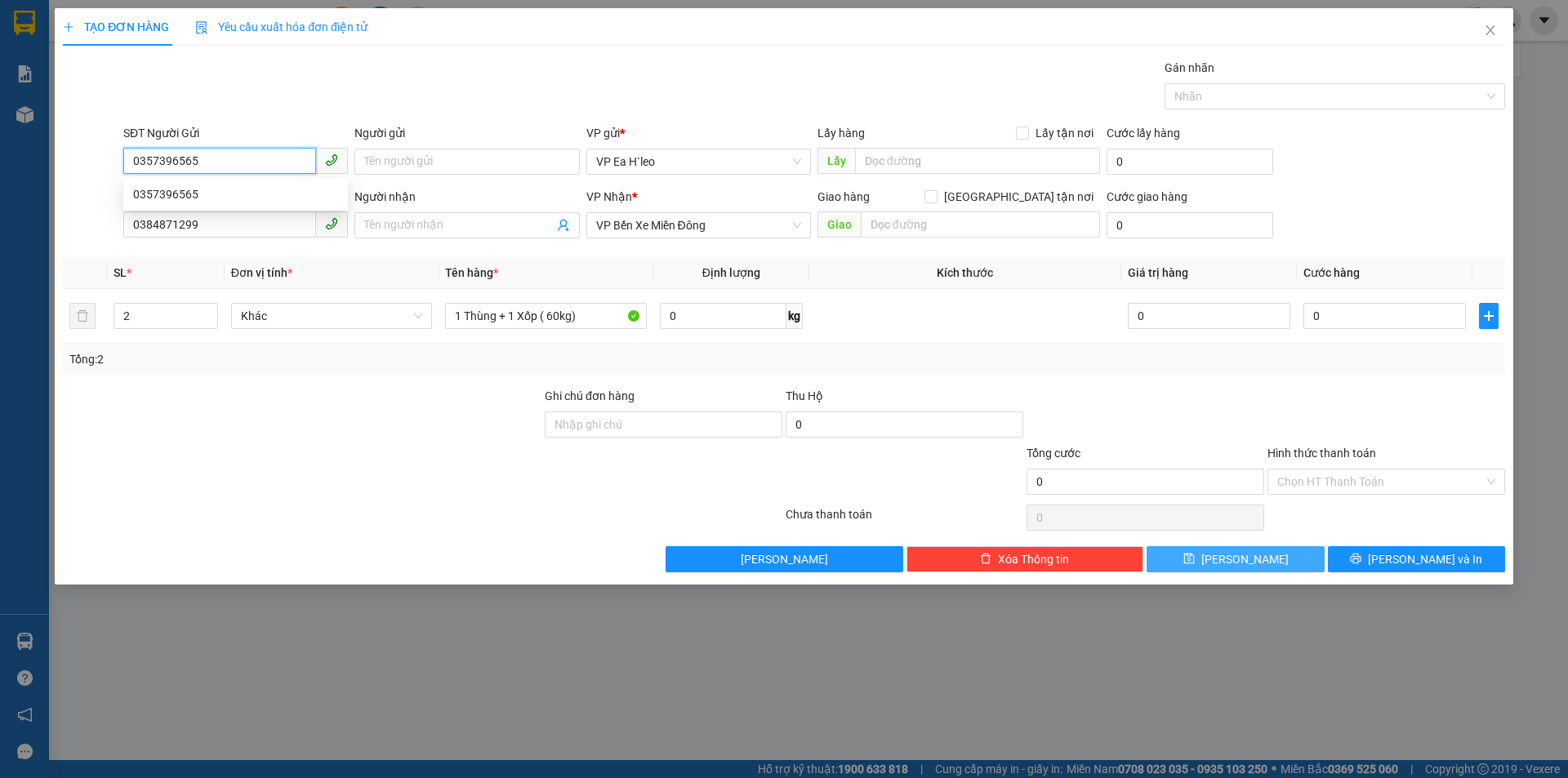
type input "0357396565"
click at [1274, 552] on button "[PERSON_NAME]" at bounding box center [1235, 559] width 178 height 26
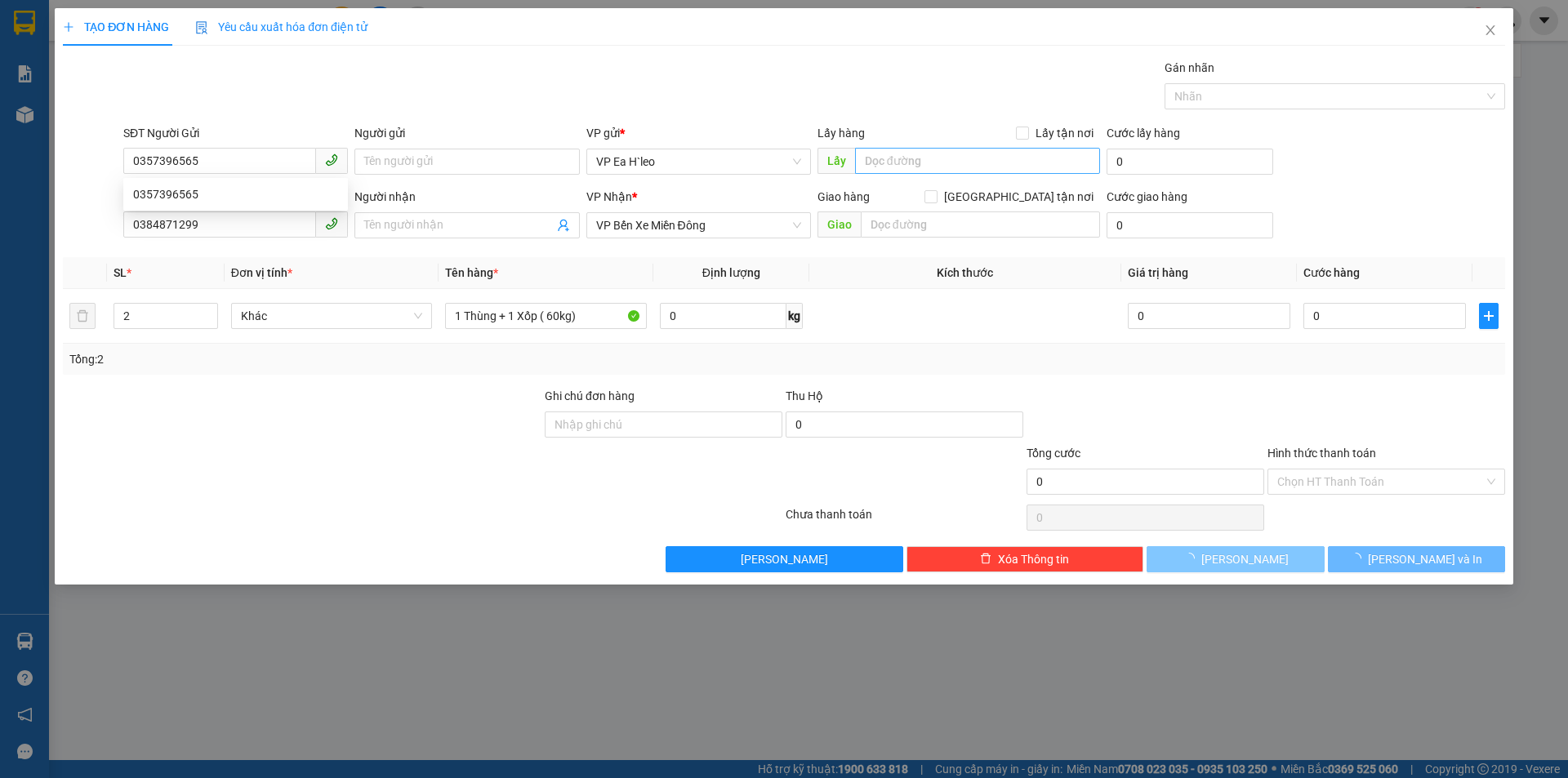
type input "1"
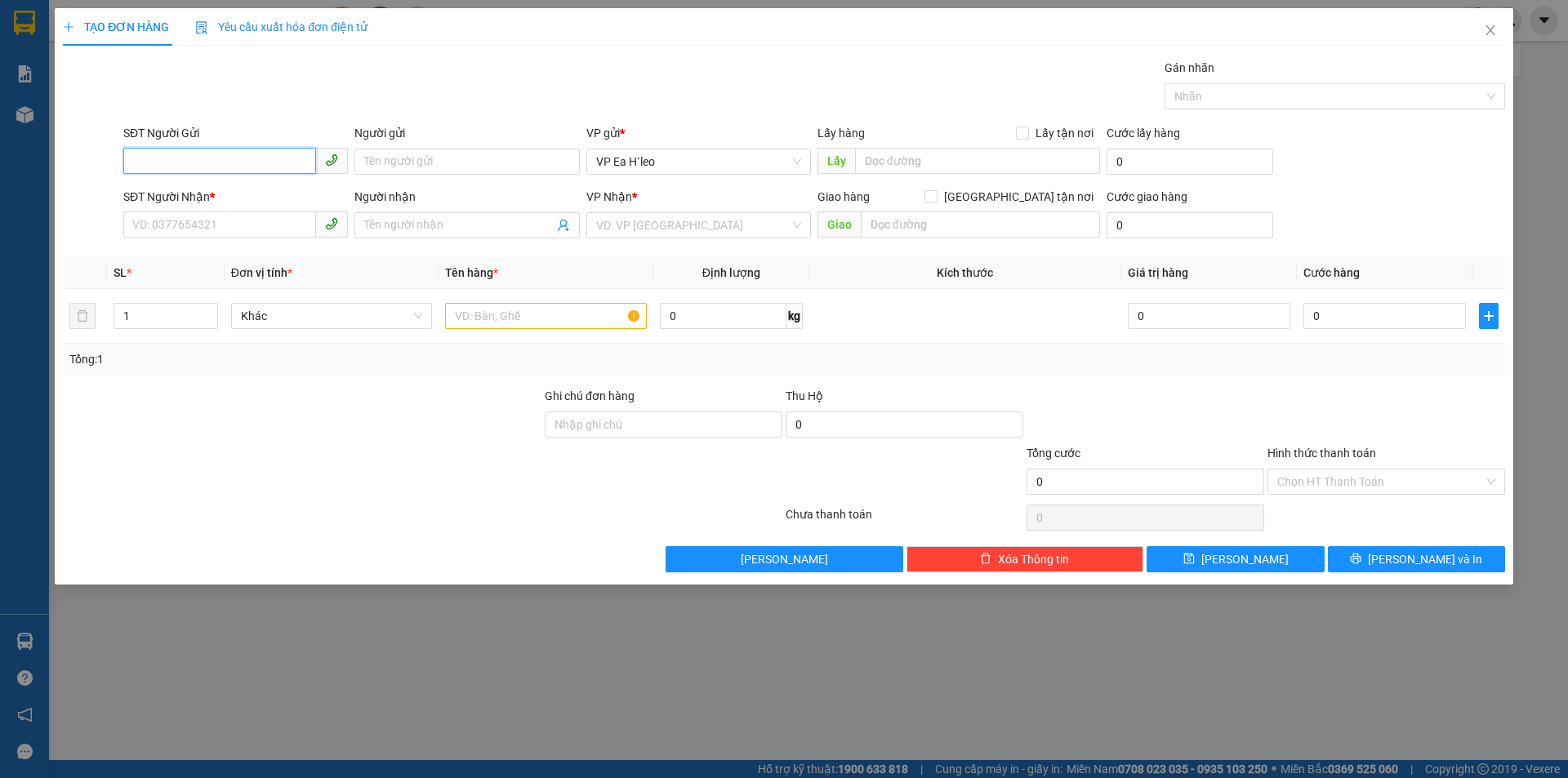
click at [140, 158] on input "SĐT Người Gửi" at bounding box center [220, 161] width 192 height 26
paste input "0357396565"
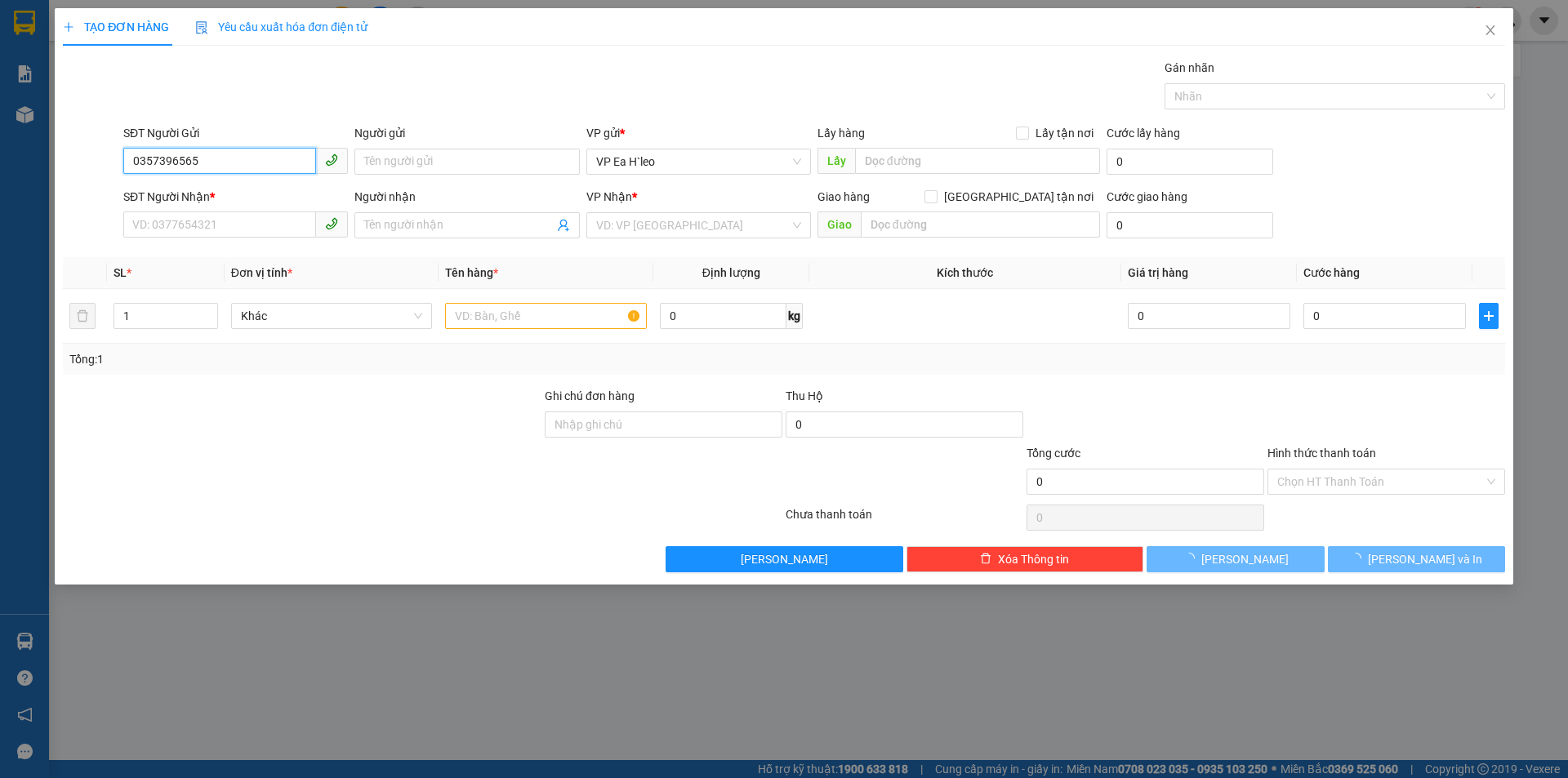
click at [136, 164] on input "0357396565" at bounding box center [220, 161] width 192 height 26
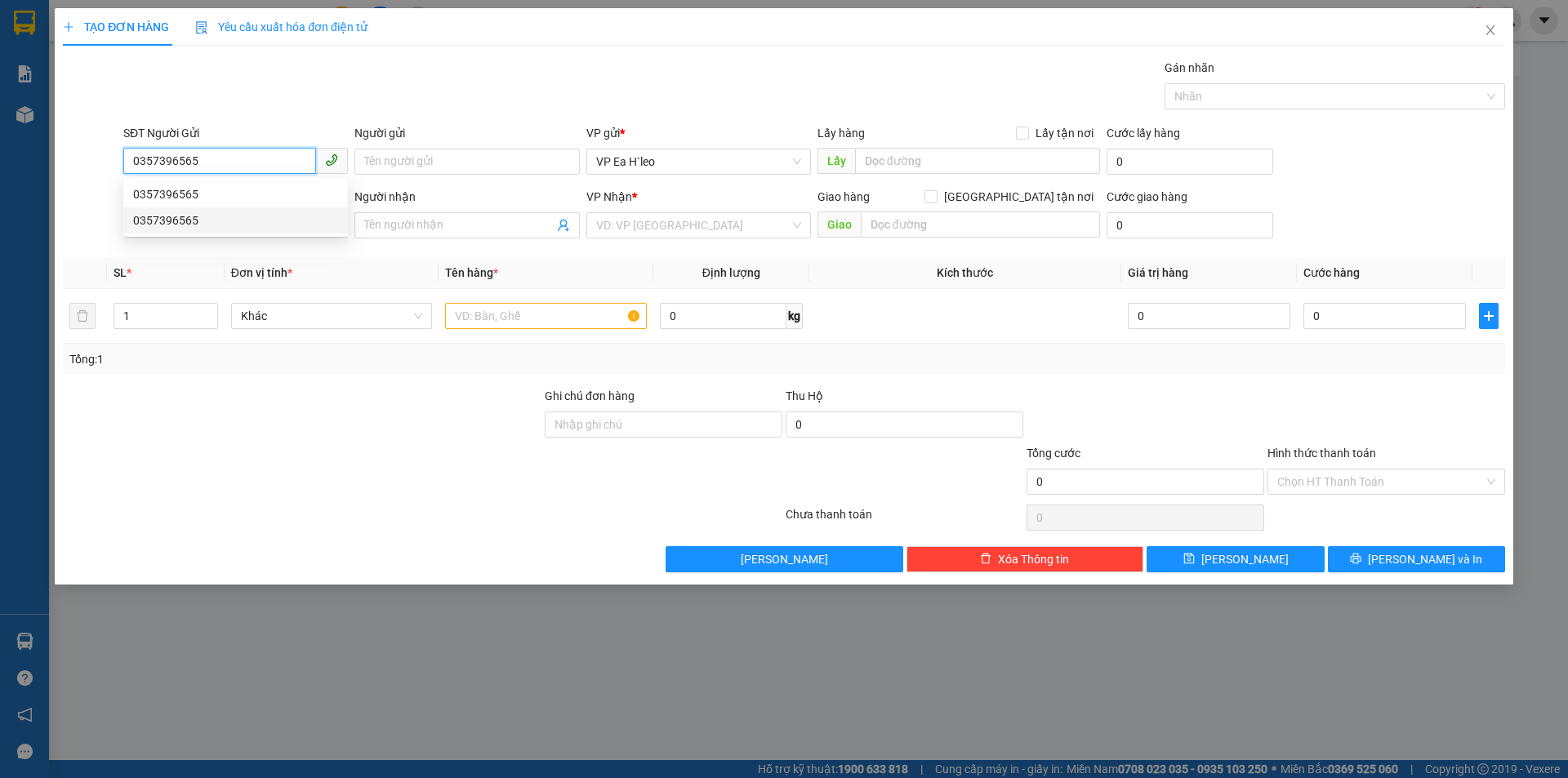
type input "0357396565"
click at [189, 254] on div "Transit Pickup Surcharge Ids Transit Deliver Surcharge Ids Transit Deliver Surc…" at bounding box center [784, 316] width 1442 height 514
click at [212, 222] on input "SĐT Người Nhận *" at bounding box center [220, 225] width 192 height 26
click at [193, 221] on input "SĐT Người Nhận *" at bounding box center [220, 225] width 192 height 26
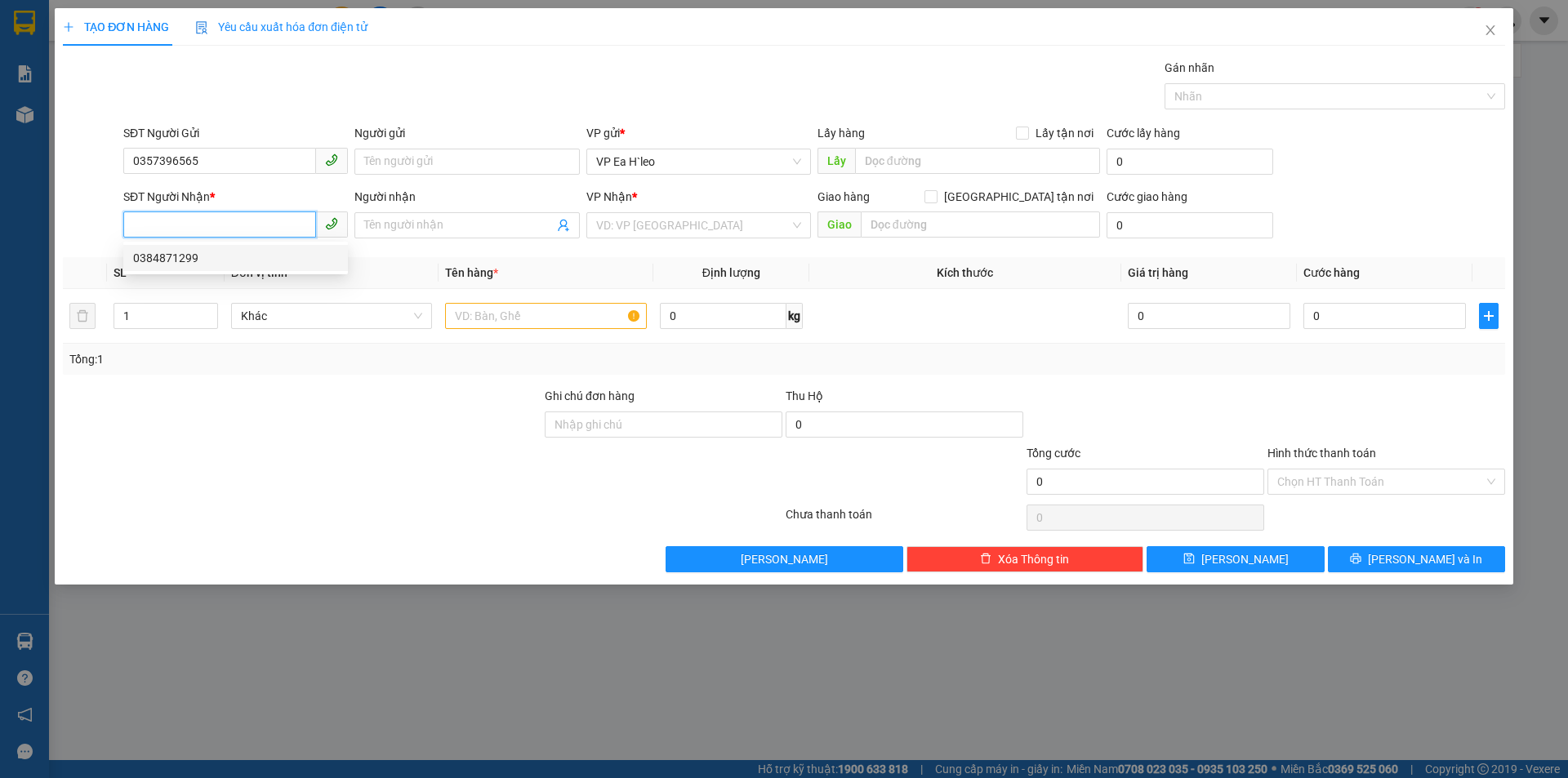
paste input "0977858316"
type input "0977858316"
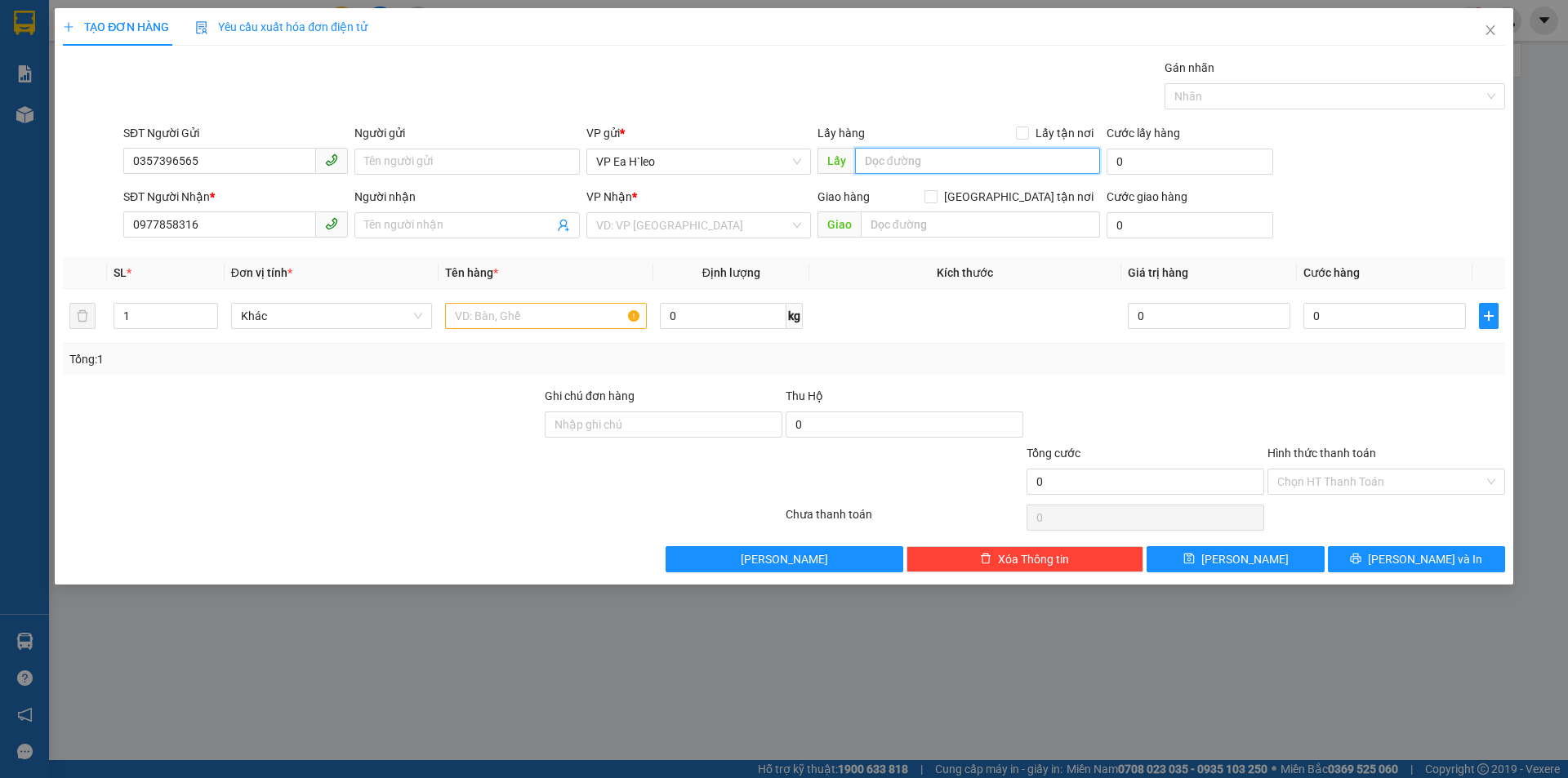
click at [976, 165] on input "text" at bounding box center [977, 161] width 245 height 26
type input "Cư Né"
click at [421, 495] on div at bounding box center [301, 473] width 482 height 57
click at [501, 319] on input "text" at bounding box center [547, 316] width 202 height 26
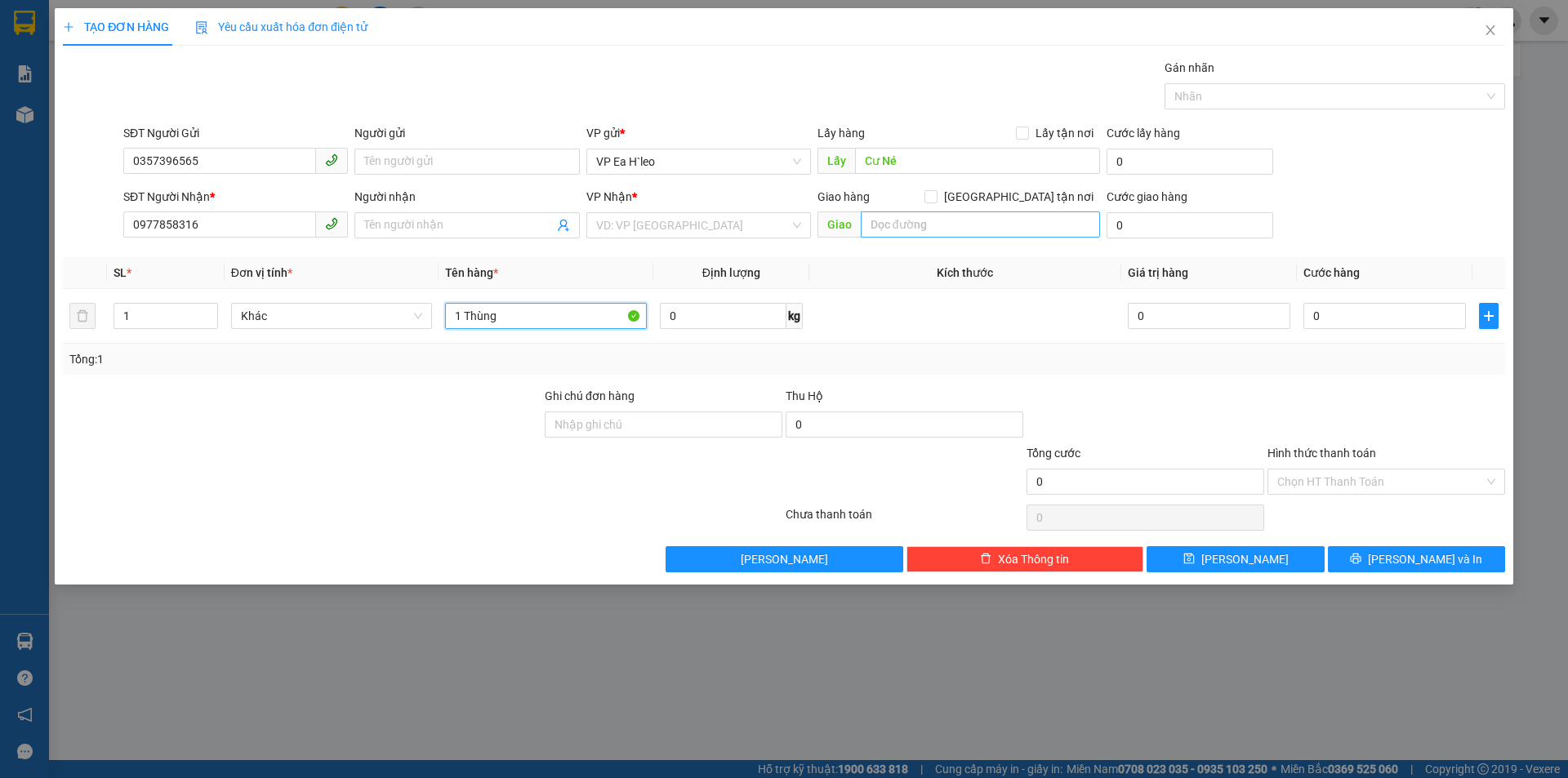
type input "1 Thùng"
click at [899, 233] on input "text" at bounding box center [980, 225] width 239 height 26
click at [393, 465] on div at bounding box center [301, 473] width 482 height 57
click at [944, 227] on input "text" at bounding box center [980, 225] width 239 height 26
click at [282, 418] on div at bounding box center [301, 416] width 482 height 57
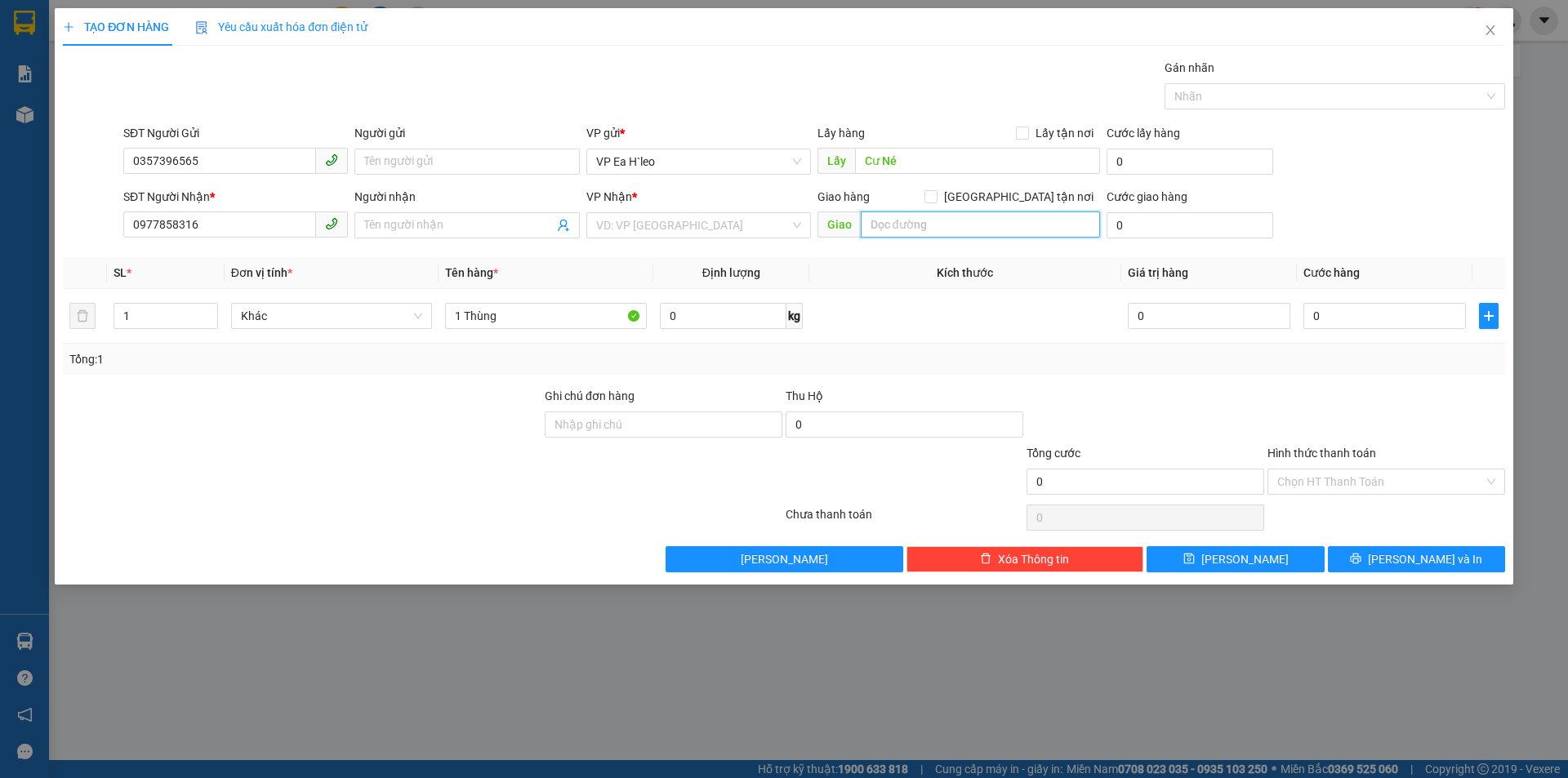
click at [900, 222] on input "text" at bounding box center [980, 225] width 239 height 26
type input "Cầu Suối [GEOGRAPHIC_DATA]"
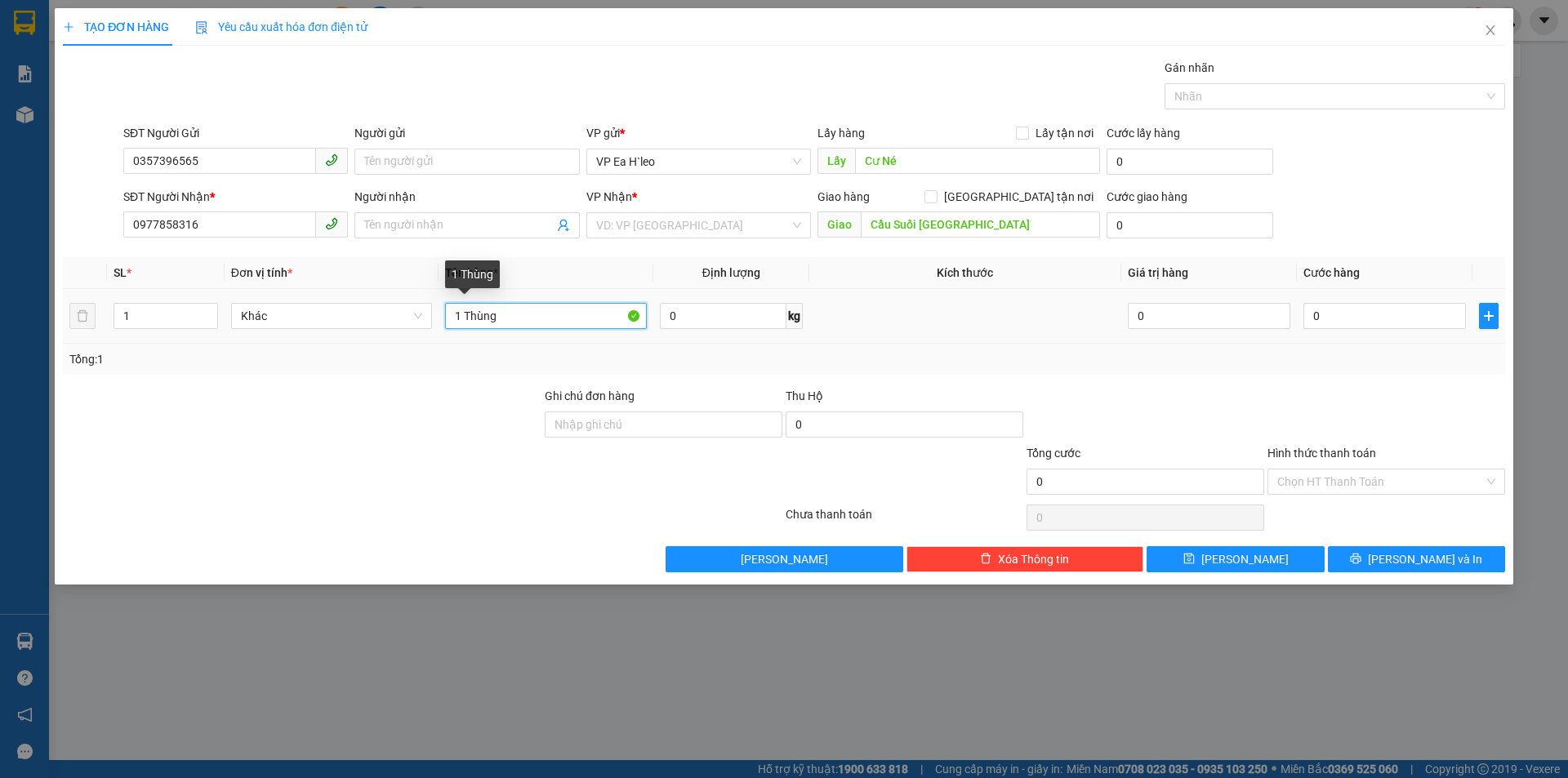
click at [548, 317] on input "1 Thùng" at bounding box center [547, 316] width 202 height 26
type input "1 Thùng"
click at [469, 471] on div at bounding box center [301, 473] width 482 height 57
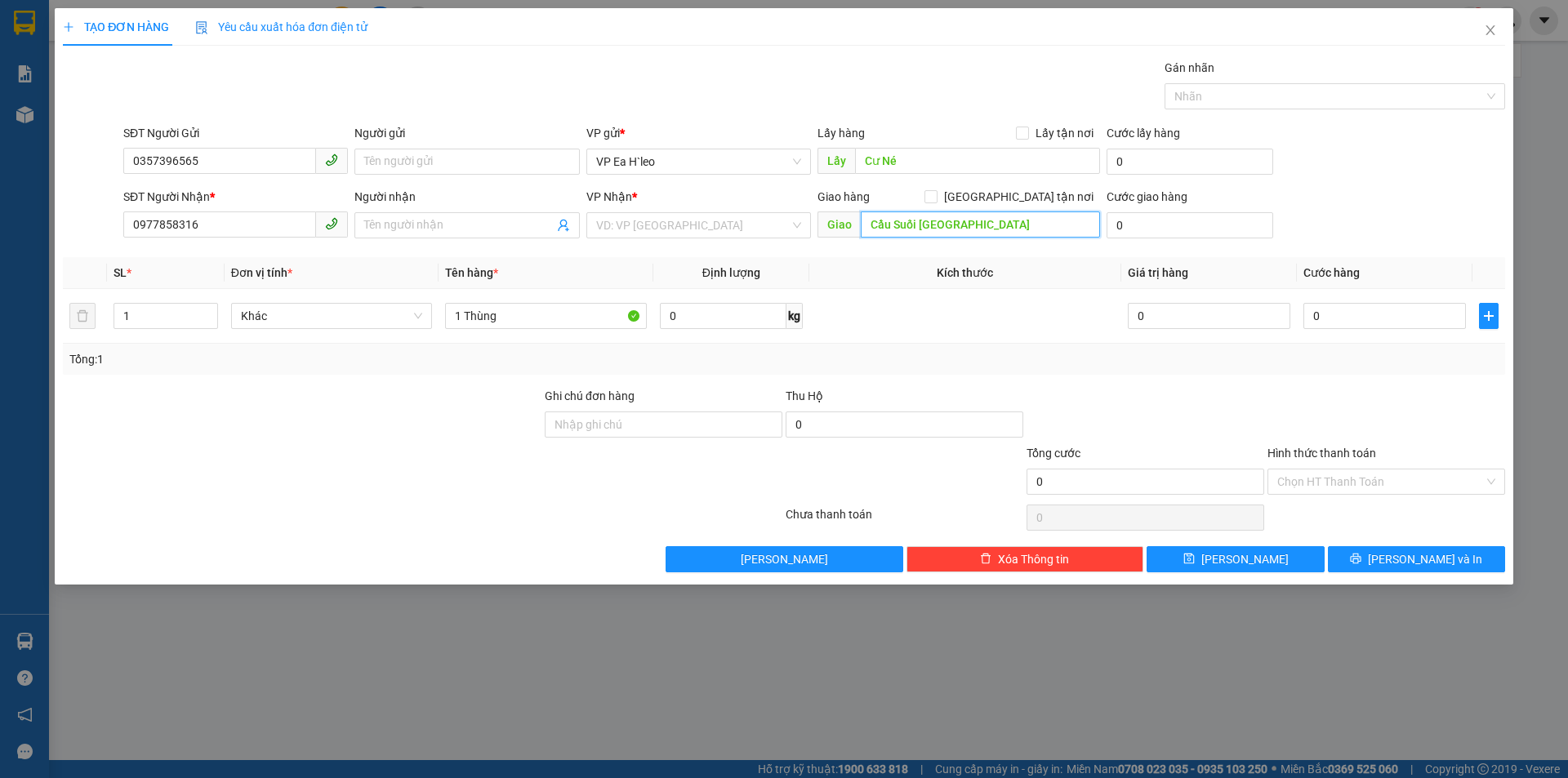
click at [1024, 227] on input "Cầu Suối [GEOGRAPHIC_DATA]" at bounding box center [980, 225] width 239 height 26
click at [1390, 158] on div "SĐT Người Gửi 0357396565 Người gửi Tên người gửi VP gửi * VP [PERSON_NAME] Lấy …" at bounding box center [813, 153] width 1388 height 57
click at [1464, 47] on div "TẠO ĐƠN HÀNG Yêu cầu xuất hóa đơn điện tử Transit Pickup Surcharge Ids Transit …" at bounding box center [784, 289] width 1442 height 564
drag, startPoint x: 976, startPoint y: 563, endPoint x: 958, endPoint y: 544, distance: 26.2
click at [977, 563] on button "Xóa Thông tin" at bounding box center [1025, 559] width 237 height 26
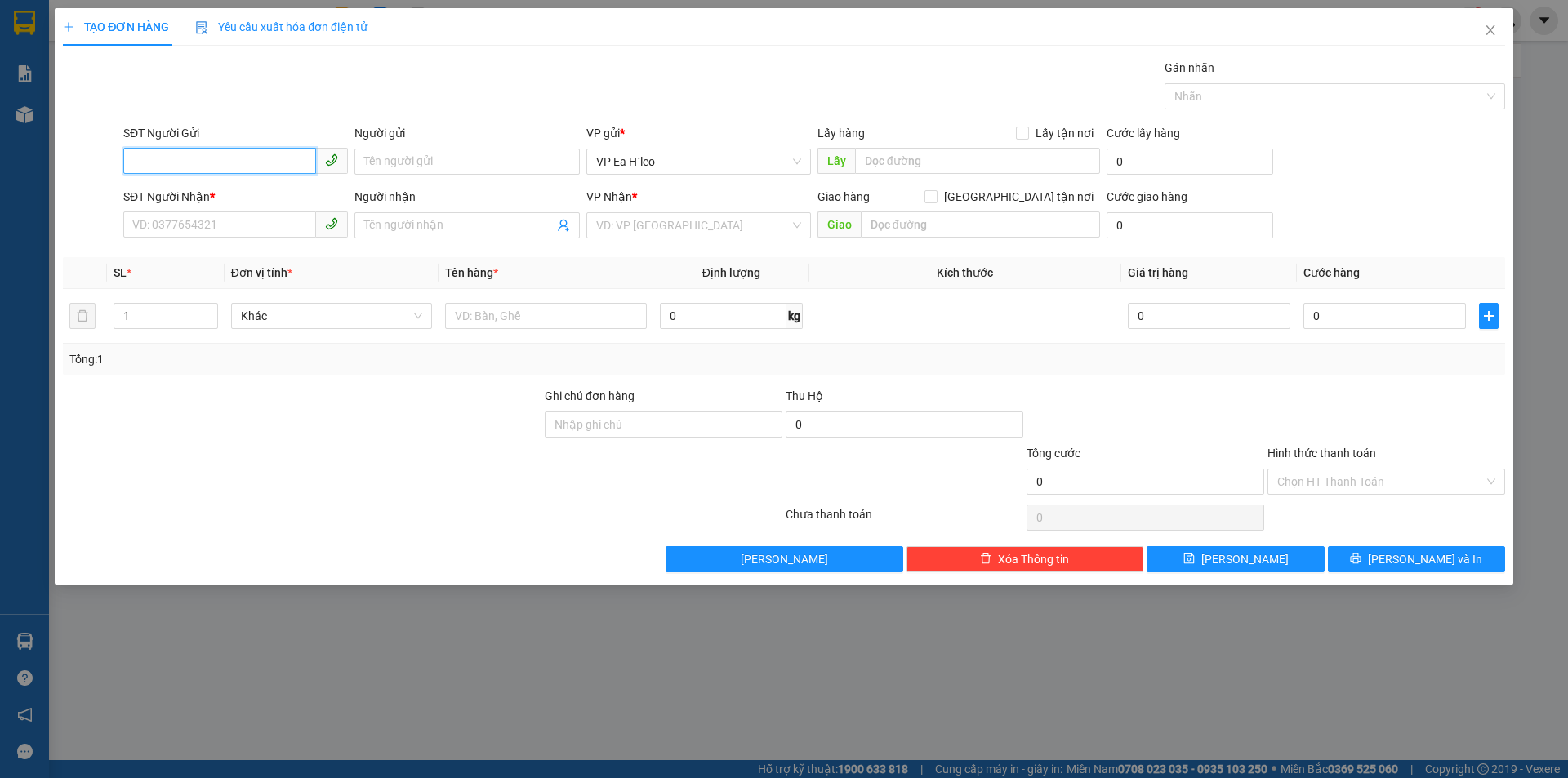
paste input "0982750602"
click at [134, 161] on input "0982750602" at bounding box center [220, 161] width 192 height 26
type input "0982750602"
click at [205, 217] on input "SĐT Người Nhận *" at bounding box center [220, 225] width 192 height 26
paste input "0344787602"
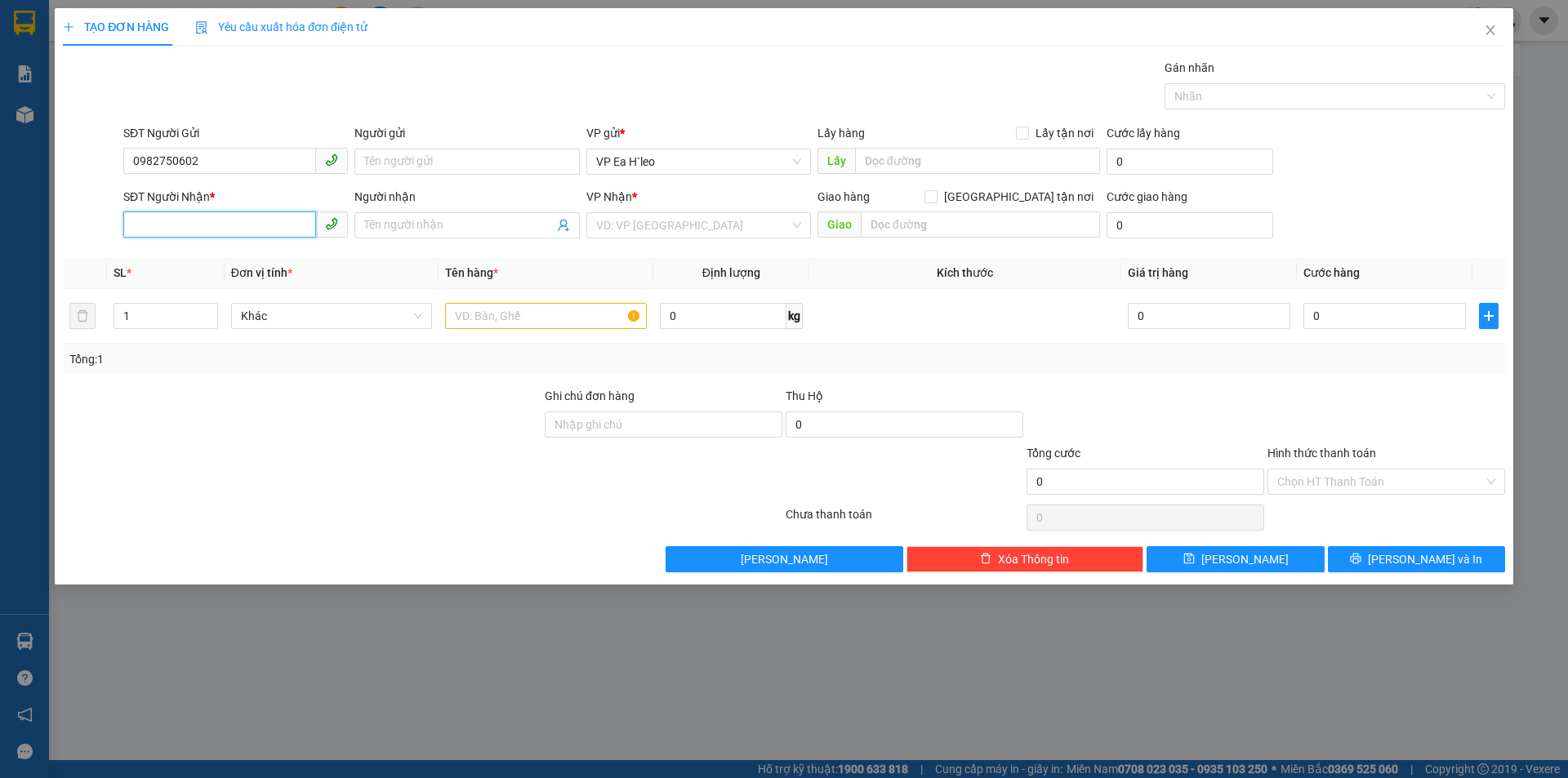
type input "0344787602"
click at [188, 263] on div "0344787602 - Tâm" at bounding box center [235, 258] width 205 height 18
type input "Tâm"
type input "0344787602"
click at [340, 458] on div at bounding box center [301, 473] width 482 height 57
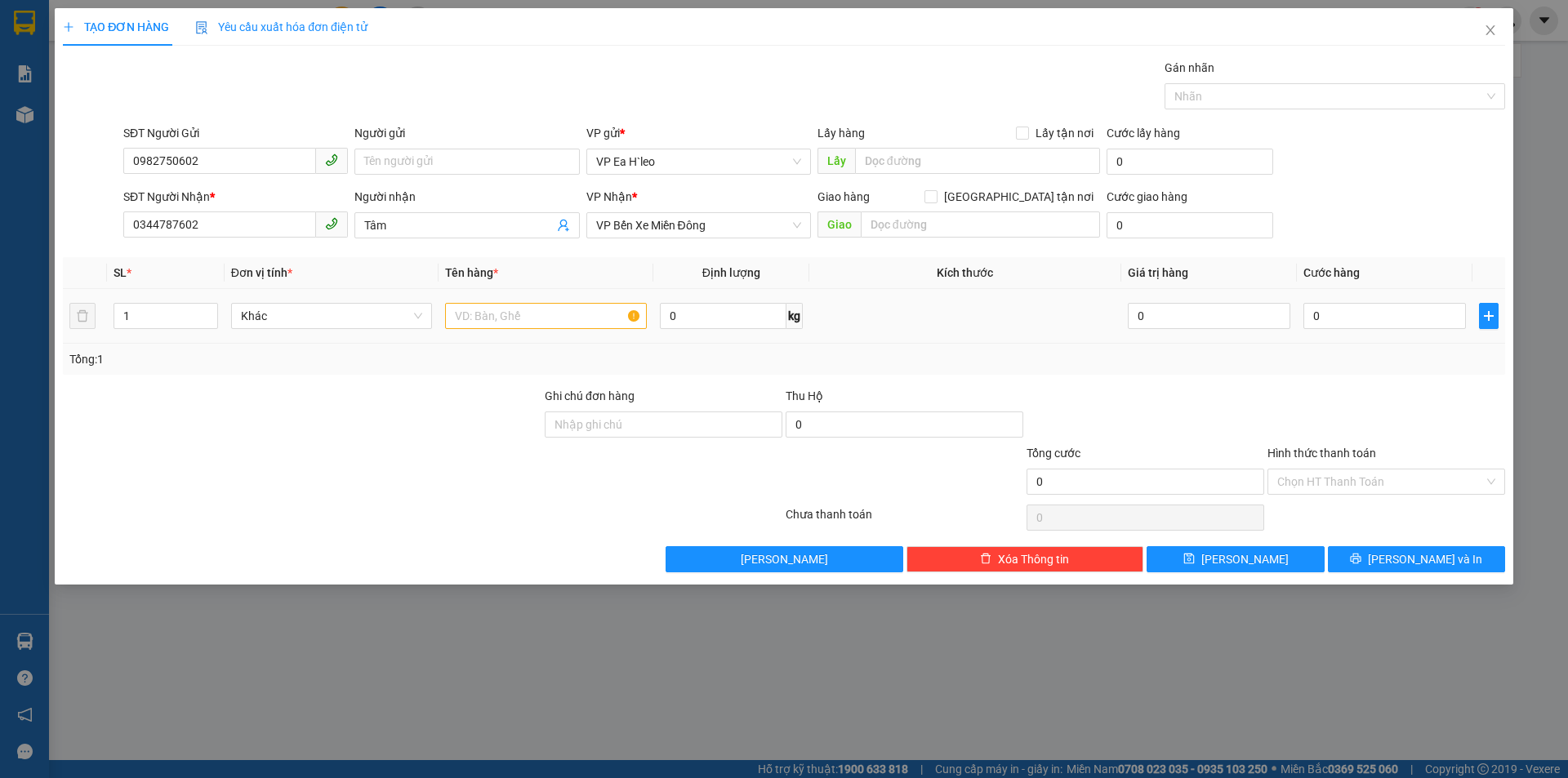
click at [535, 302] on div at bounding box center [547, 315] width 202 height 32
click at [534, 322] on input "text" at bounding box center [547, 316] width 202 height 26
type input "1 Thùng"
click at [939, 153] on input "text" at bounding box center [977, 161] width 245 height 26
type input "Ngã Ba 67"
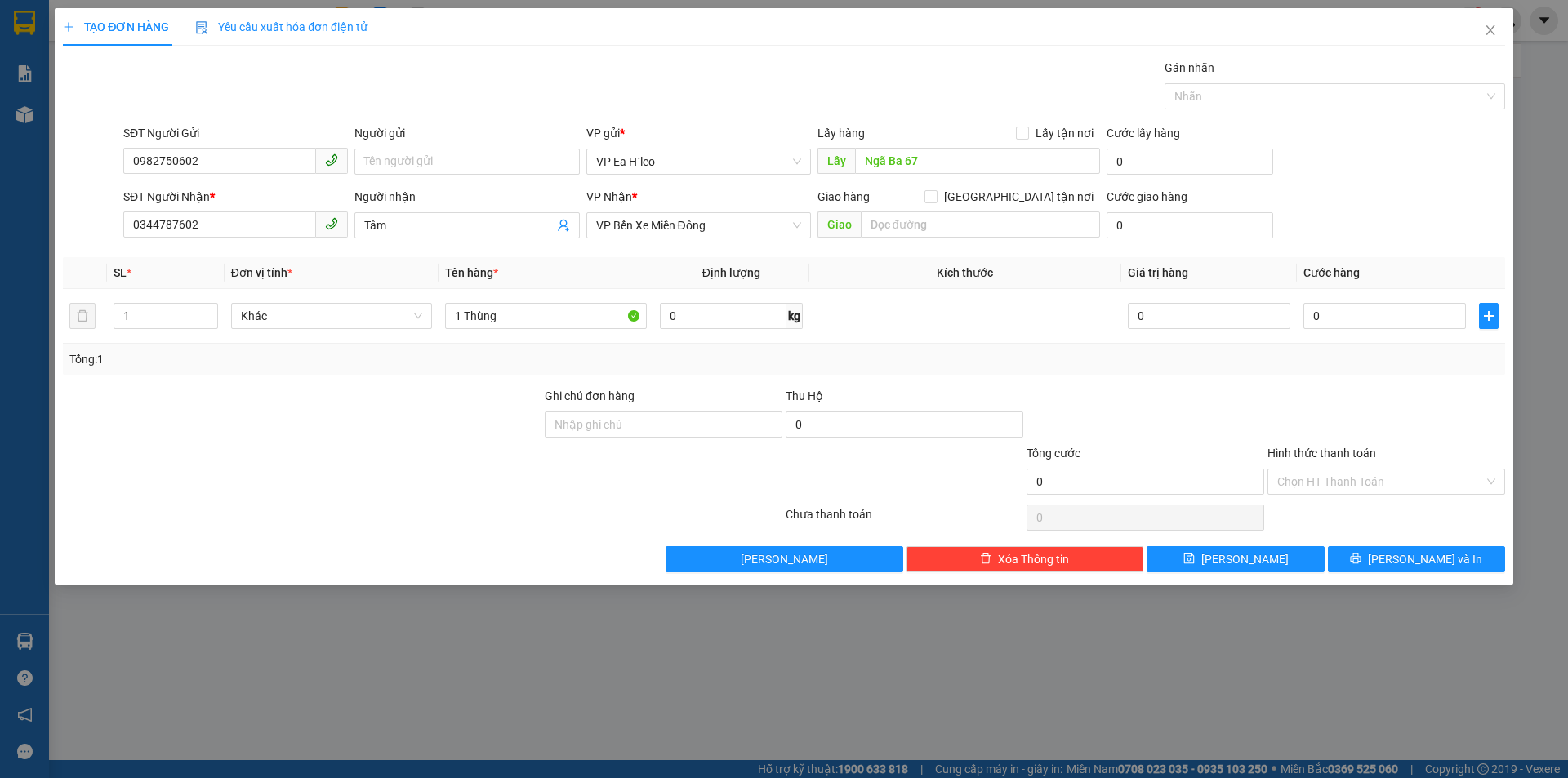
click at [363, 431] on div at bounding box center [301, 416] width 482 height 57
click at [1231, 549] on button "[PERSON_NAME]" at bounding box center [1235, 559] width 178 height 26
click at [171, 158] on input "SĐT Người Gửi" at bounding box center [220, 161] width 192 height 26
paste input "0946817617"
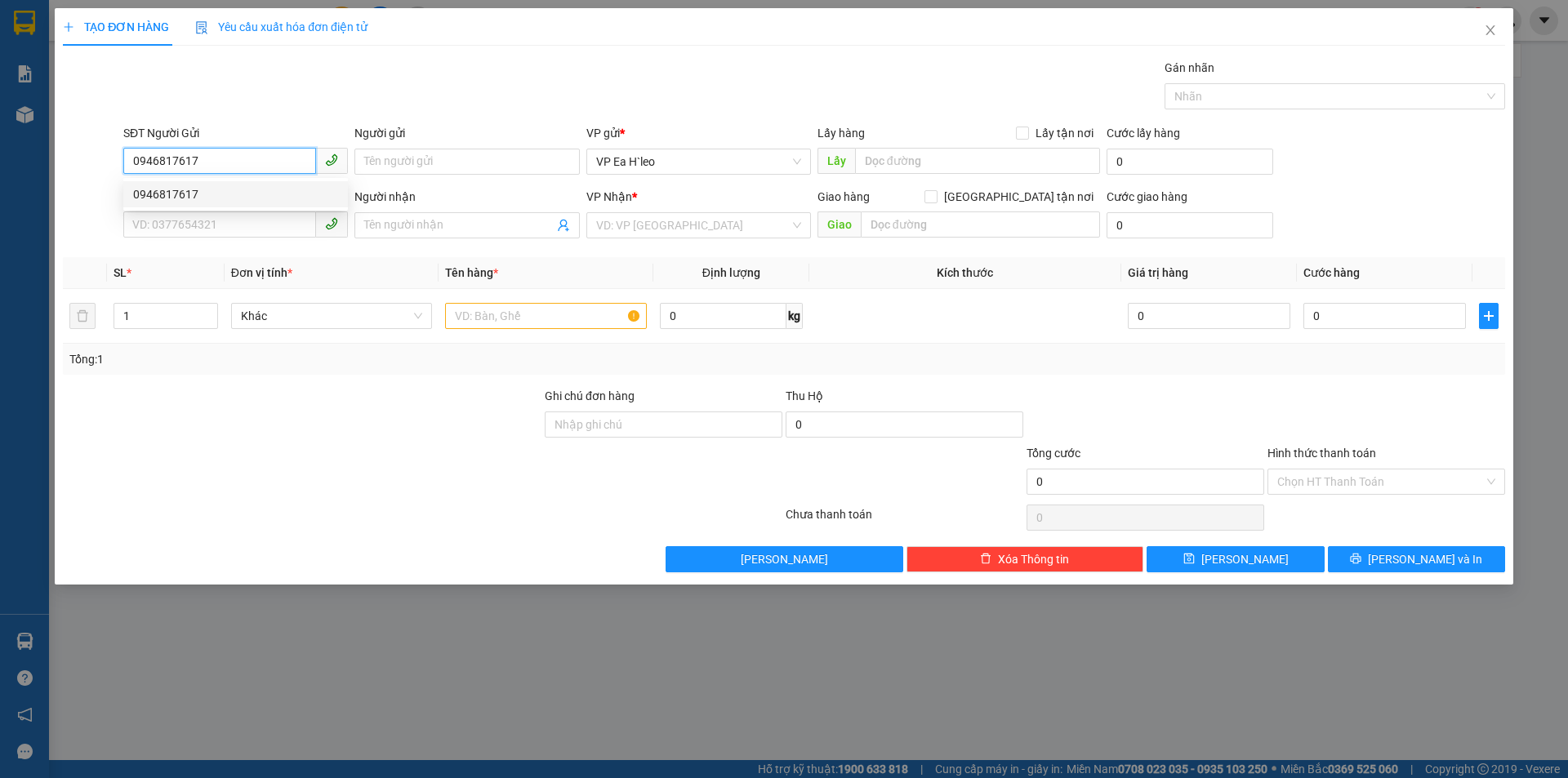
type input "0946817617"
click at [214, 222] on input "SĐT Người Nhận *" at bounding box center [220, 225] width 192 height 26
paste input "0359430510"
type input "0359430510"
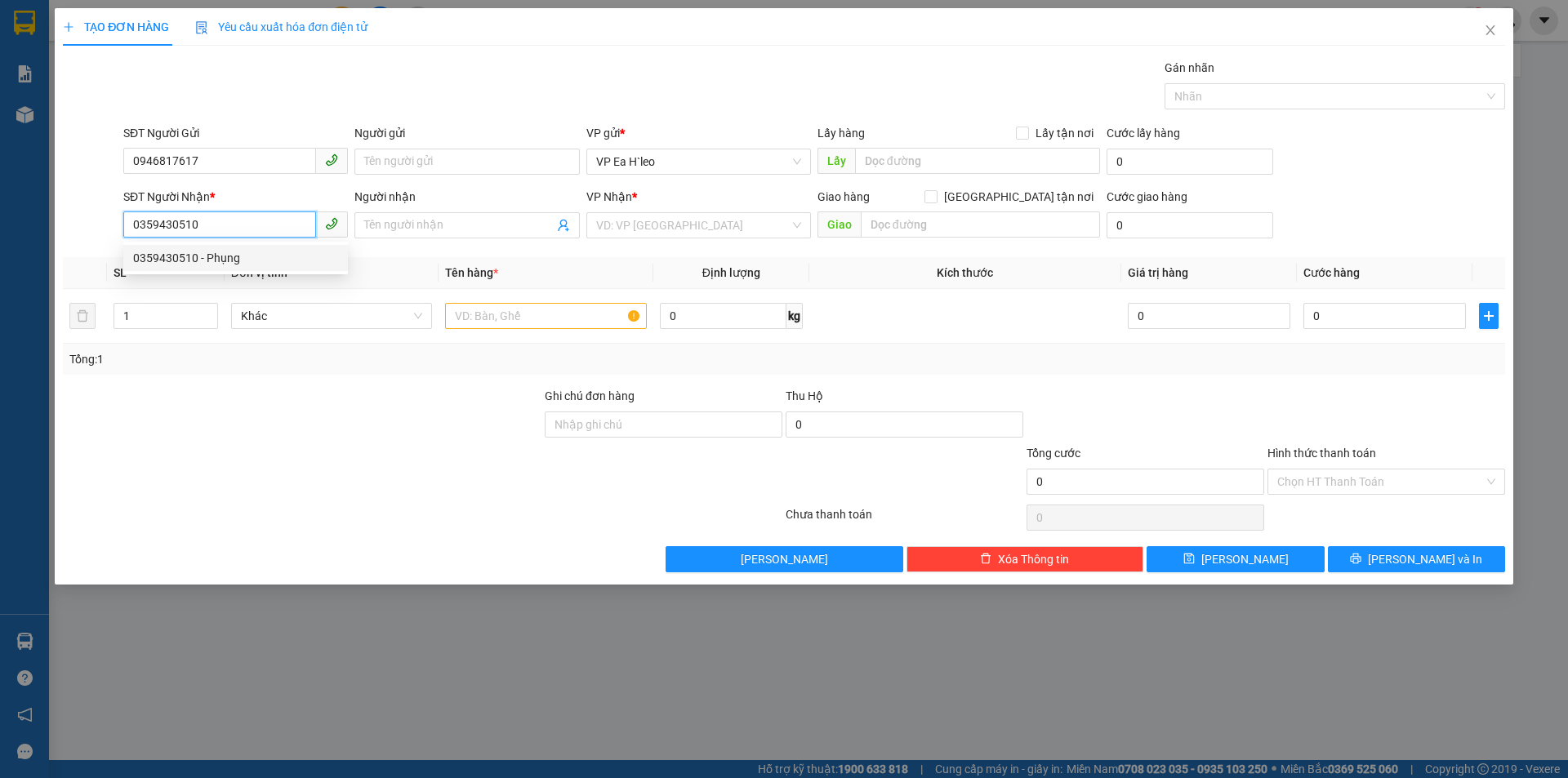
click at [224, 253] on div "0359430510 - Phụng" at bounding box center [235, 258] width 205 height 18
type input "Phụng"
type input "0359430510"
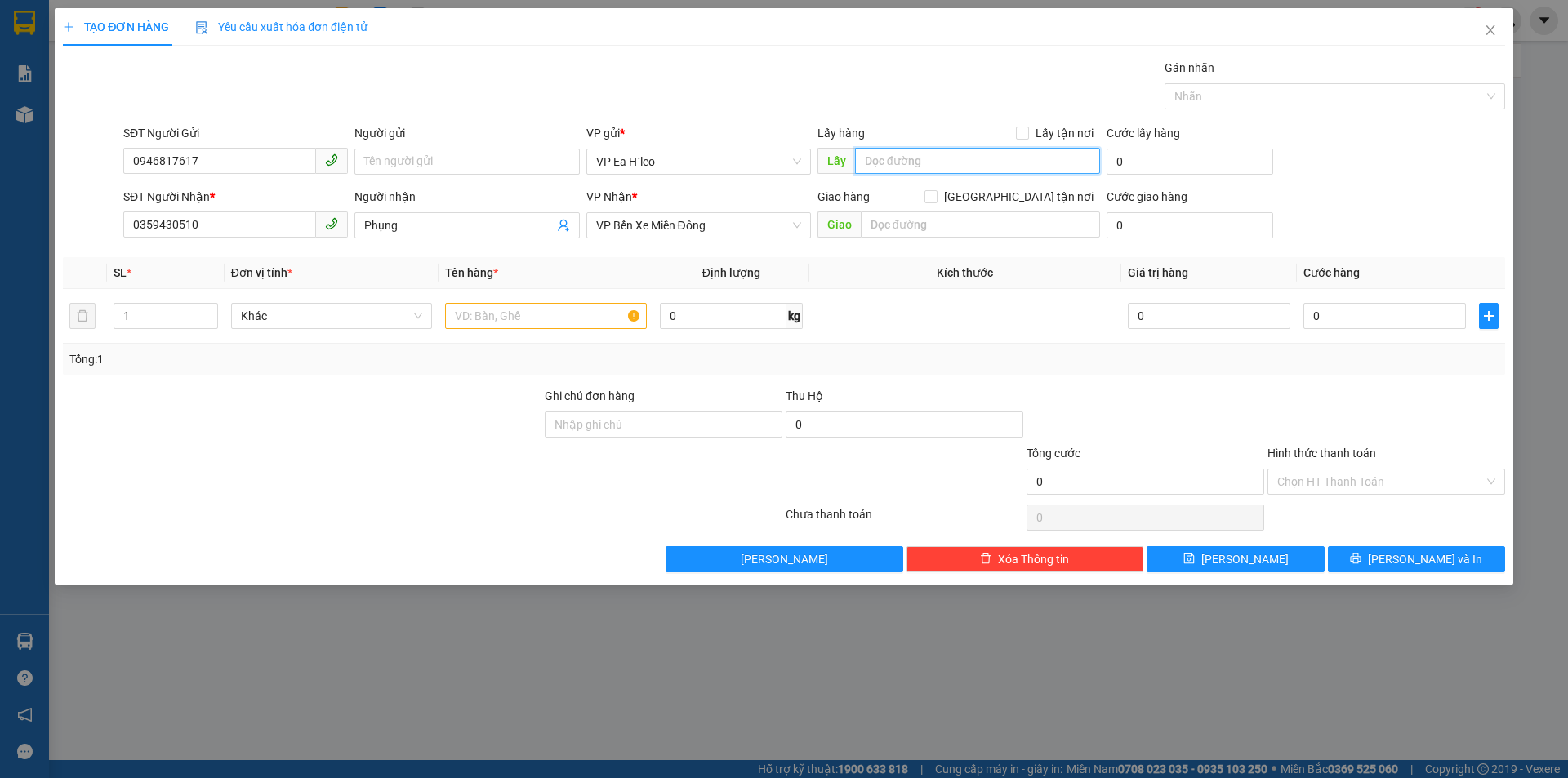
click at [901, 161] on input "text" at bounding box center [977, 161] width 245 height 26
type input "Cây Xăng 72"
click at [569, 325] on input "text" at bounding box center [547, 316] width 202 height 26
type input "1 Thùng"
click at [1522, 654] on div "TẠO ĐƠN HÀNG Yêu cầu xuất hóa đơn điện tử Transit Pickup Surcharge Ids Transit …" at bounding box center [784, 389] width 1568 height 778
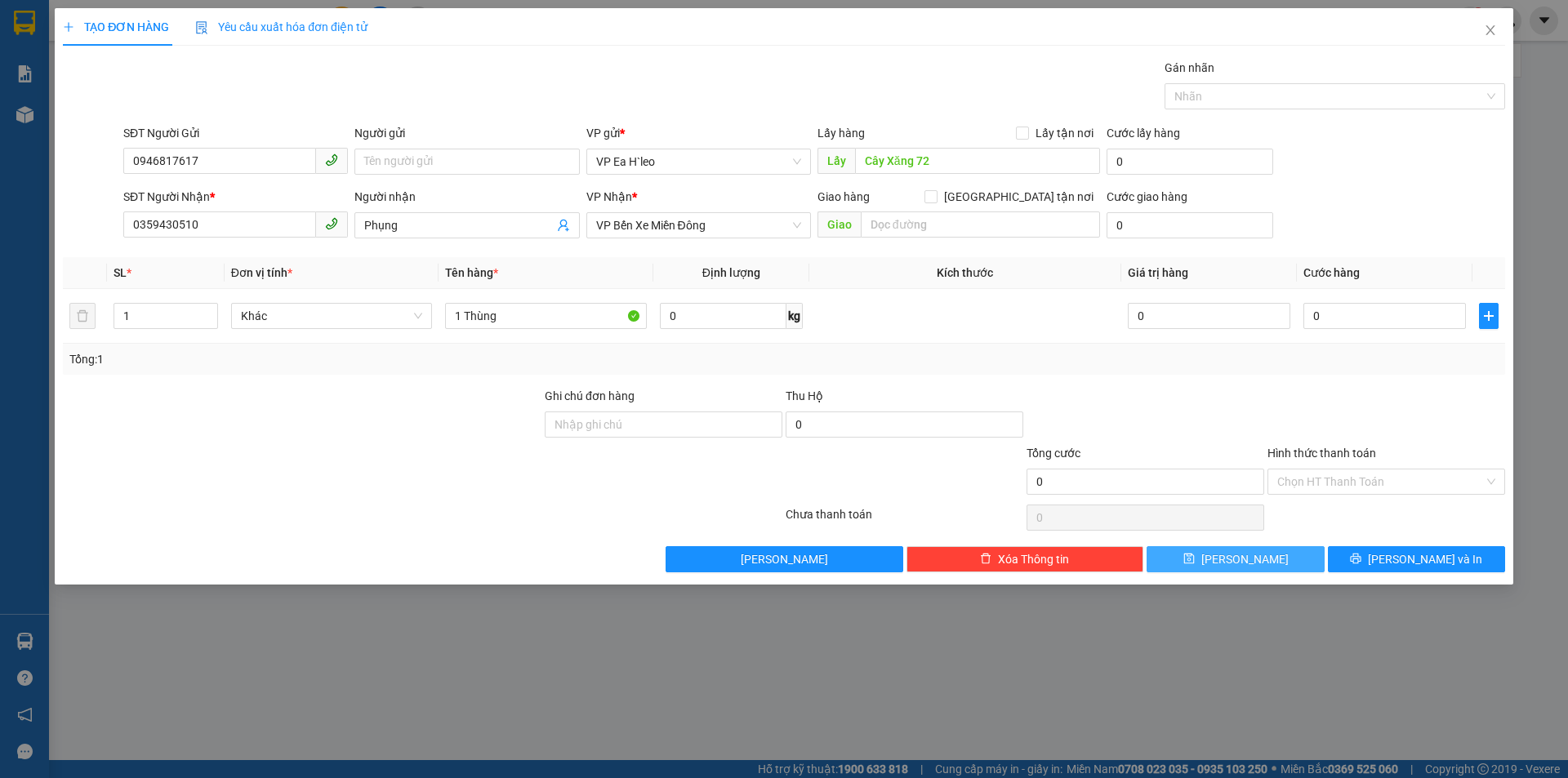
click at [1244, 562] on span "[PERSON_NAME]" at bounding box center [1244, 559] width 87 height 18
